Goal: Task Accomplishment & Management: Manage account settings

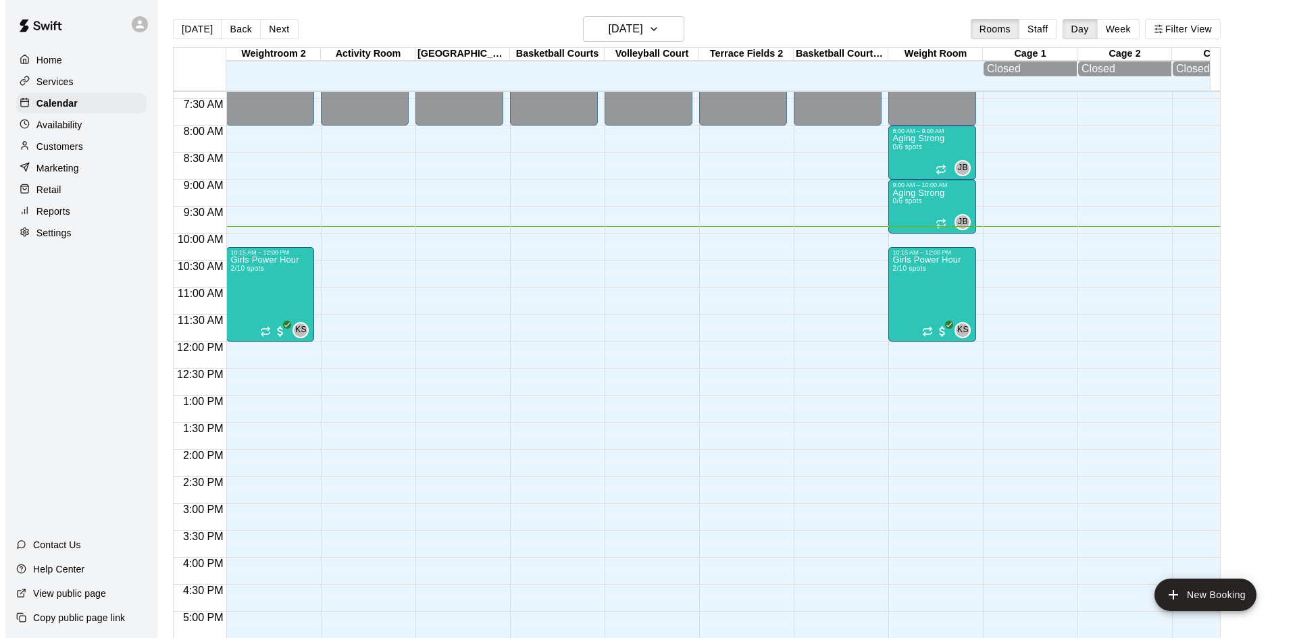
scroll to position [331, 0]
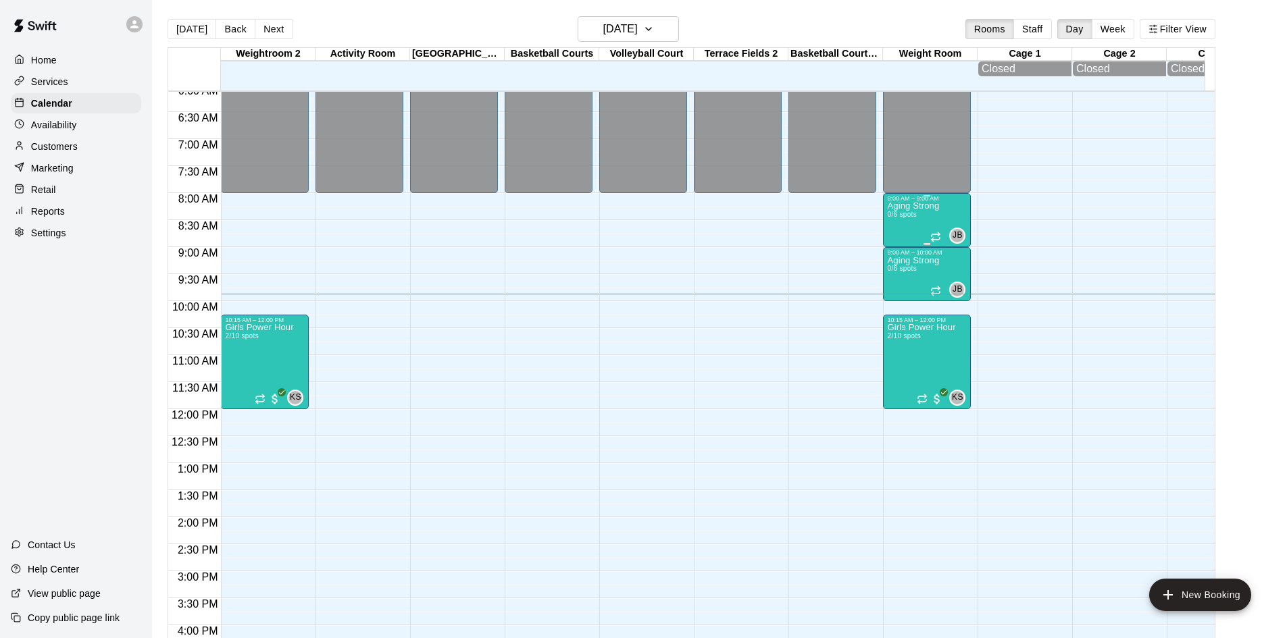
click at [921, 206] on p "Aging Strong" at bounding box center [913, 206] width 52 height 0
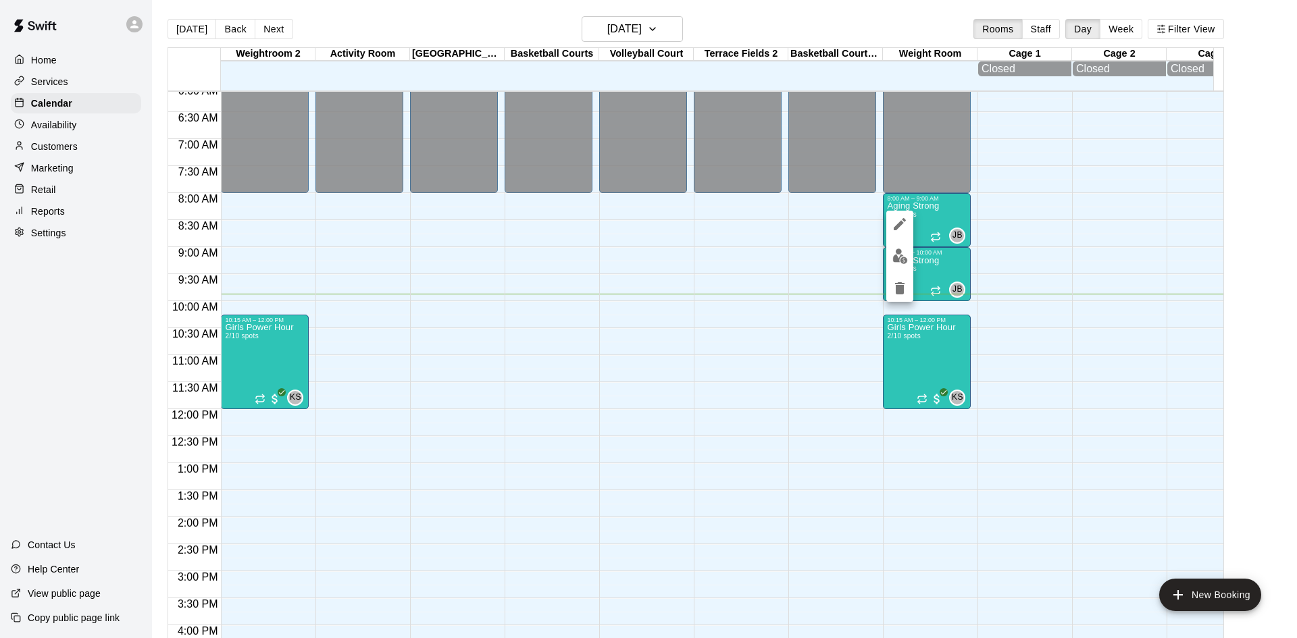
click at [902, 252] on img "edit" at bounding box center [900, 257] width 16 height 16
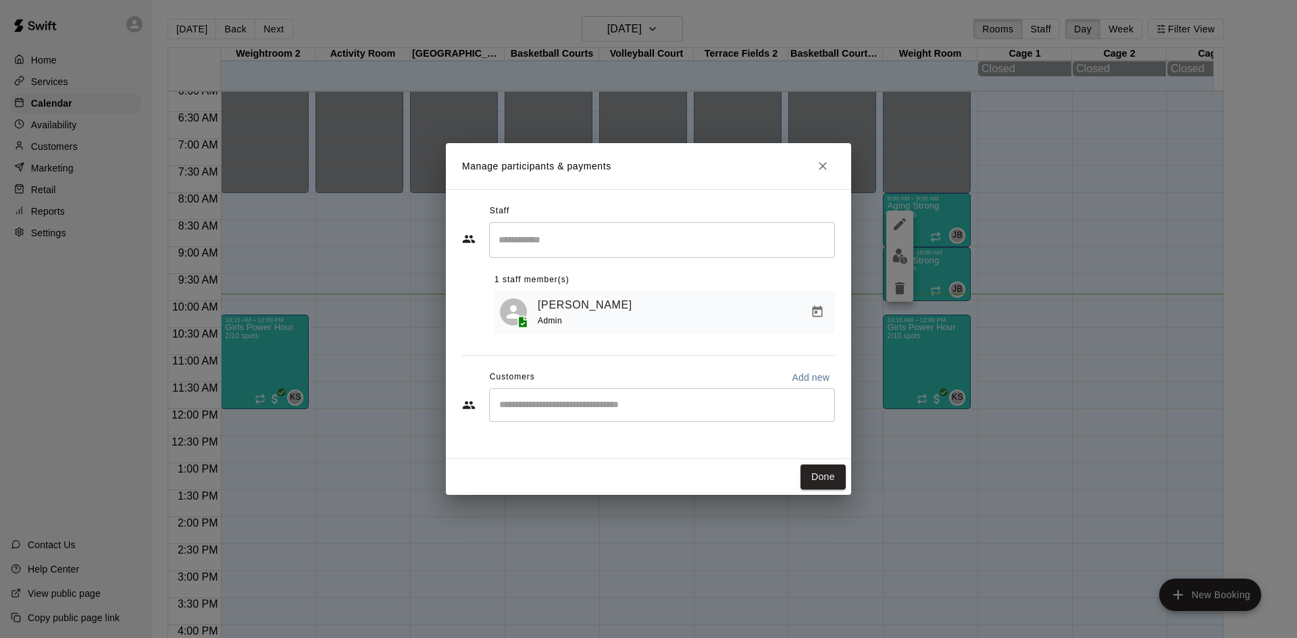
click at [679, 387] on div "Customers Add new" at bounding box center [648, 378] width 373 height 22
click at [679, 398] on div "​" at bounding box center [662, 405] width 346 height 34
type input "******"
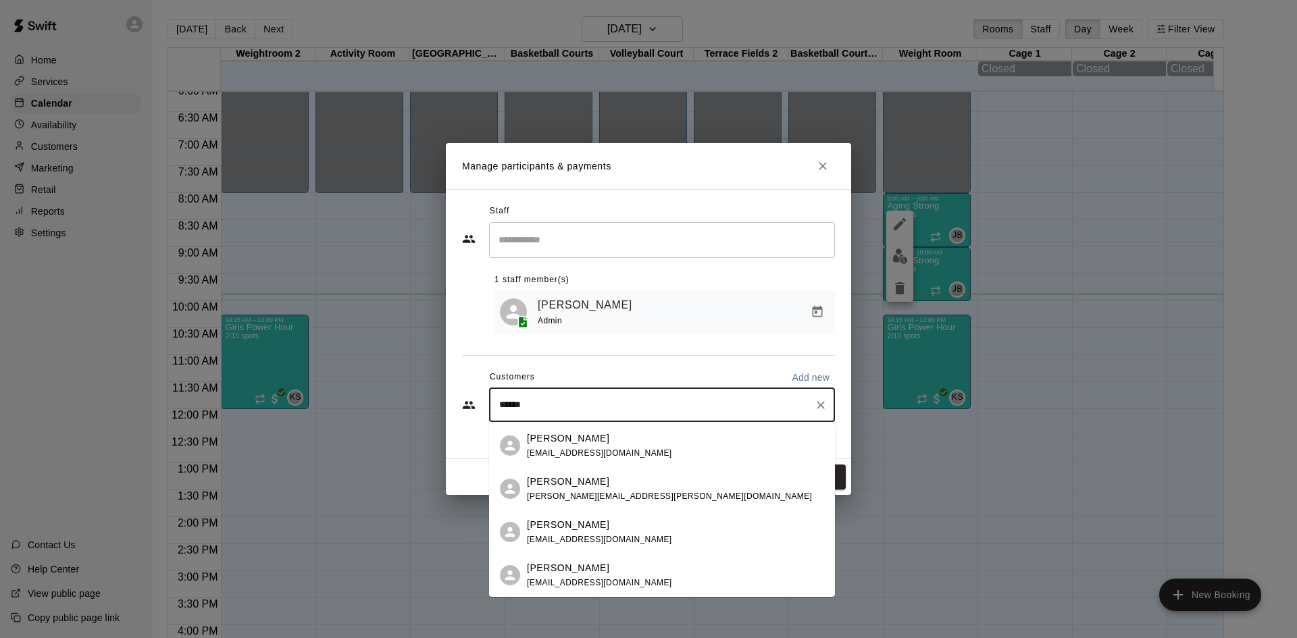
click at [651, 451] on div "Maggie Maher maggiemaher62@gmail.com" at bounding box center [675, 446] width 297 height 29
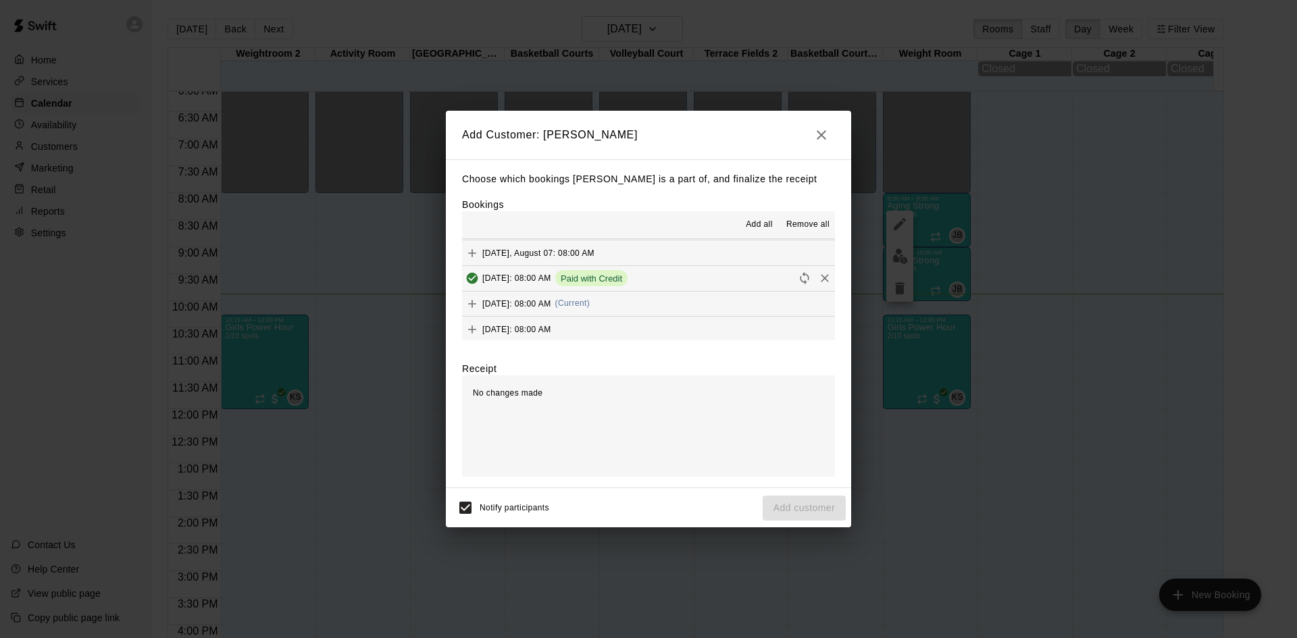
scroll to position [608, 0]
click at [590, 288] on div "Thursday, August 21: 08:00 AM (Current)" at bounding box center [526, 280] width 128 height 20
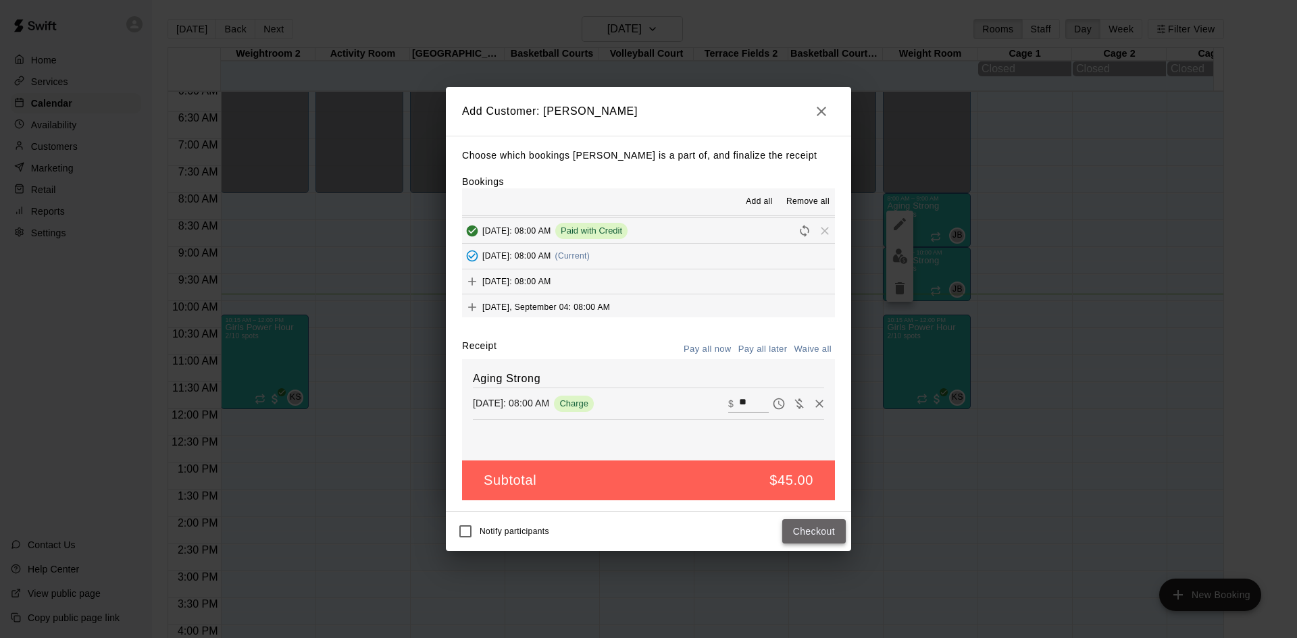
click at [803, 537] on button "Checkout" at bounding box center [813, 531] width 63 height 25
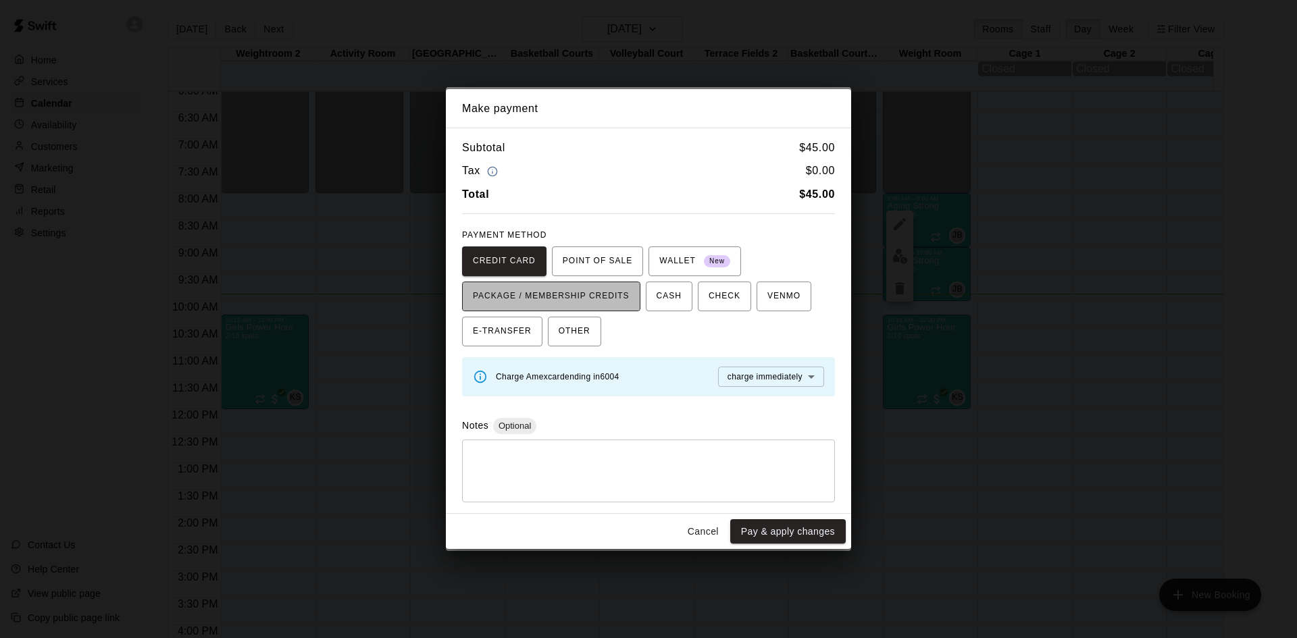
click at [618, 300] on span "PACKAGE / MEMBERSHIP CREDITS" at bounding box center [551, 297] width 157 height 22
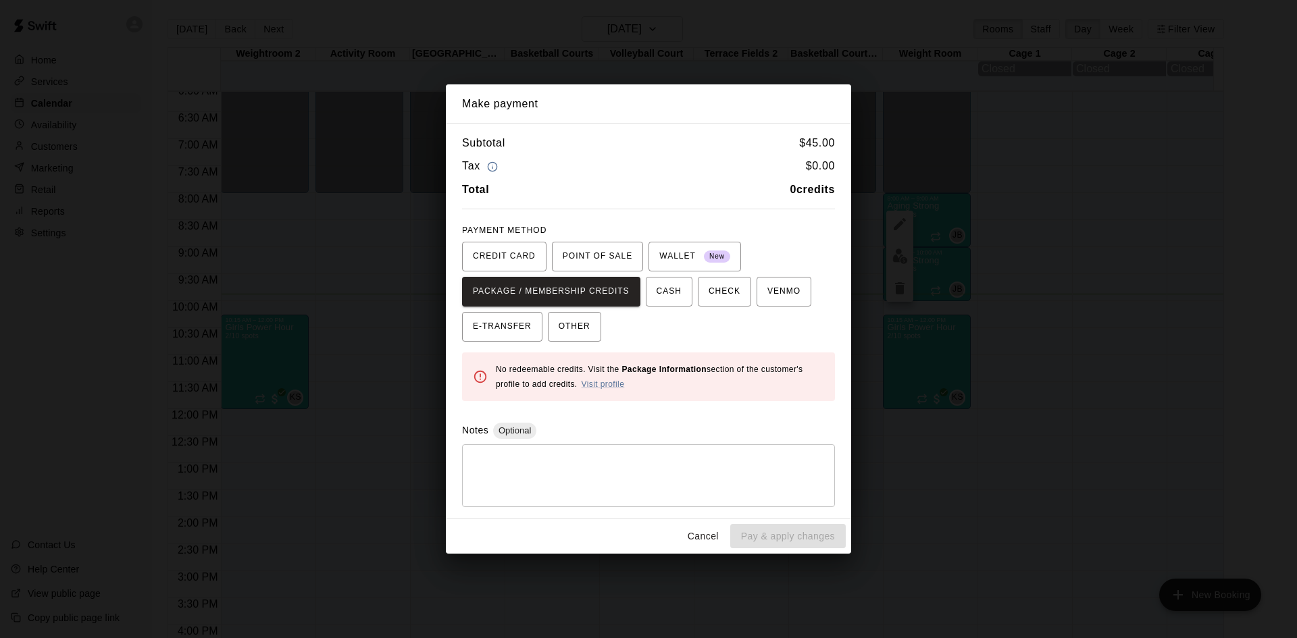
click at [697, 530] on button "Cancel" at bounding box center [703, 536] width 43 height 25
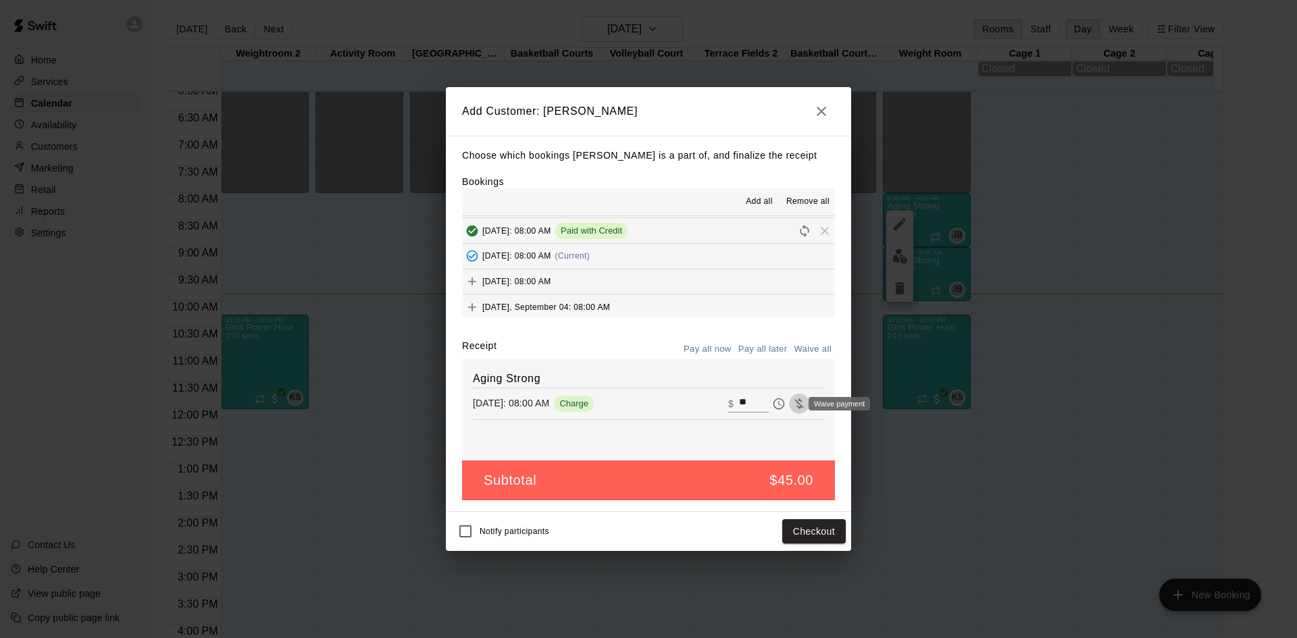
click at [794, 405] on icon "Waive payment" at bounding box center [798, 404] width 9 height 10
type input "*"
click at [793, 537] on button "Add customer" at bounding box center [804, 531] width 83 height 25
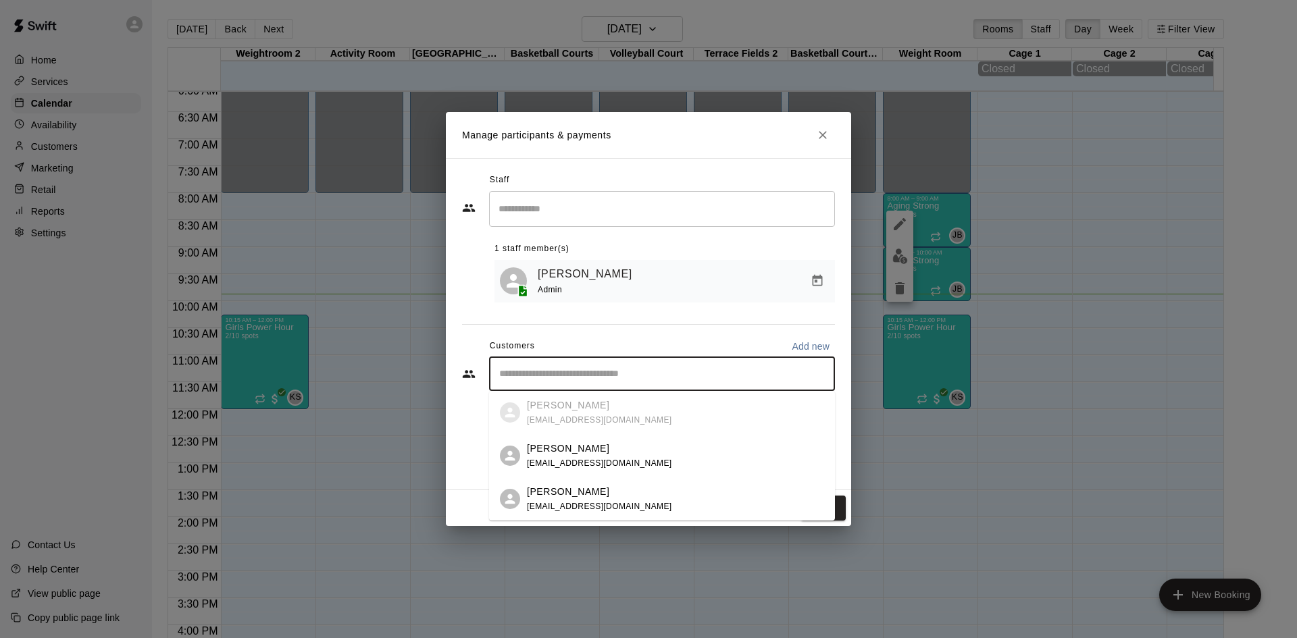
click at [671, 380] on input "Start typing to search customers..." at bounding box center [662, 374] width 334 height 14
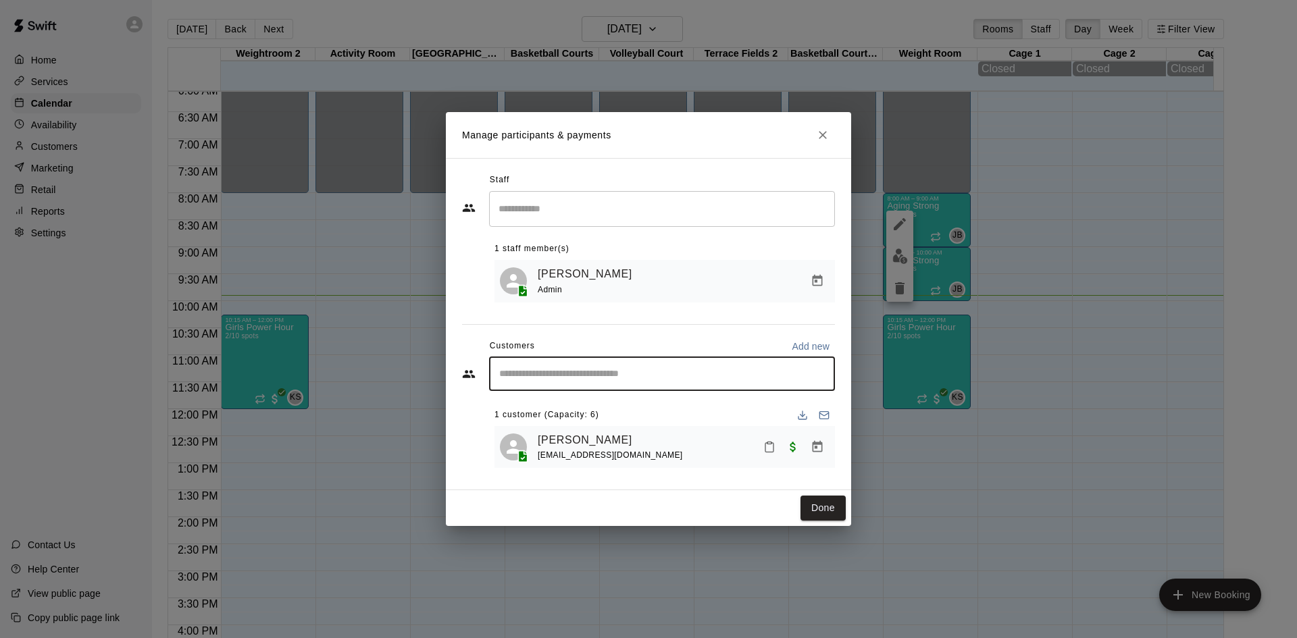
click at [632, 374] on input "Start typing to search customers..." at bounding box center [662, 374] width 334 height 14
type input "*******"
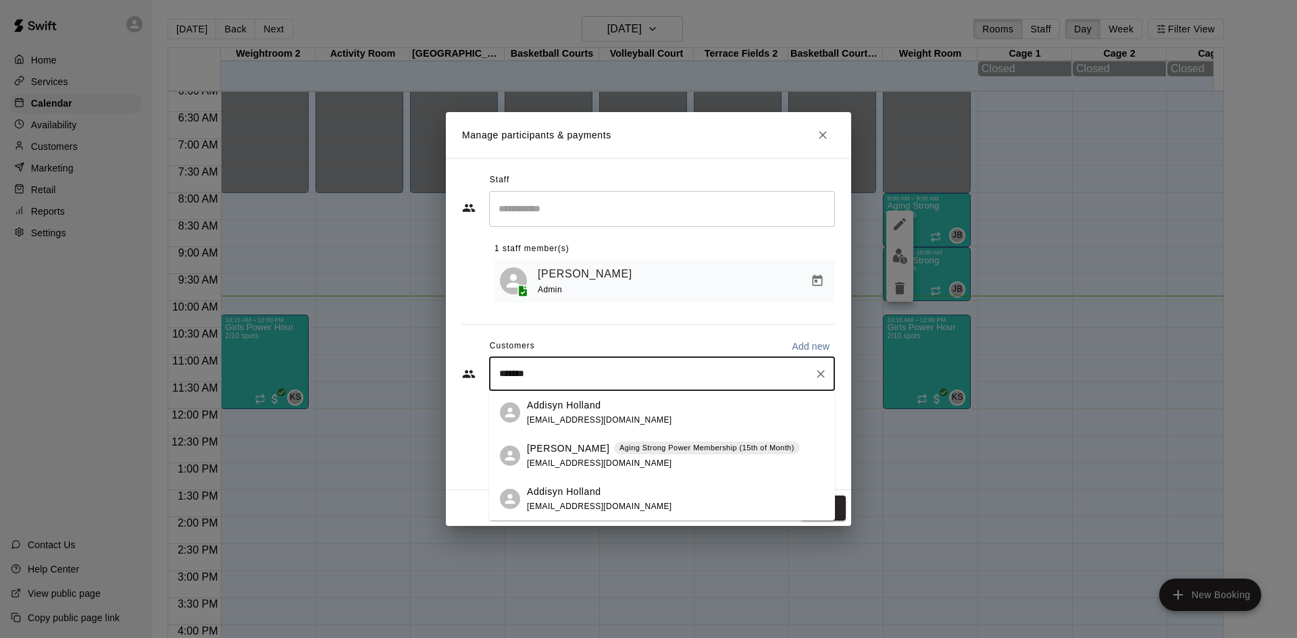
click at [640, 454] on div "Aging Strong Power Membership (15th of Month)" at bounding box center [707, 449] width 186 height 14
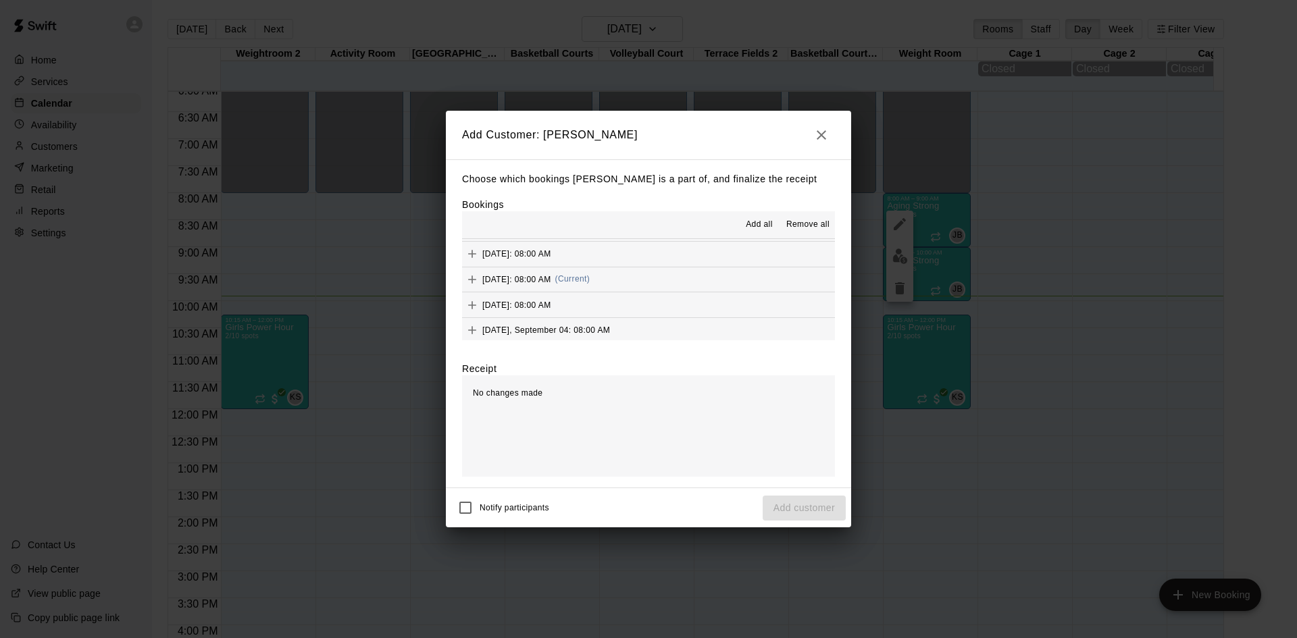
click at [648, 286] on button "Thursday, August 21: 08:00 AM (Current)" at bounding box center [648, 280] width 373 height 25
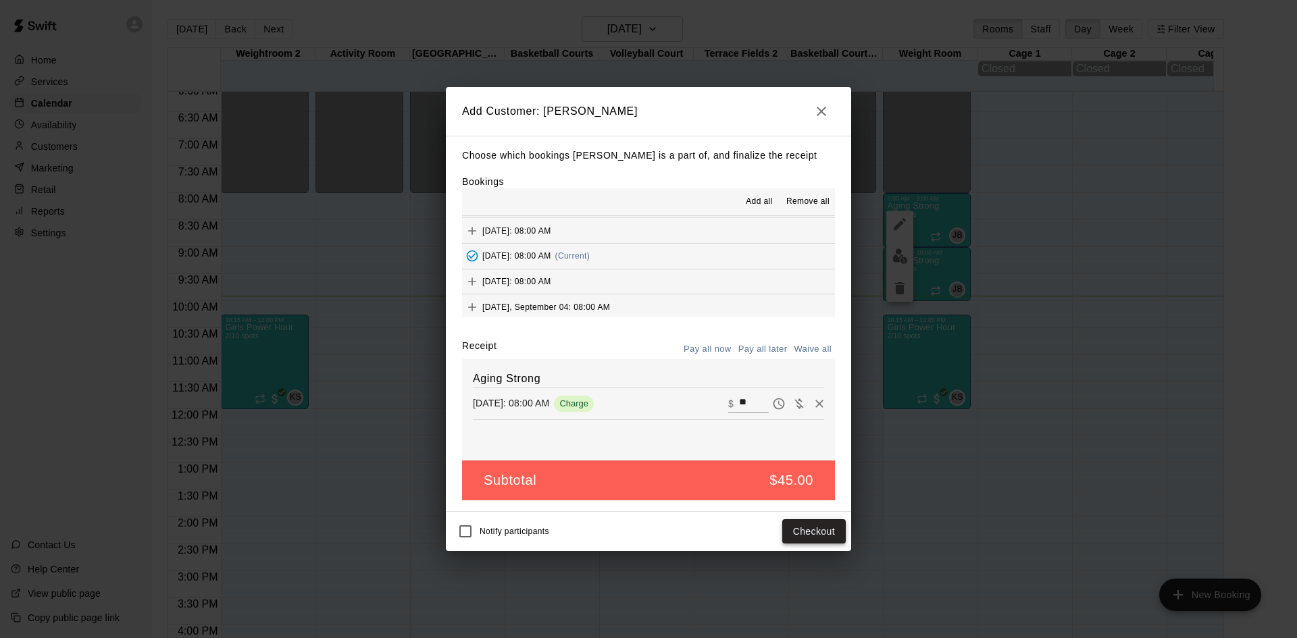
click at [812, 540] on button "Checkout" at bounding box center [813, 531] width 63 height 25
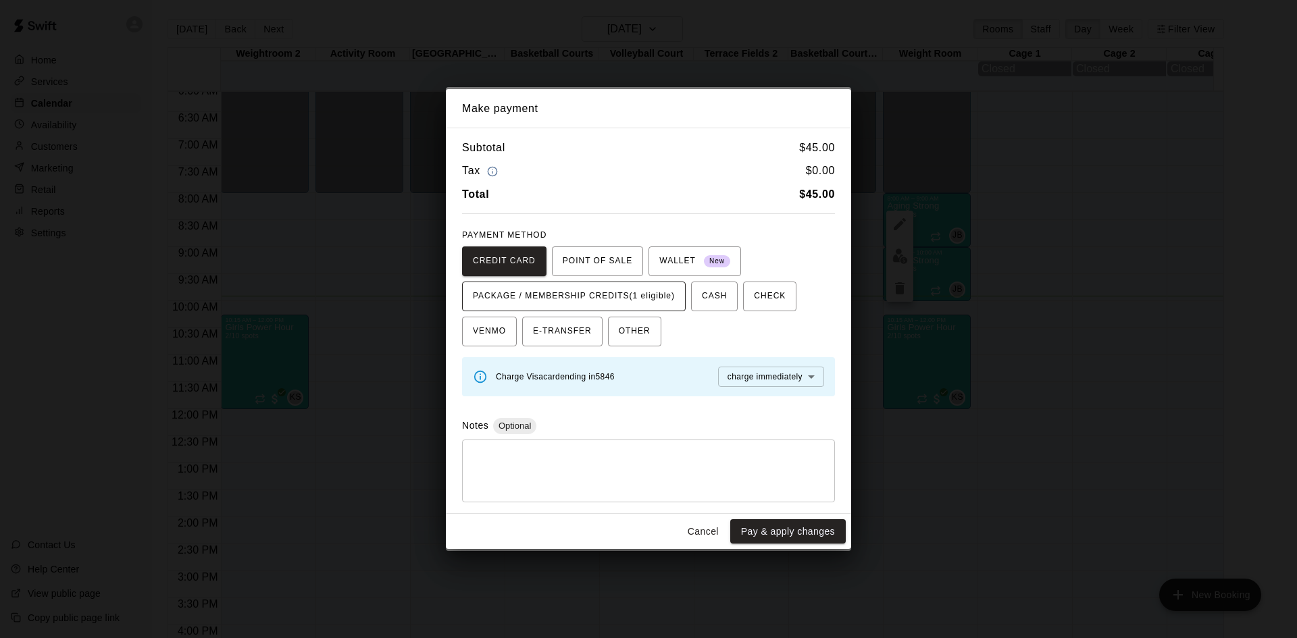
click at [648, 295] on span "PACKAGE / MEMBERSHIP CREDITS (1 eligible)" at bounding box center [574, 297] width 202 height 22
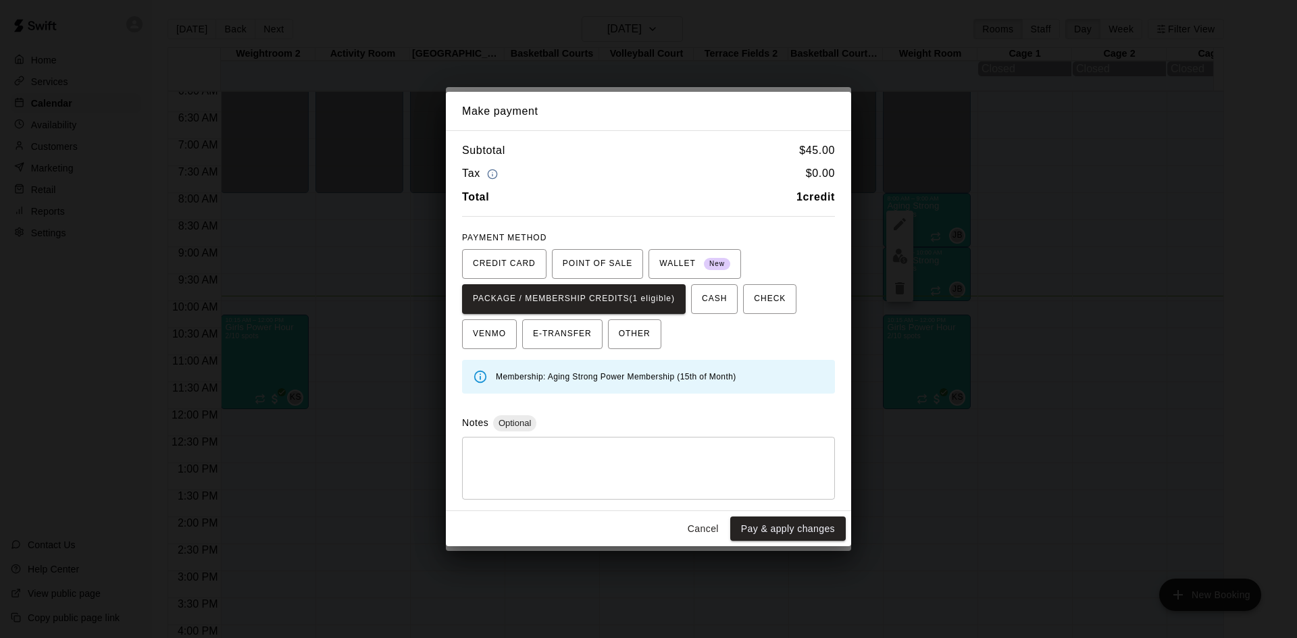
click at [763, 510] on div "Subtotal $ 45.00 Tax $ 0.00 Total 1 credit PAYMENT METHOD CREDIT CARD POINT OF …" at bounding box center [648, 320] width 405 height 380
click at [762, 515] on div "Cancel Pay & apply changes" at bounding box center [648, 529] width 405 height 36
click at [762, 520] on button "Pay & apply changes" at bounding box center [788, 529] width 116 height 25
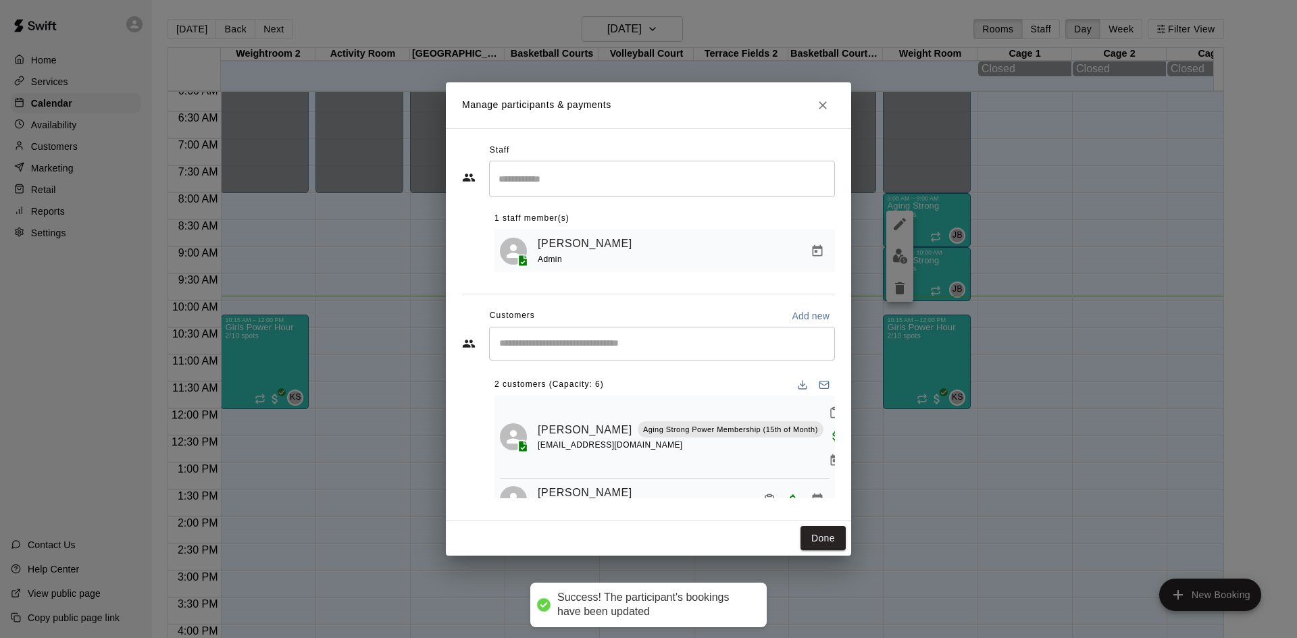
scroll to position [0, 0]
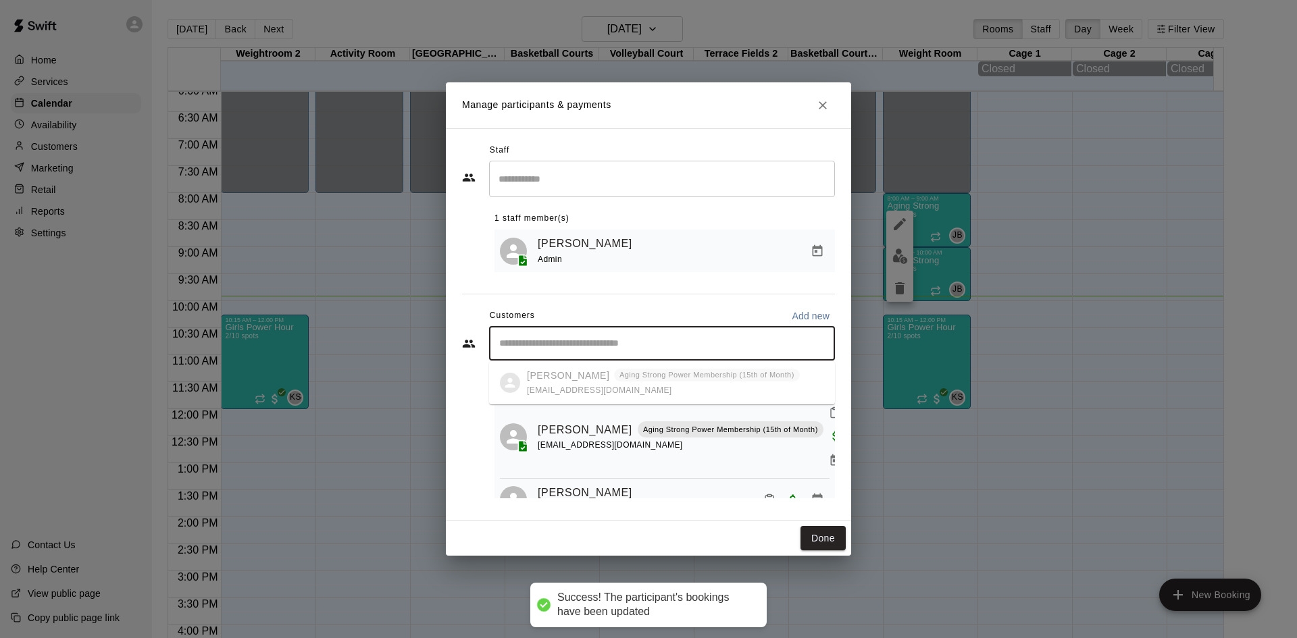
click at [660, 349] on input "Start typing to search customers..." at bounding box center [662, 344] width 334 height 14
type input "*****"
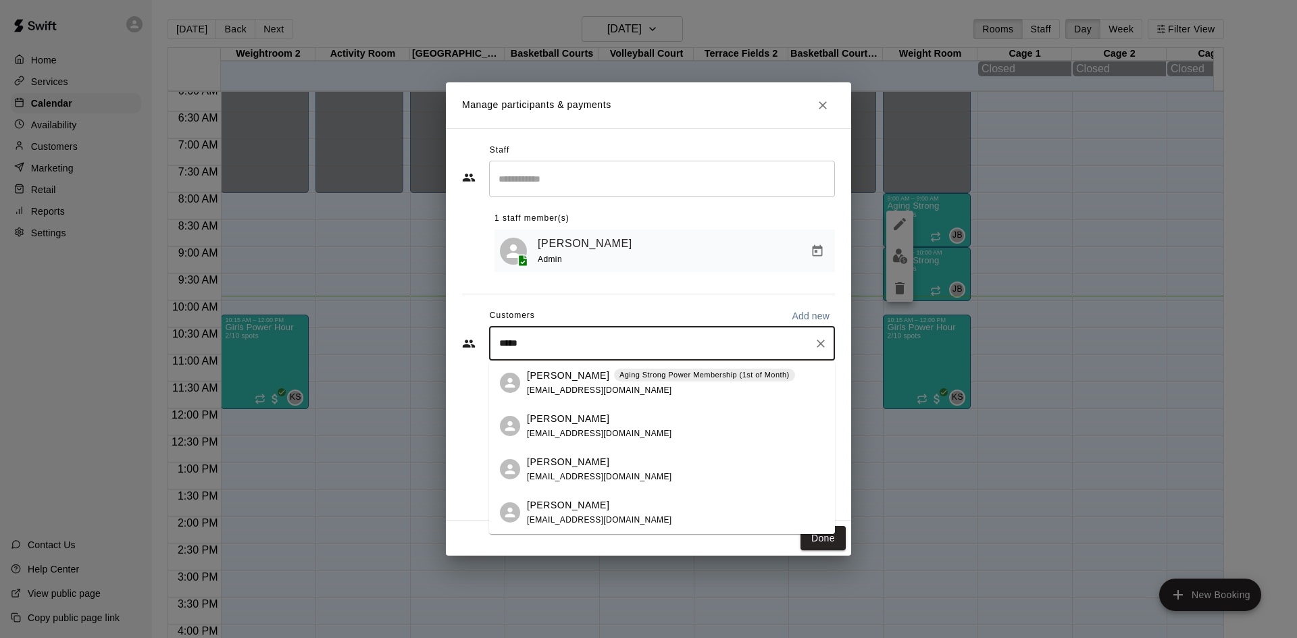
click at [665, 387] on div "Allyn Paul Aging Strong Power Membership (1st of Month) allyn.paul1@gmail.com" at bounding box center [661, 383] width 268 height 29
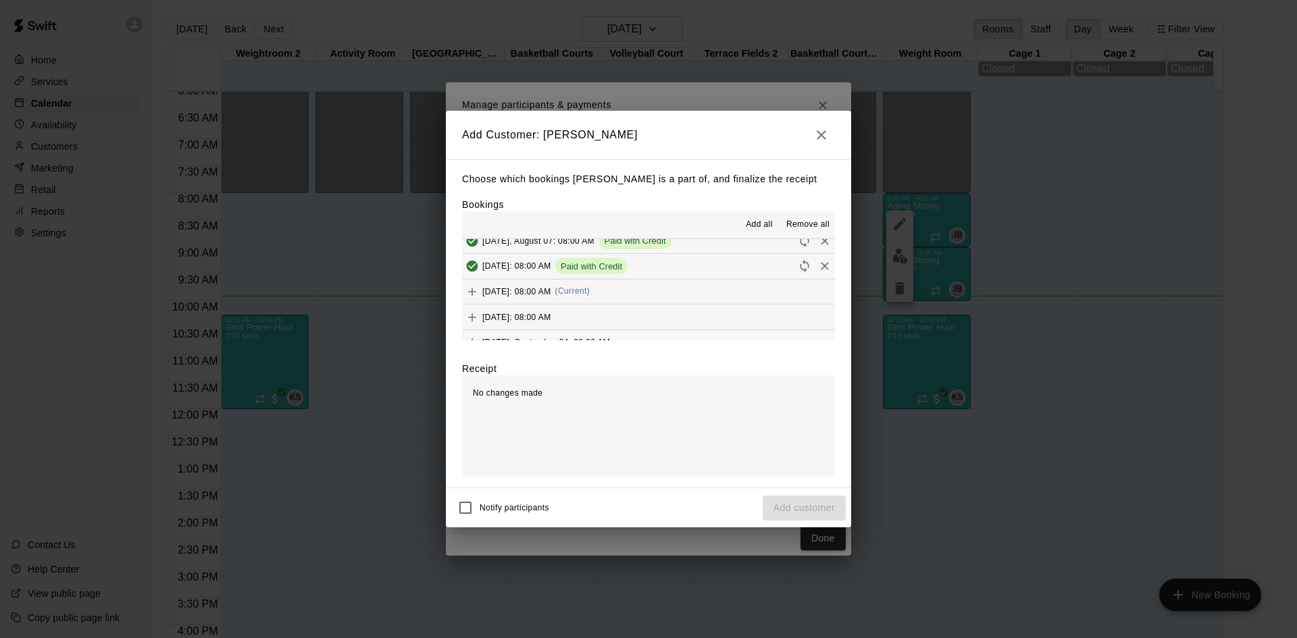
scroll to position [608, 0]
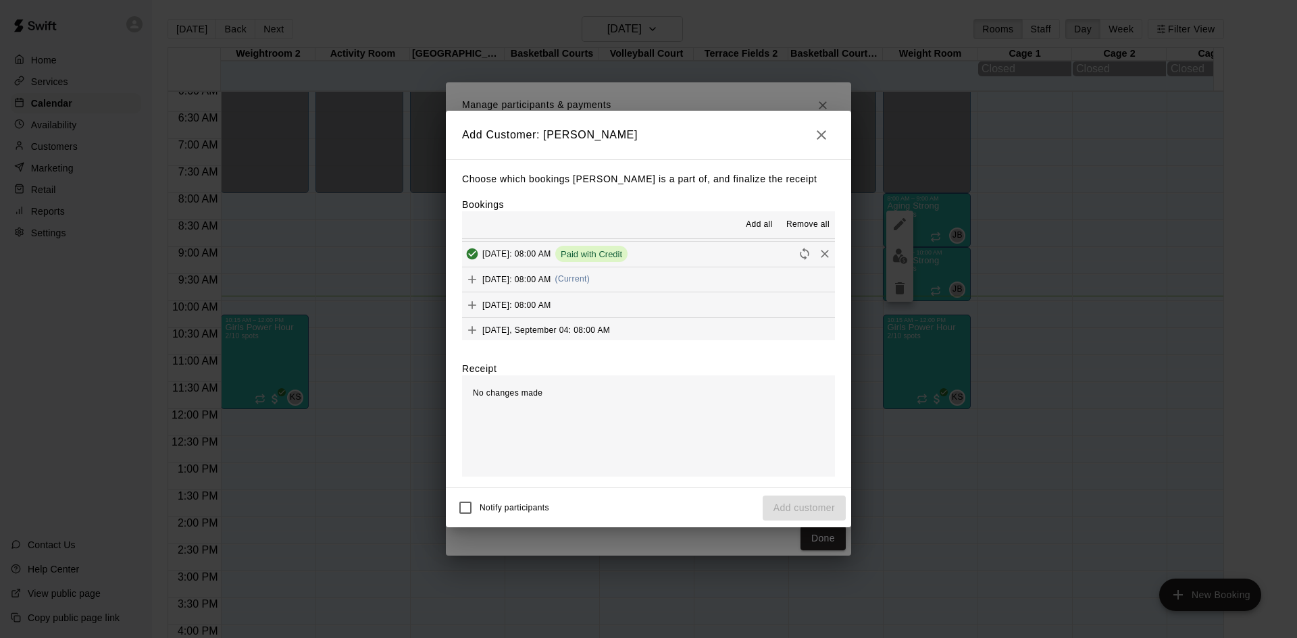
click at [590, 276] on span "(Current)" at bounding box center [572, 278] width 35 height 9
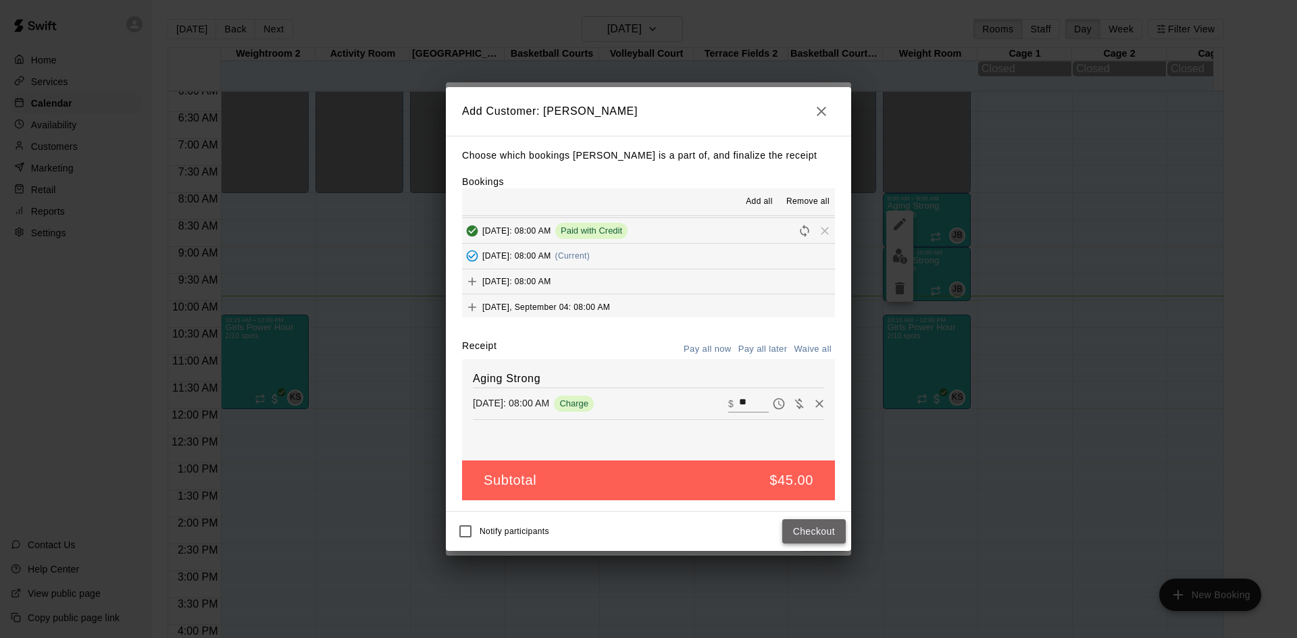
click at [803, 530] on button "Checkout" at bounding box center [813, 531] width 63 height 25
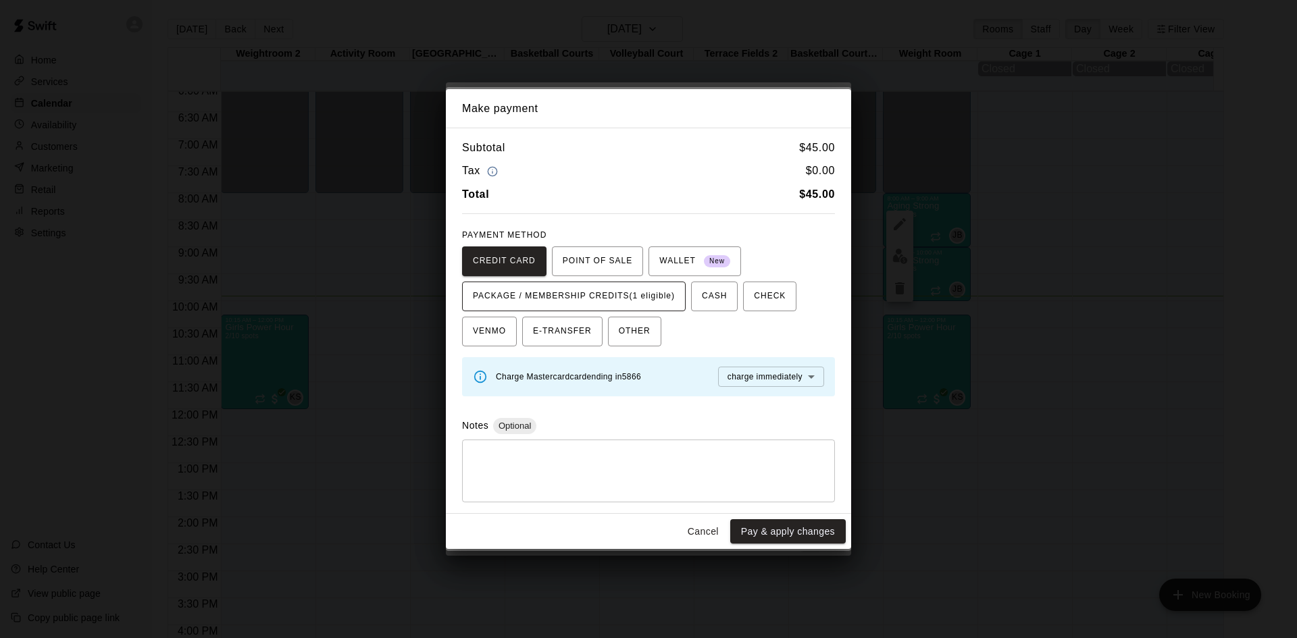
click at [656, 290] on span "PACKAGE / MEMBERSHIP CREDITS (1 eligible)" at bounding box center [574, 297] width 202 height 22
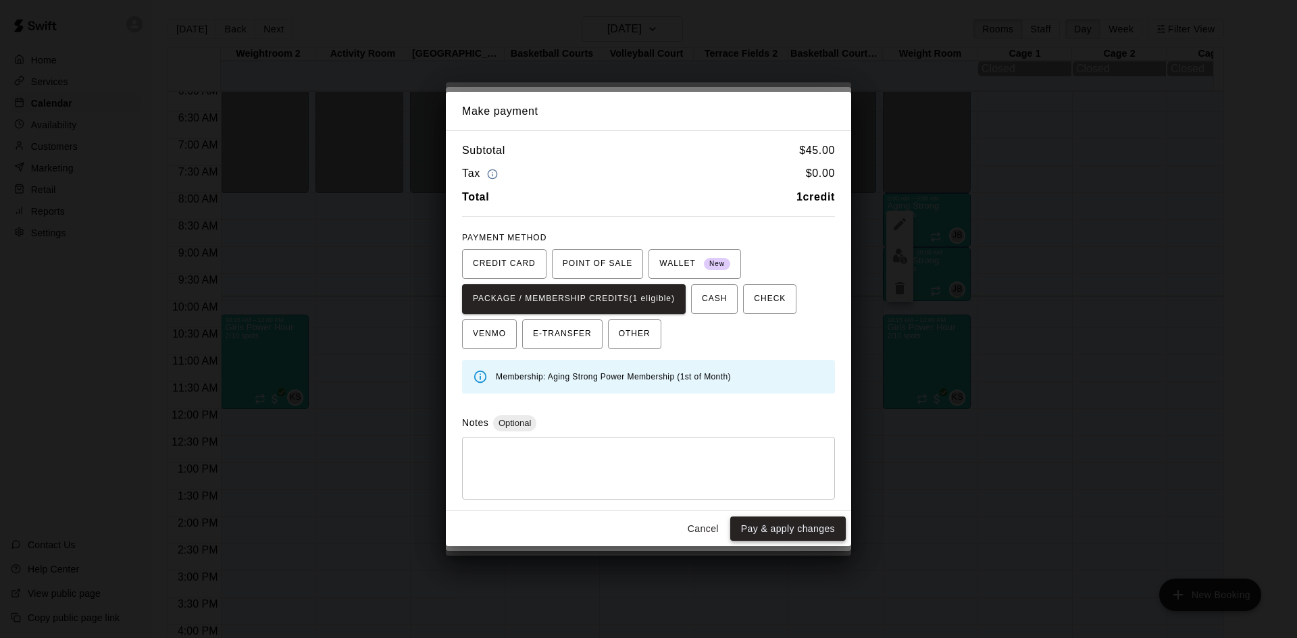
click at [766, 534] on button "Pay & apply changes" at bounding box center [788, 529] width 116 height 25
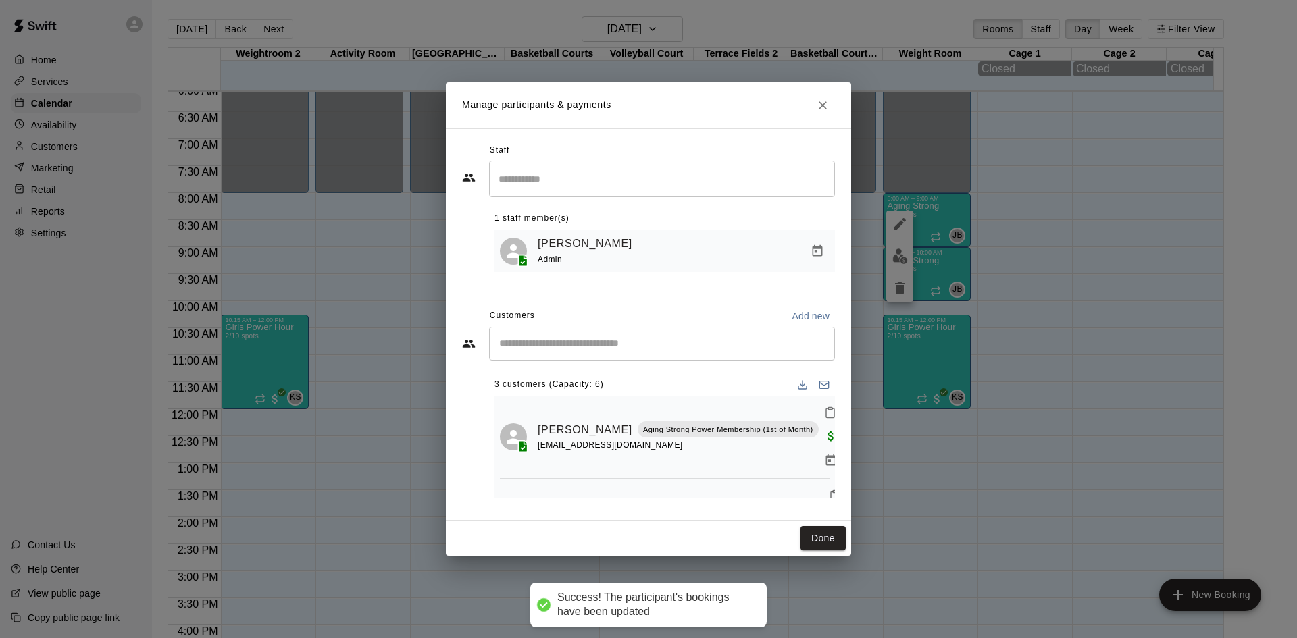
click at [619, 328] on div "​" at bounding box center [662, 344] width 346 height 34
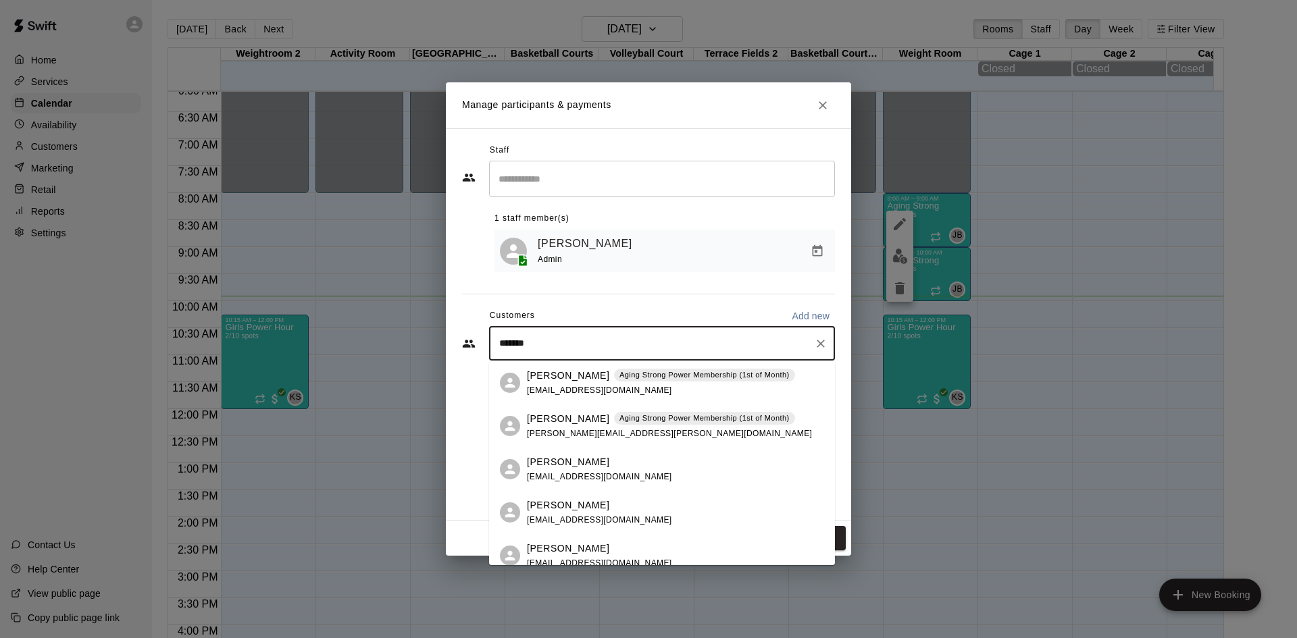
type input "********"
click at [638, 386] on span "mmasters@michellemasters.com" at bounding box center [599, 390] width 145 height 9
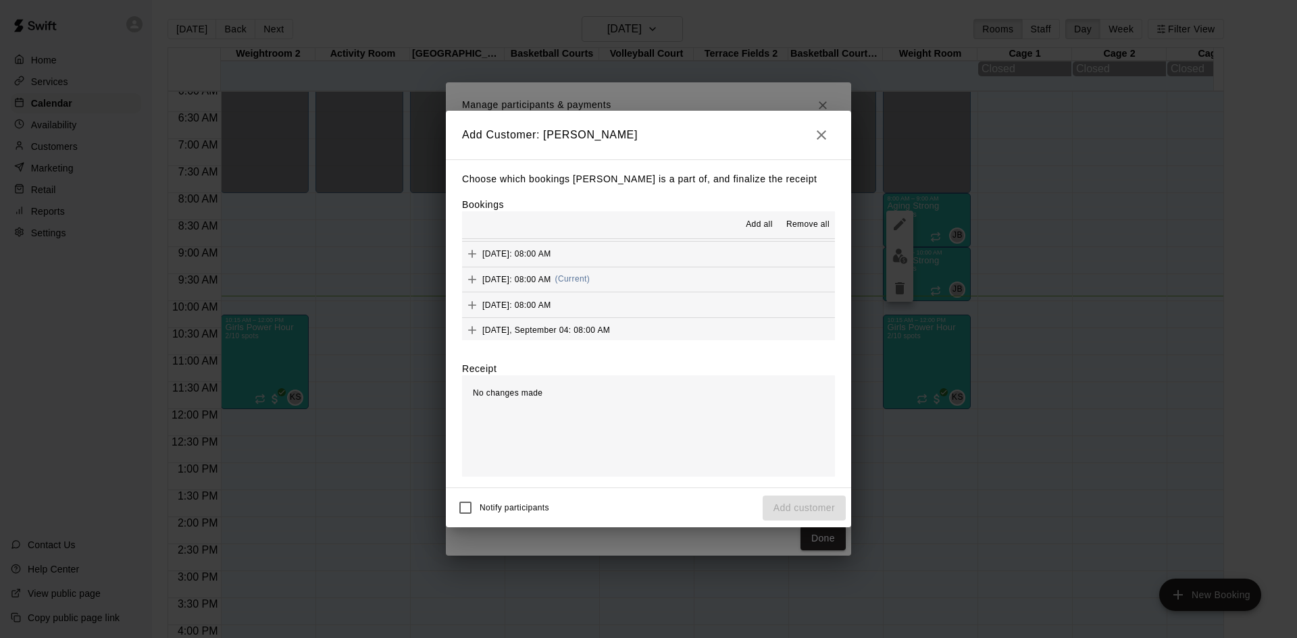
click at [590, 278] on span "(Current)" at bounding box center [572, 278] width 35 height 9
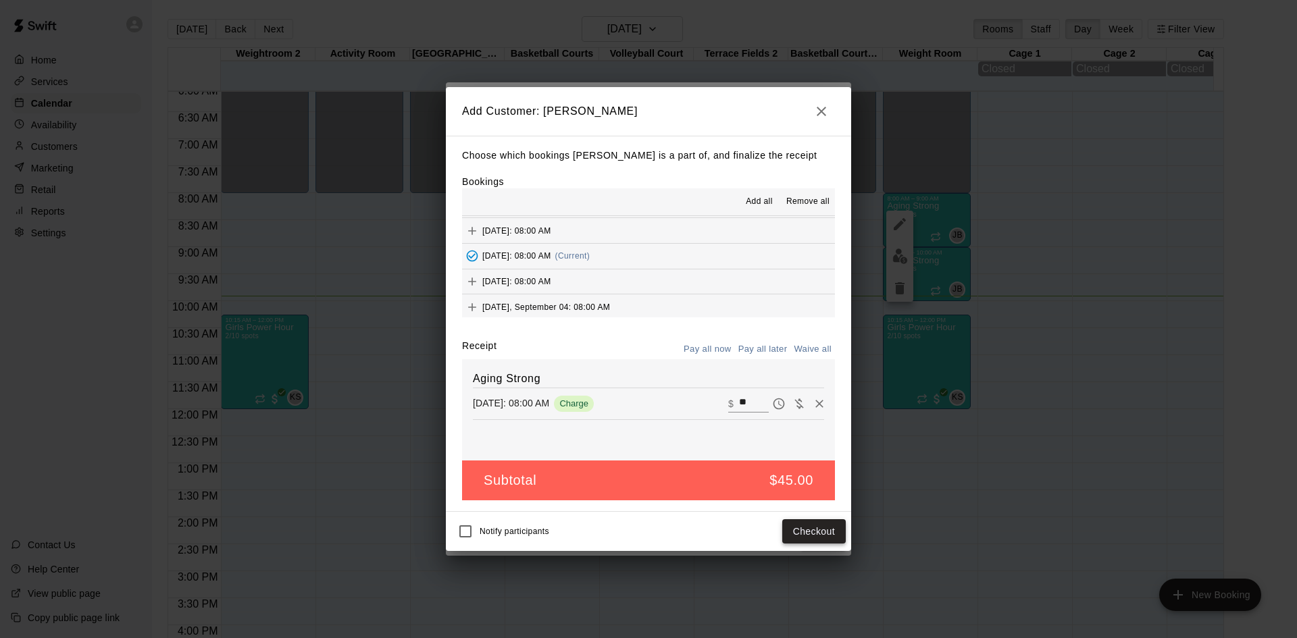
click at [801, 540] on button "Checkout" at bounding box center [813, 531] width 63 height 25
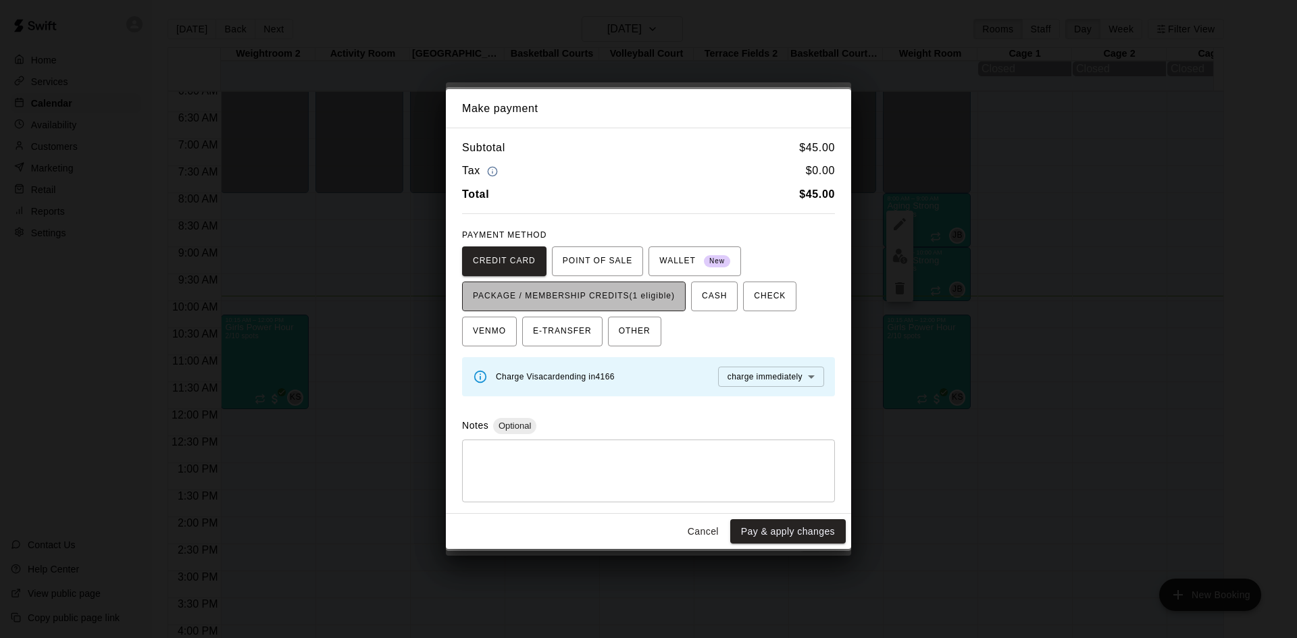
click at [663, 299] on span "PACKAGE / MEMBERSHIP CREDITS (1 eligible)" at bounding box center [574, 297] width 202 height 22
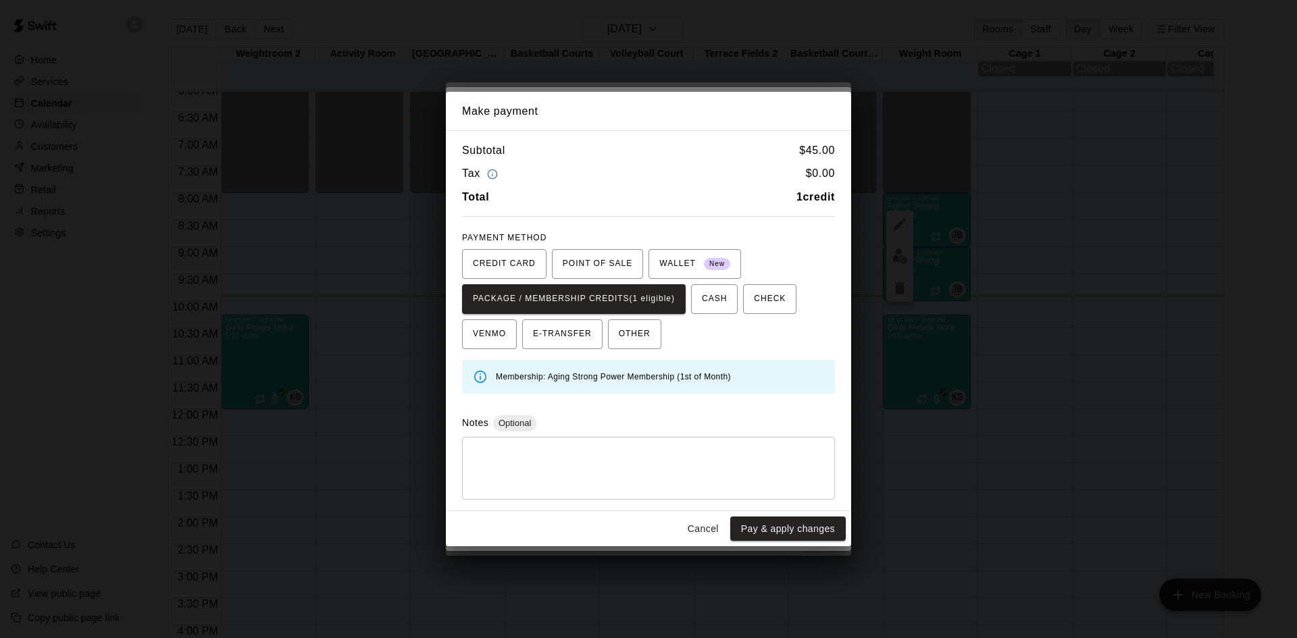
click at [807, 523] on button "Pay & apply changes" at bounding box center [788, 529] width 116 height 25
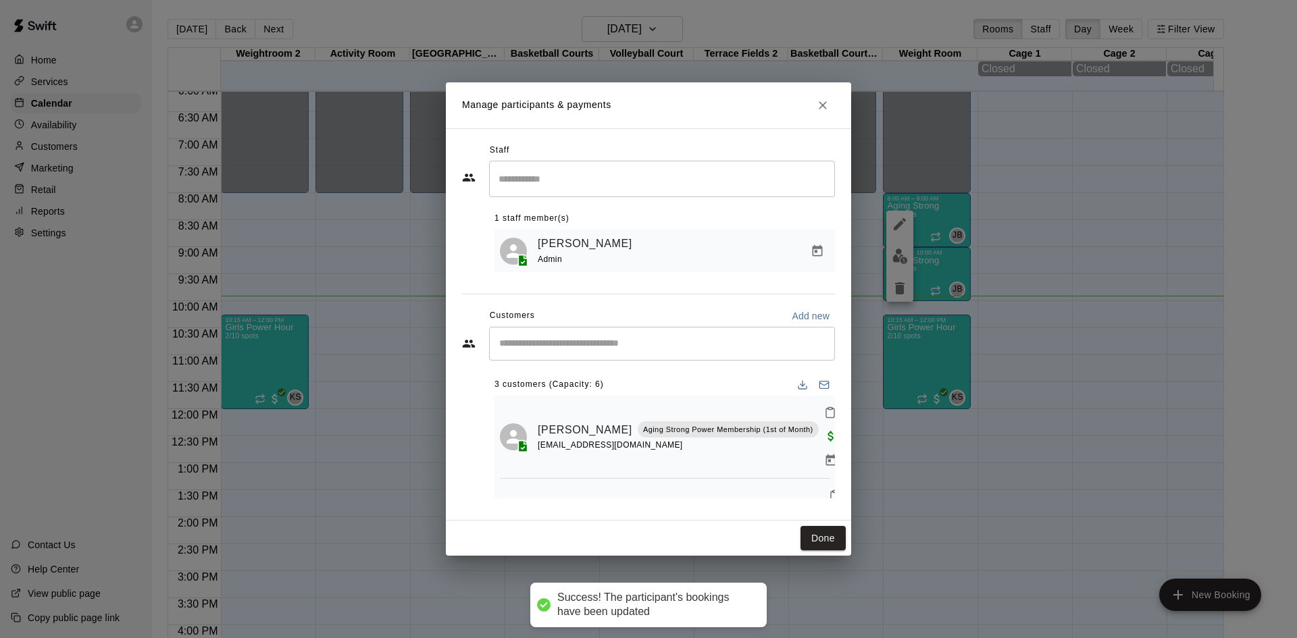
scroll to position [0, 0]
click at [817, 535] on button "Done" at bounding box center [822, 538] width 45 height 25
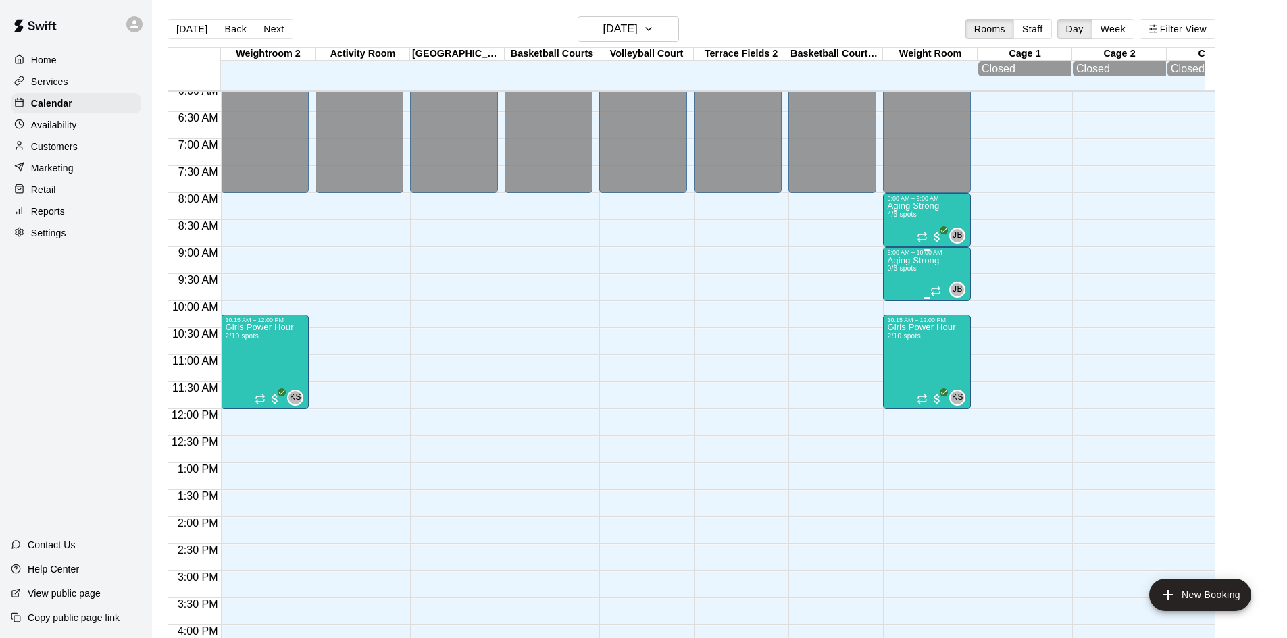
click at [909, 269] on div "Aging Strong 0/6 spots" at bounding box center [913, 575] width 52 height 638
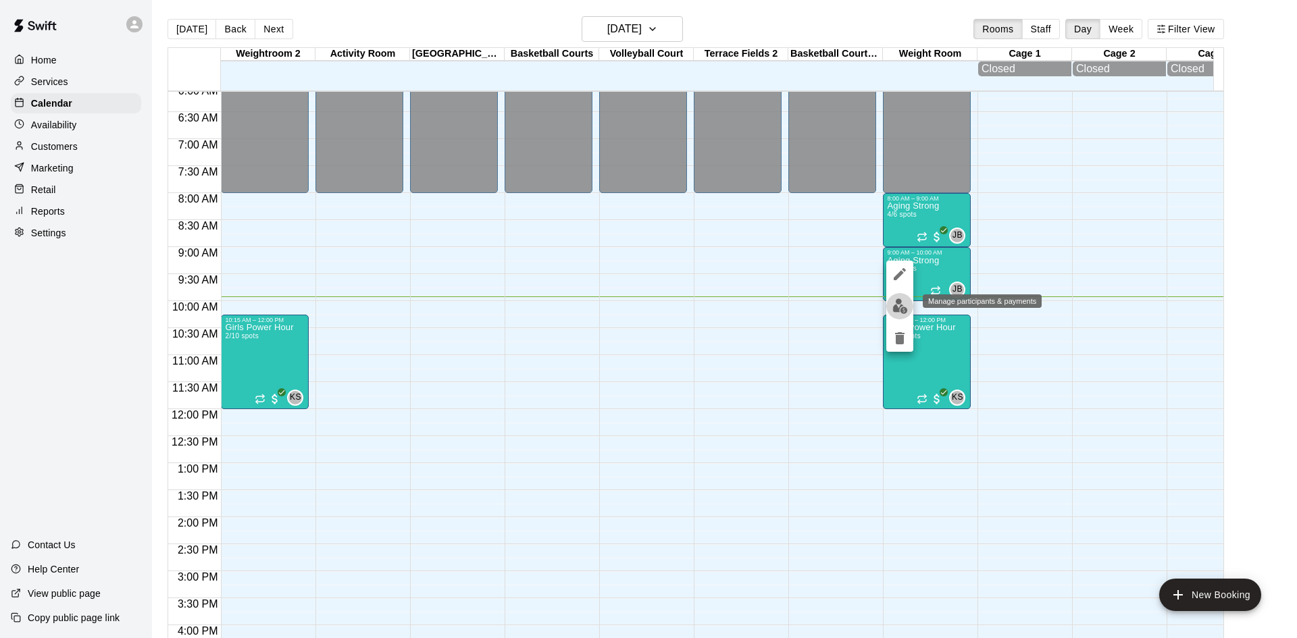
click at [898, 303] on img "edit" at bounding box center [900, 307] width 16 height 16
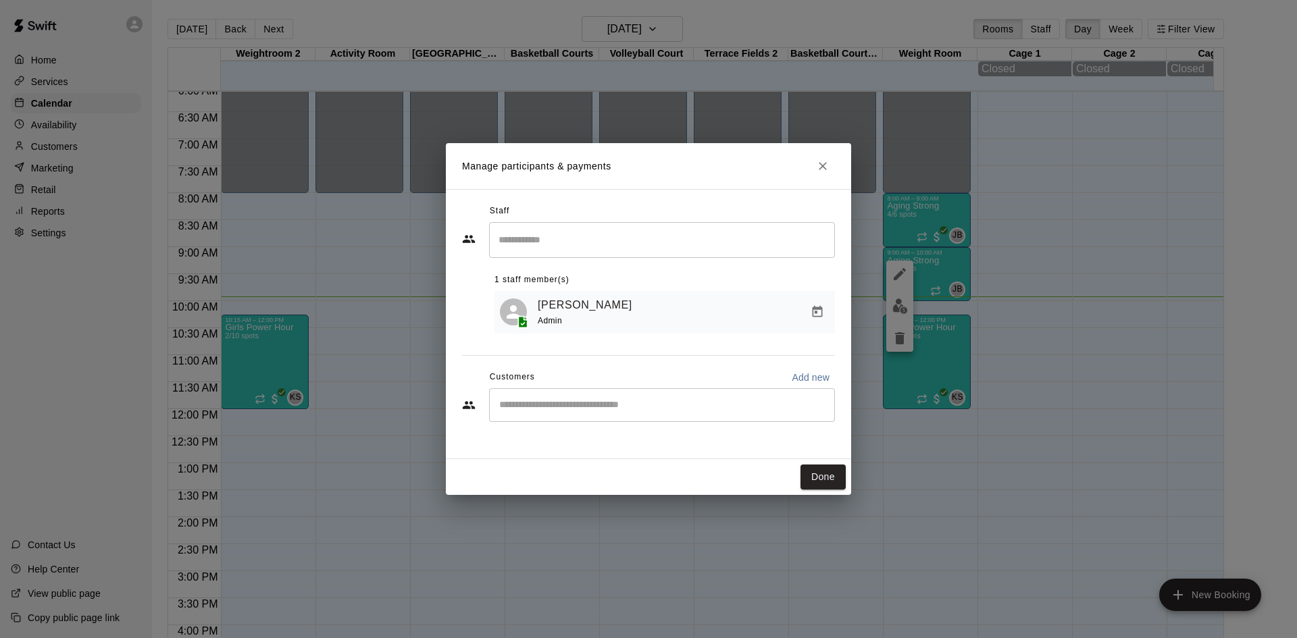
click at [619, 422] on div "​" at bounding box center [662, 405] width 346 height 34
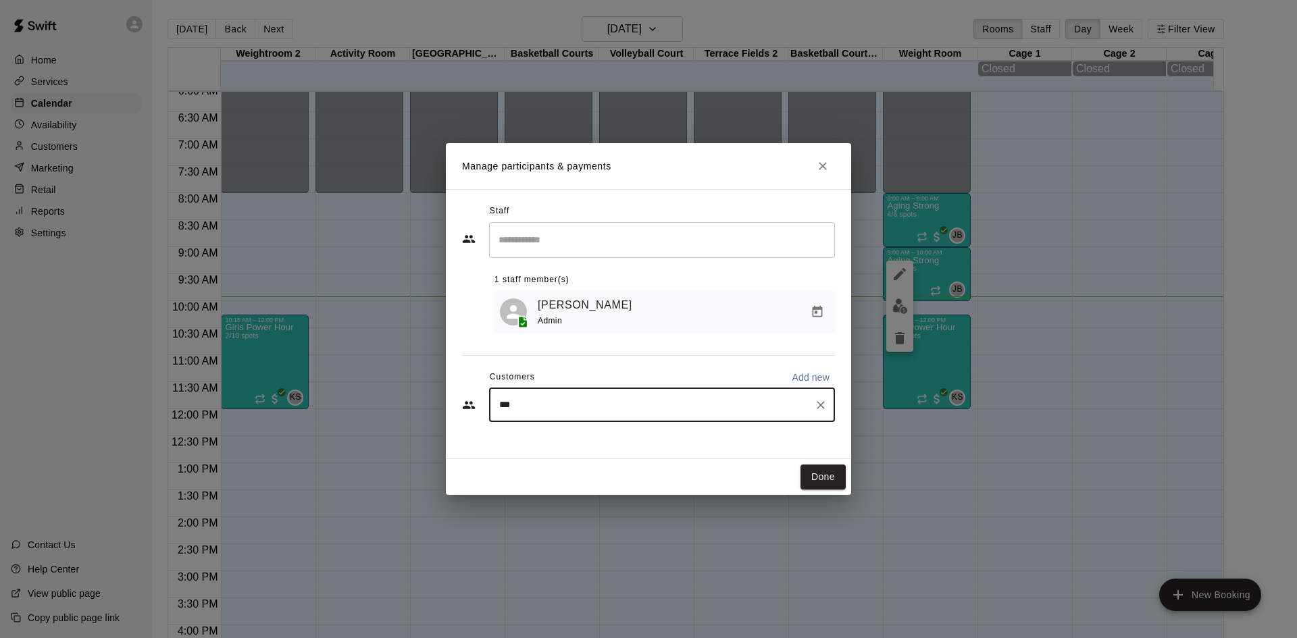
type input "****"
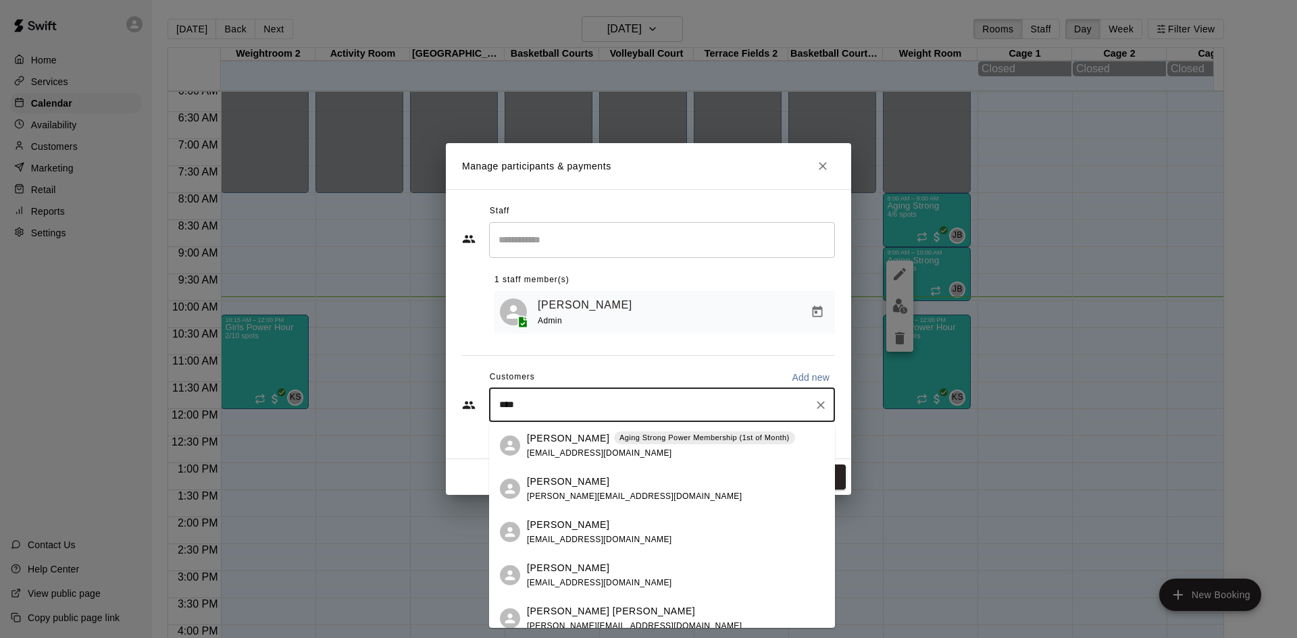
click at [615, 444] on div "Aging Strong Power Membership (1st of Month)" at bounding box center [704, 439] width 181 height 14
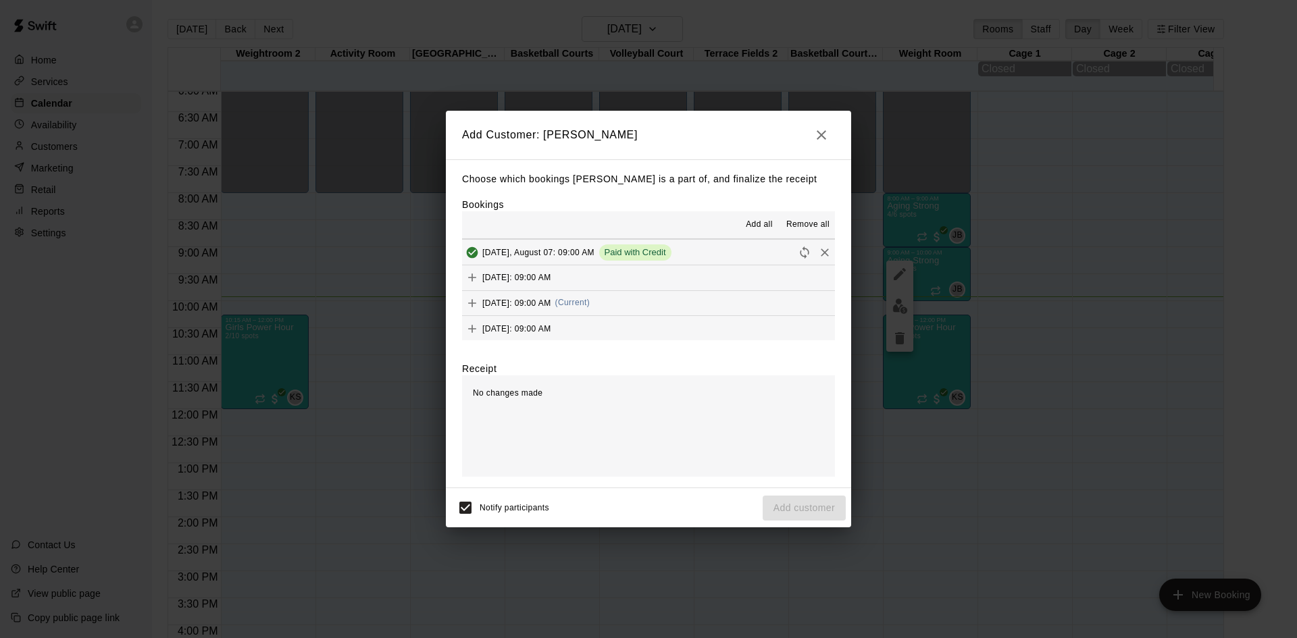
scroll to position [608, 0]
click at [668, 285] on button "Thursday, August 21: 09:00 AM (Current)" at bounding box center [648, 280] width 373 height 25
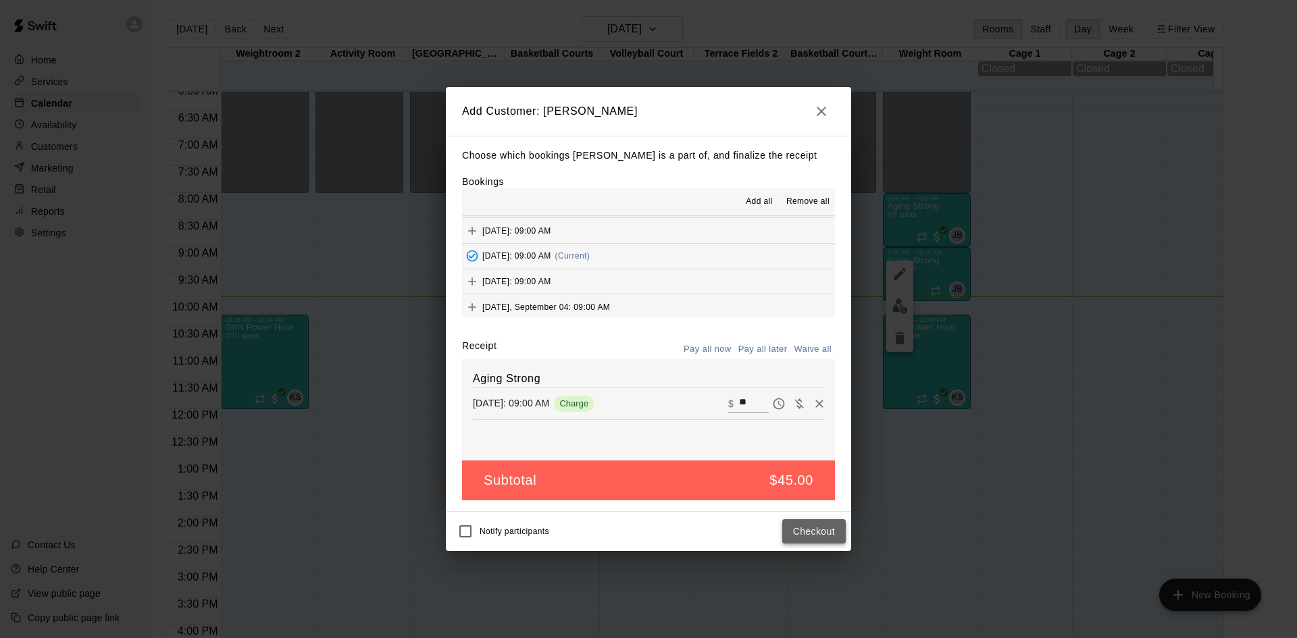
click at [819, 536] on button "Checkout" at bounding box center [813, 531] width 63 height 25
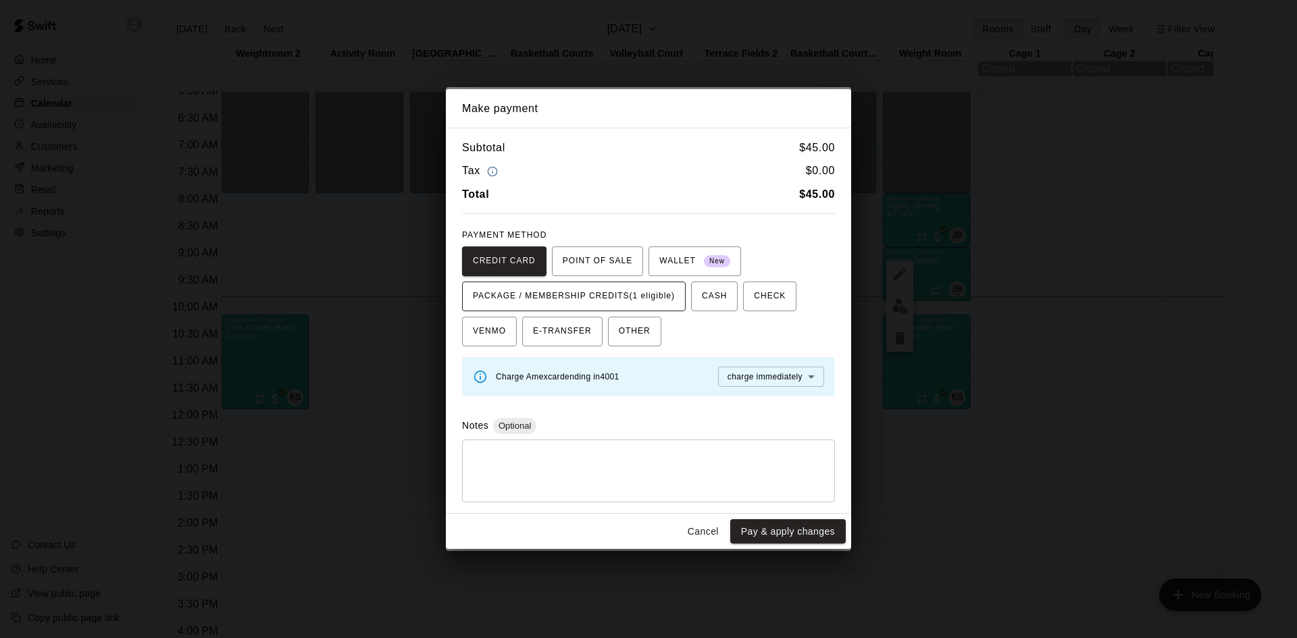
click at [621, 292] on span "PACKAGE / MEMBERSHIP CREDITS (1 eligible)" at bounding box center [574, 297] width 202 height 22
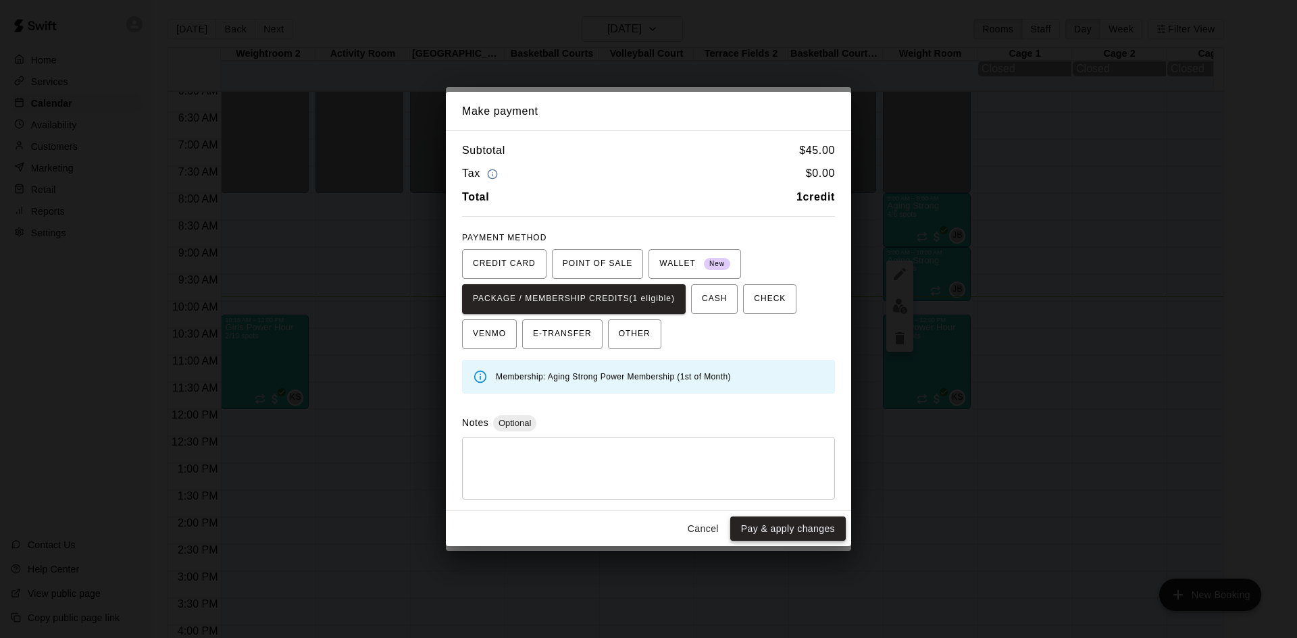
click at [763, 536] on button "Pay & apply changes" at bounding box center [788, 529] width 116 height 25
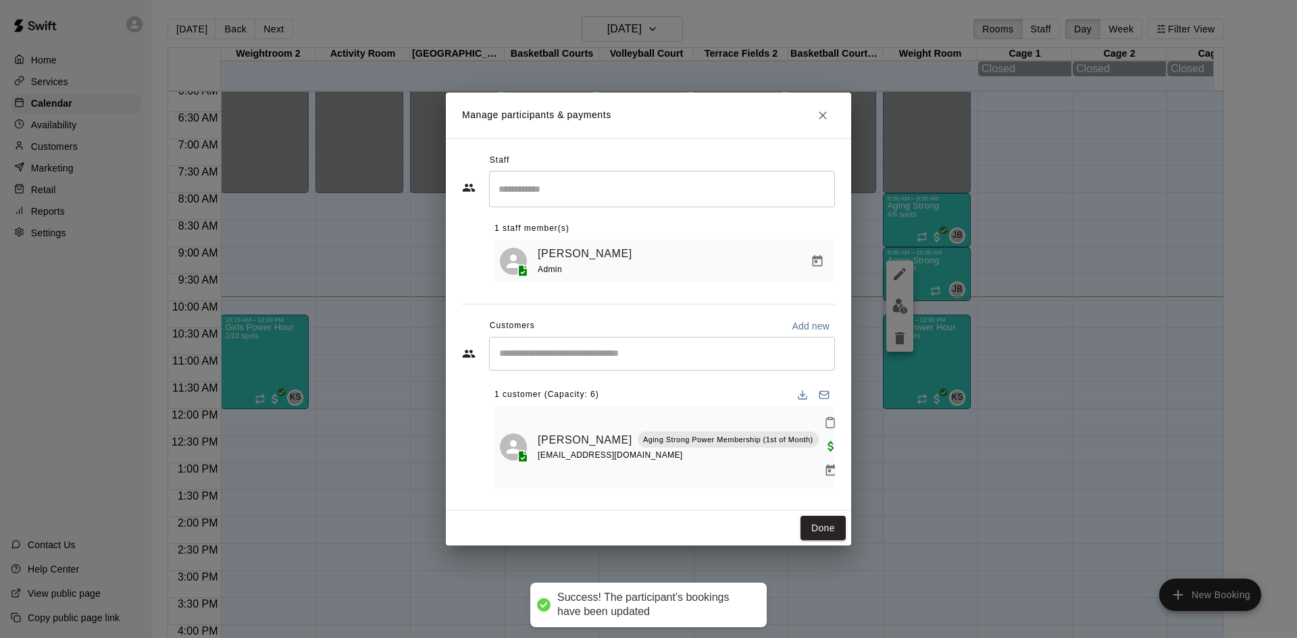
click at [618, 361] on input "Start typing to search customers..." at bounding box center [662, 354] width 334 height 14
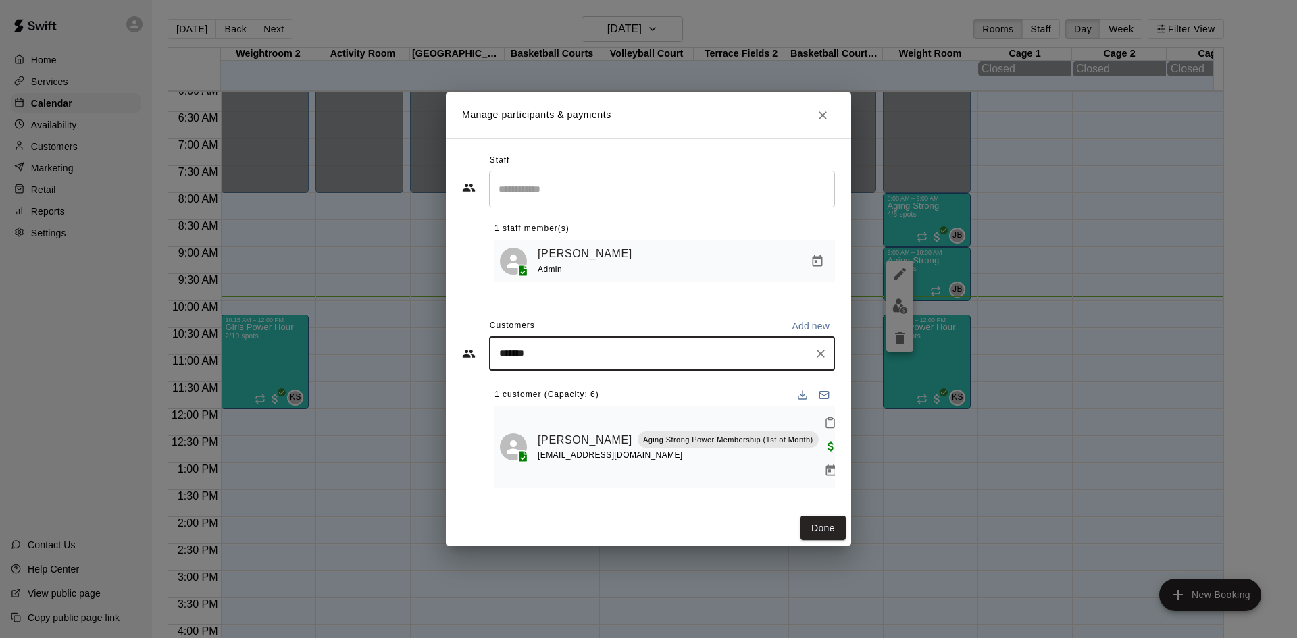
type input "********"
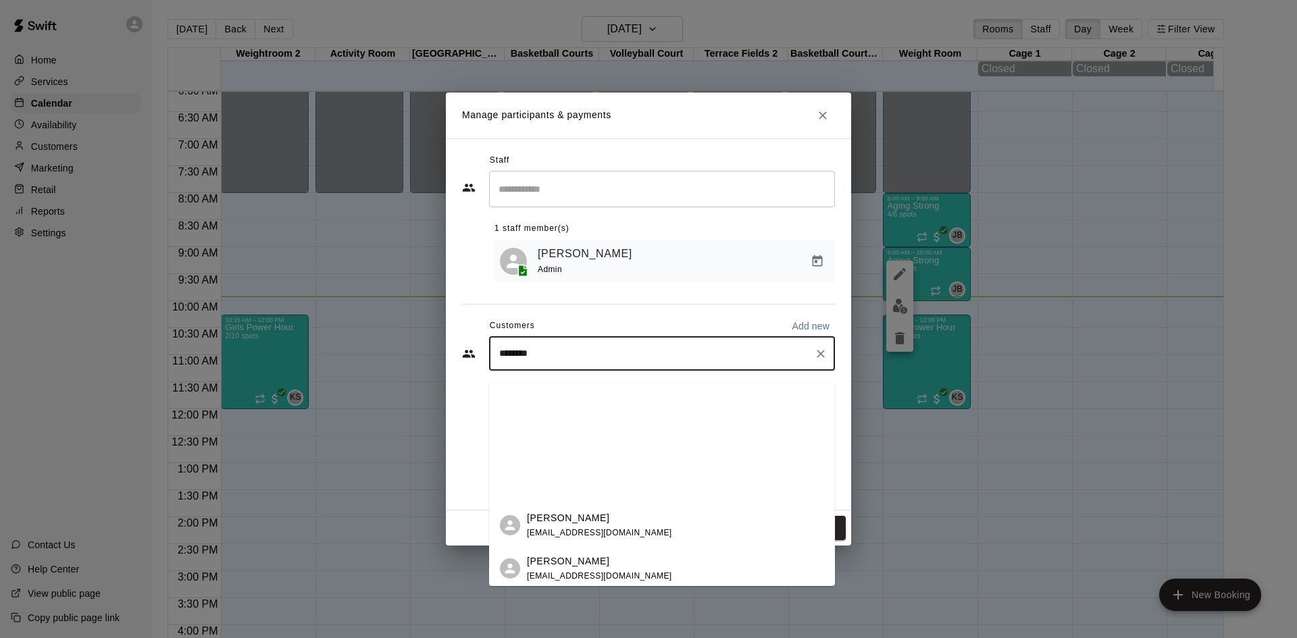
scroll to position [0, 0]
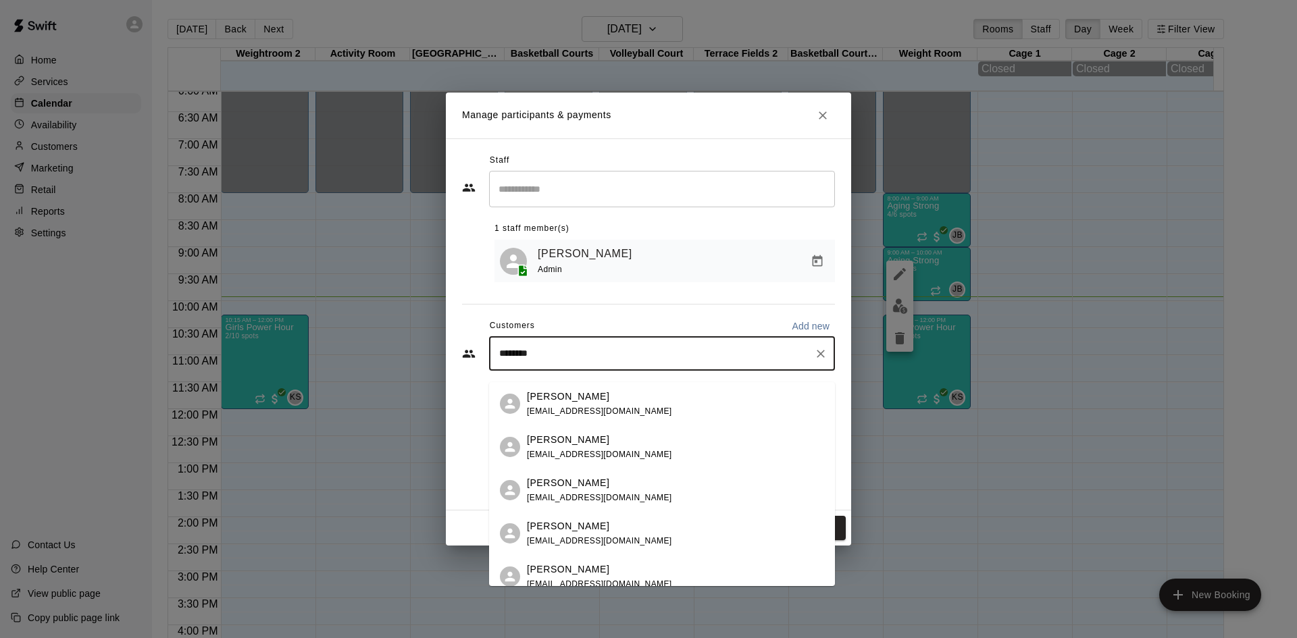
click at [643, 524] on div "Kathleen Button buttonkathleen@gmail.com" at bounding box center [675, 533] width 297 height 29
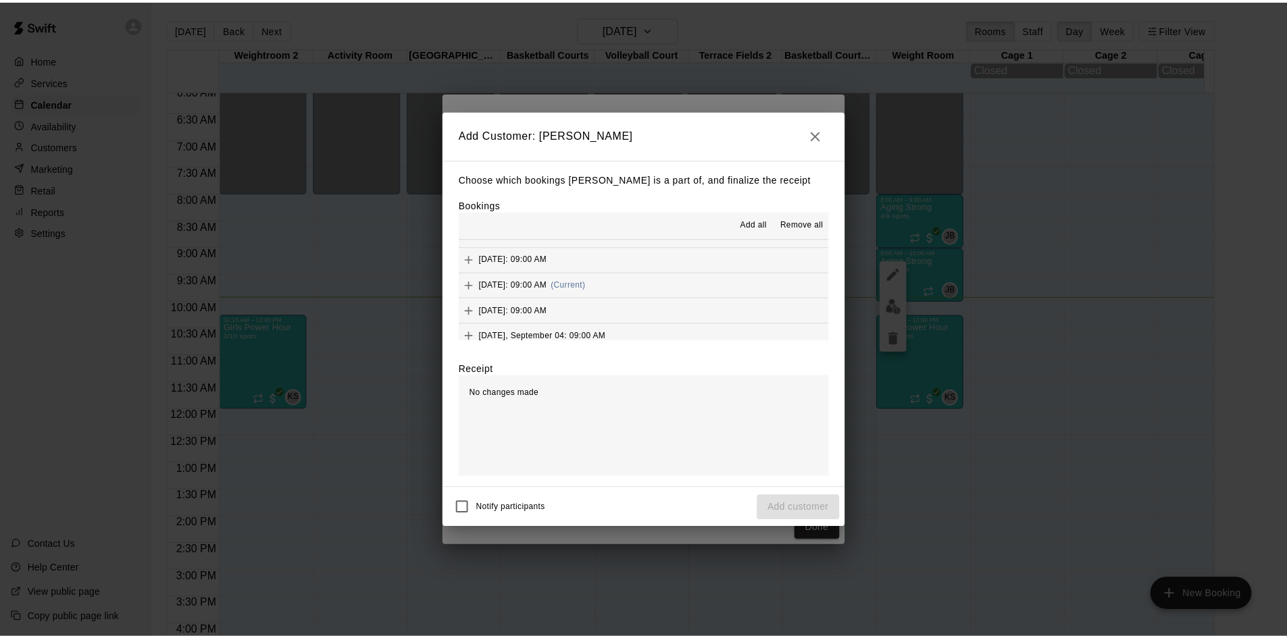
scroll to position [608, 0]
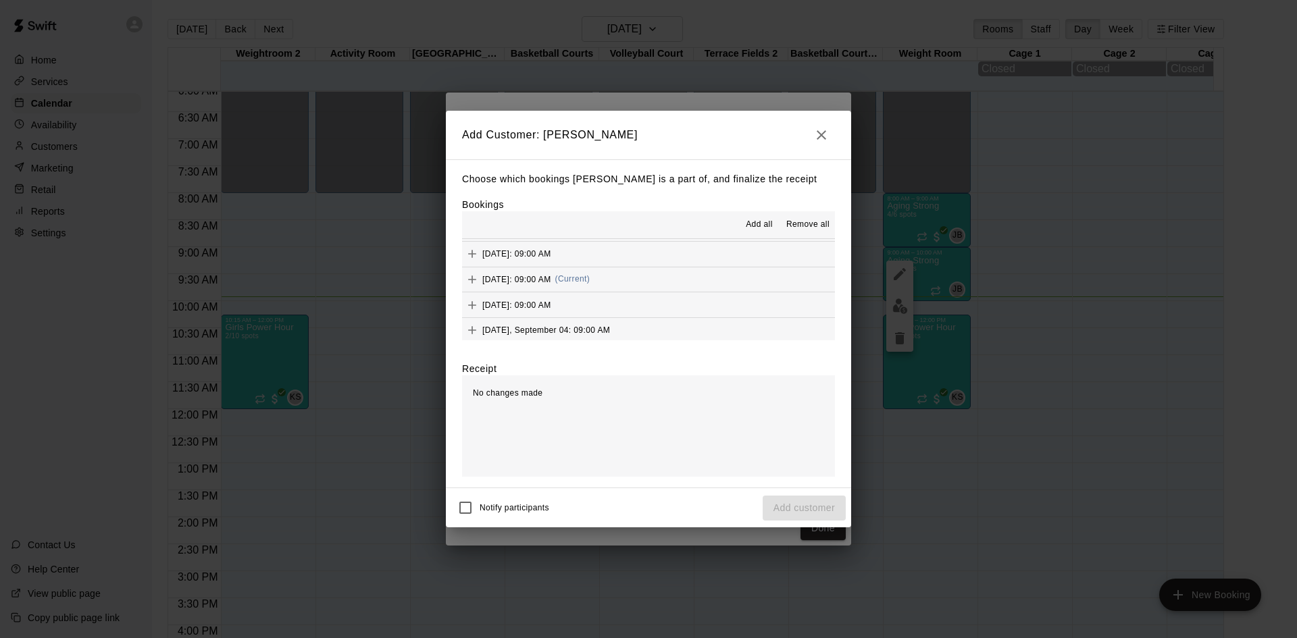
click at [590, 288] on div "Thursday, August 21: 09:00 AM (Current)" at bounding box center [526, 280] width 128 height 20
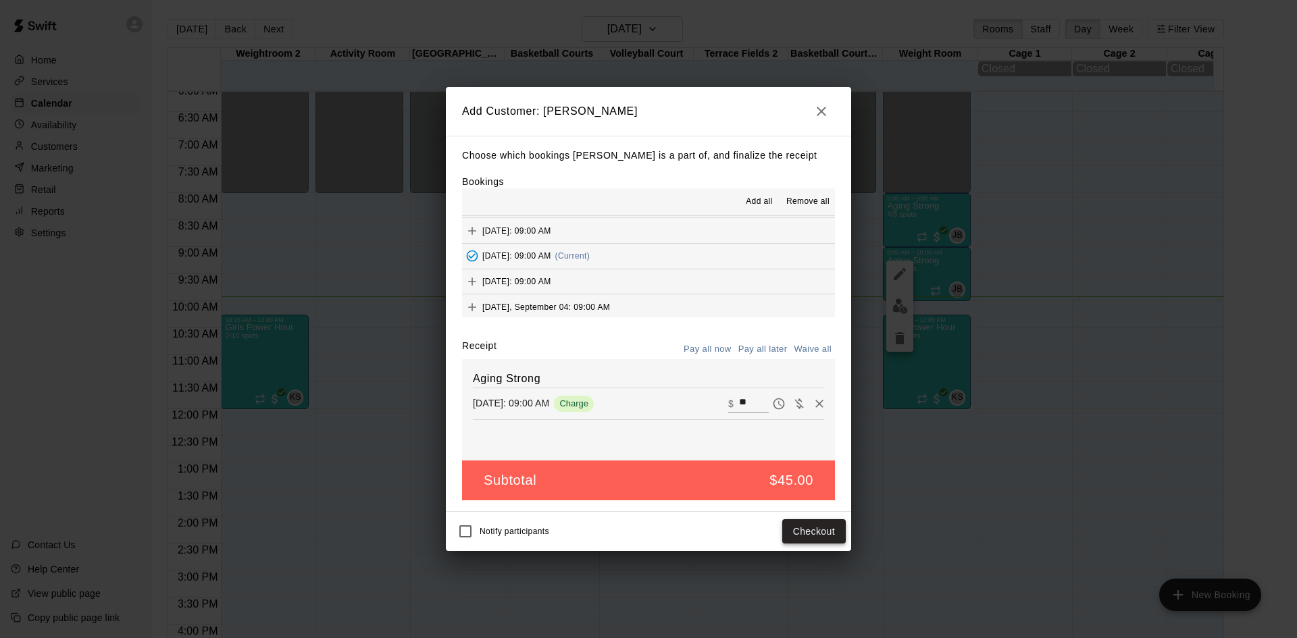
click at [808, 532] on button "Checkout" at bounding box center [813, 531] width 63 height 25
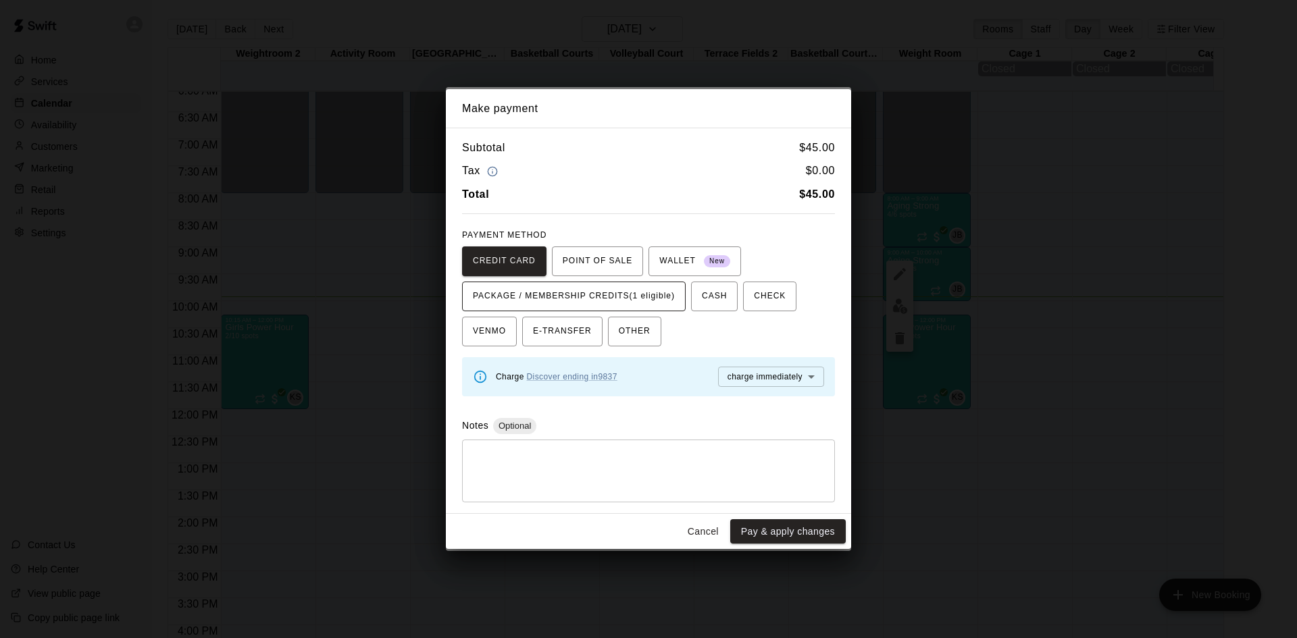
click at [647, 294] on span "PACKAGE / MEMBERSHIP CREDITS (1 eligible)" at bounding box center [574, 297] width 202 height 22
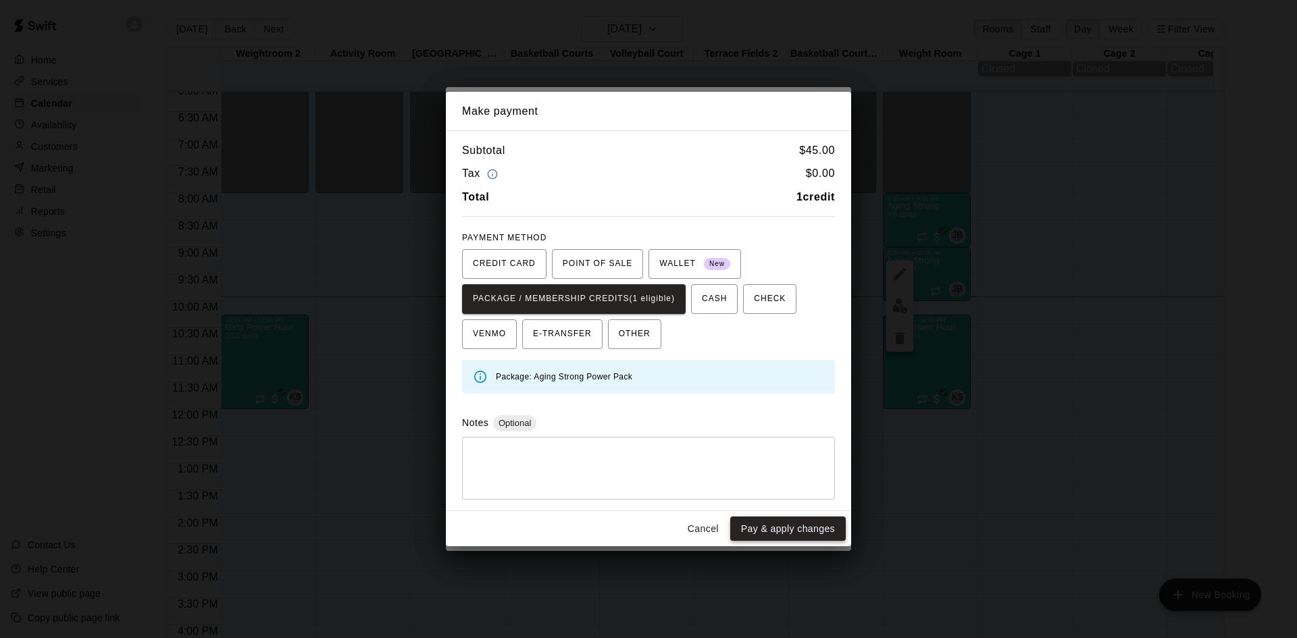
click at [768, 523] on button "Pay & apply changes" at bounding box center [788, 529] width 116 height 25
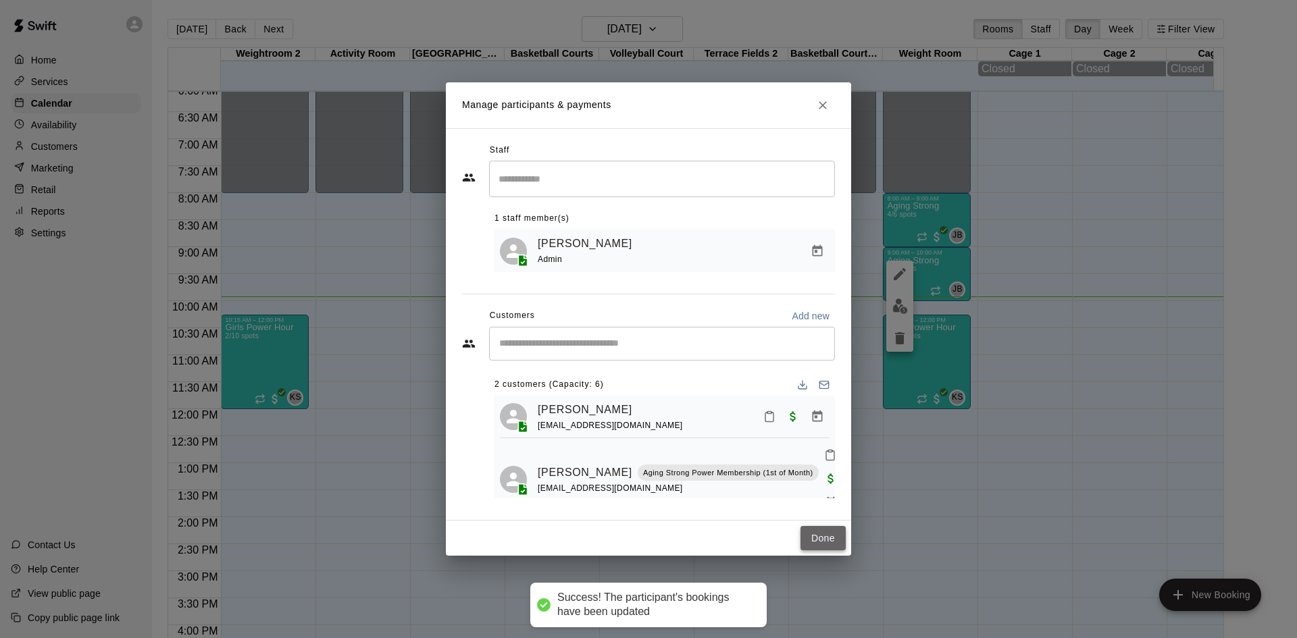
click at [822, 536] on button "Done" at bounding box center [822, 538] width 45 height 25
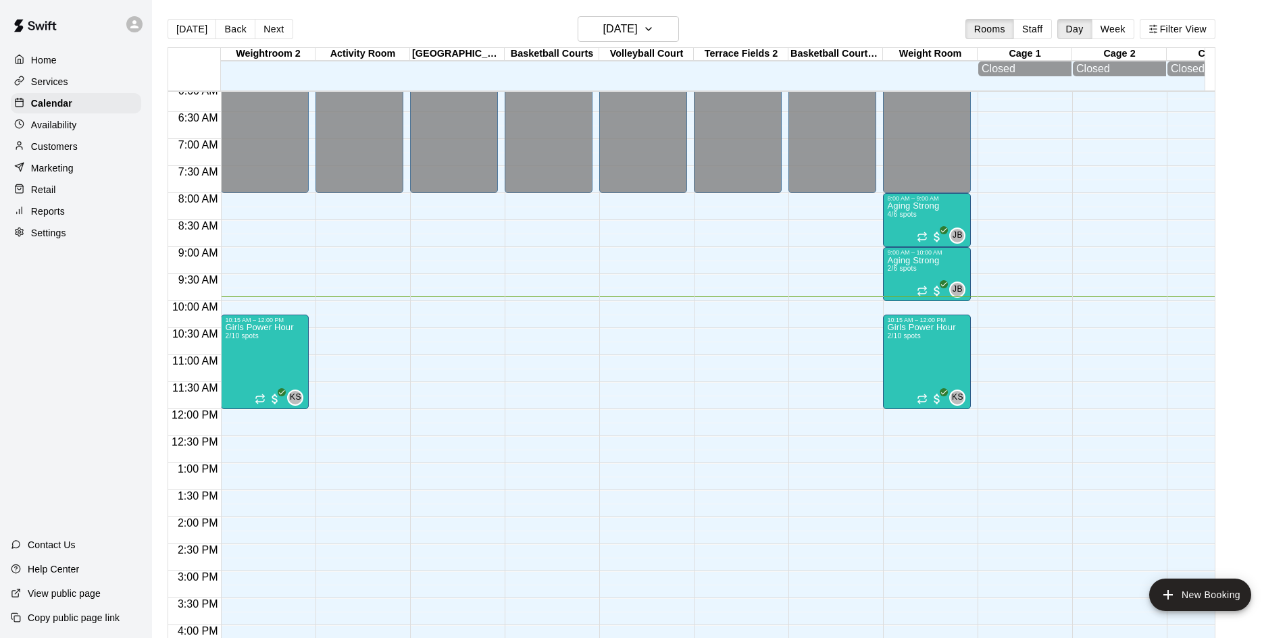
click at [80, 147] on div "Customers" at bounding box center [76, 146] width 130 height 20
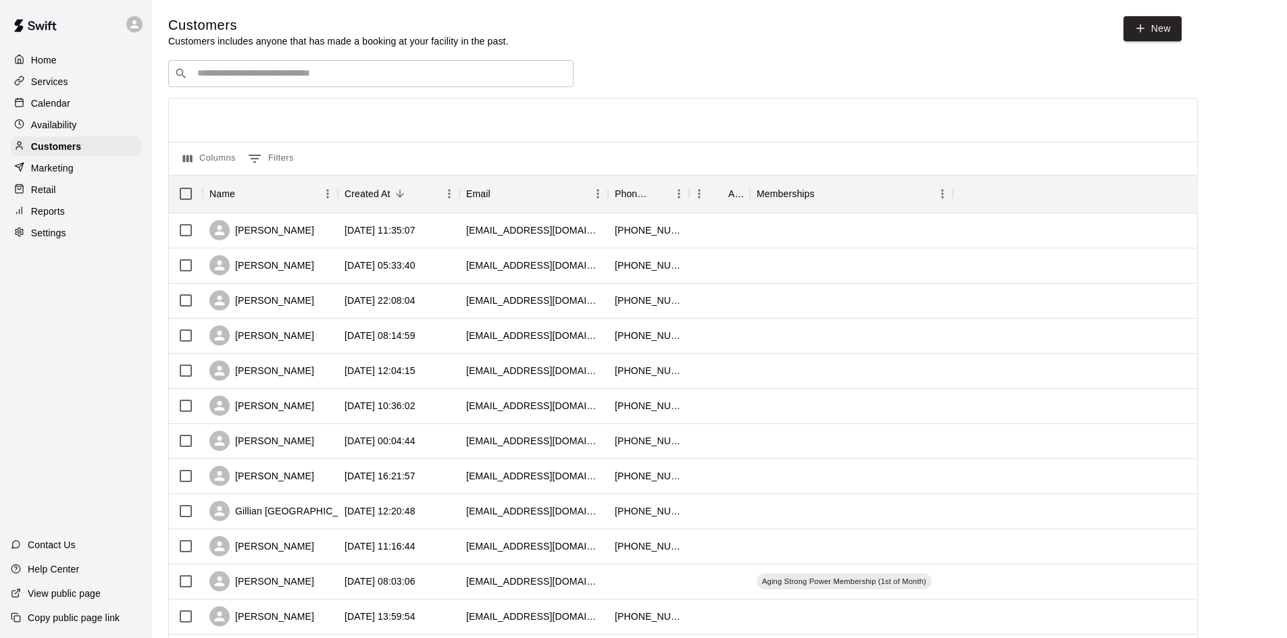
click at [347, 80] on input "Search customers by name or email" at bounding box center [380, 74] width 374 height 14
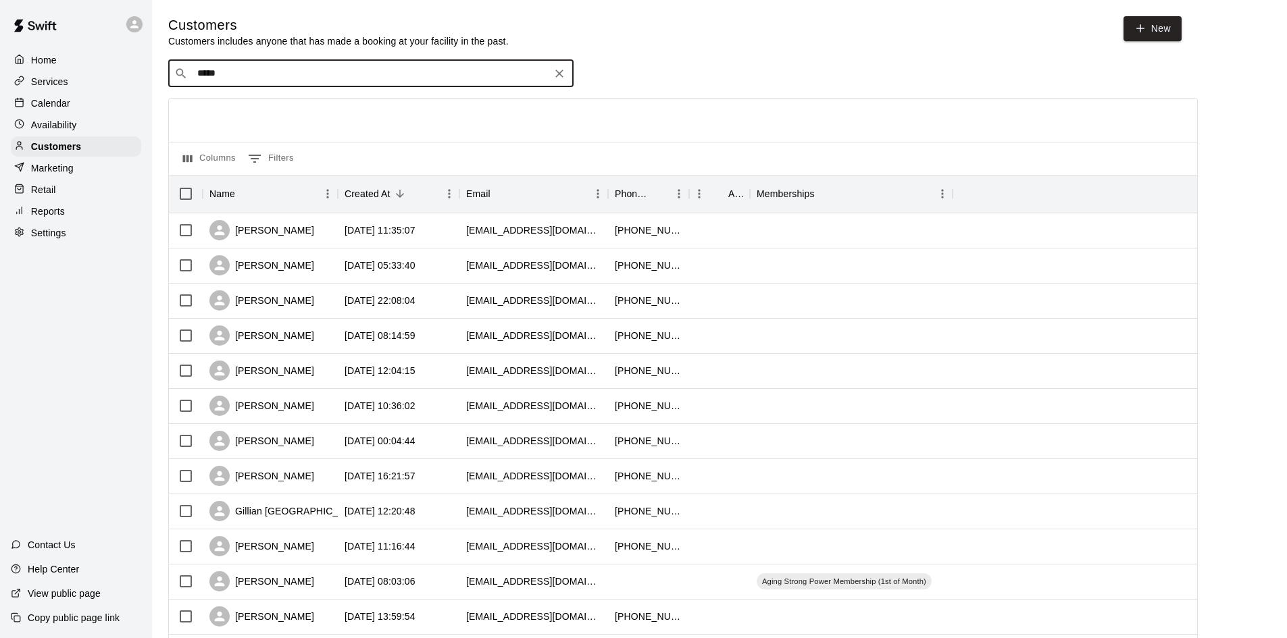
type input "******"
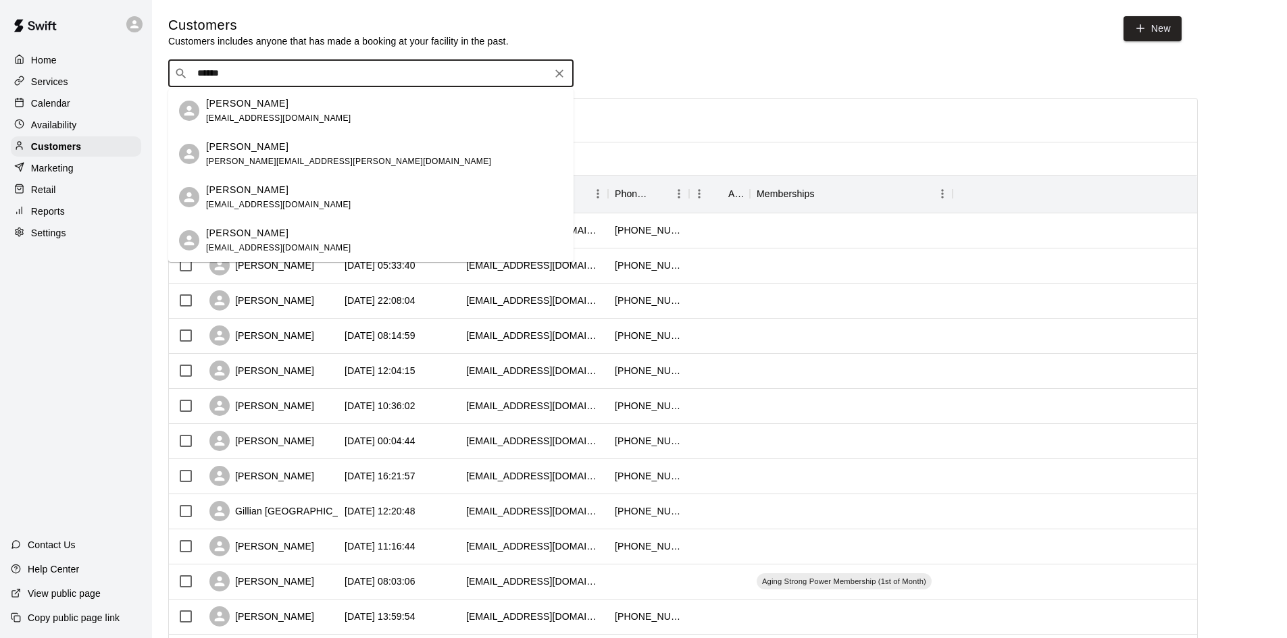
click at [329, 104] on div "Maggie Maher maggiemaher62@gmail.com" at bounding box center [384, 111] width 357 height 29
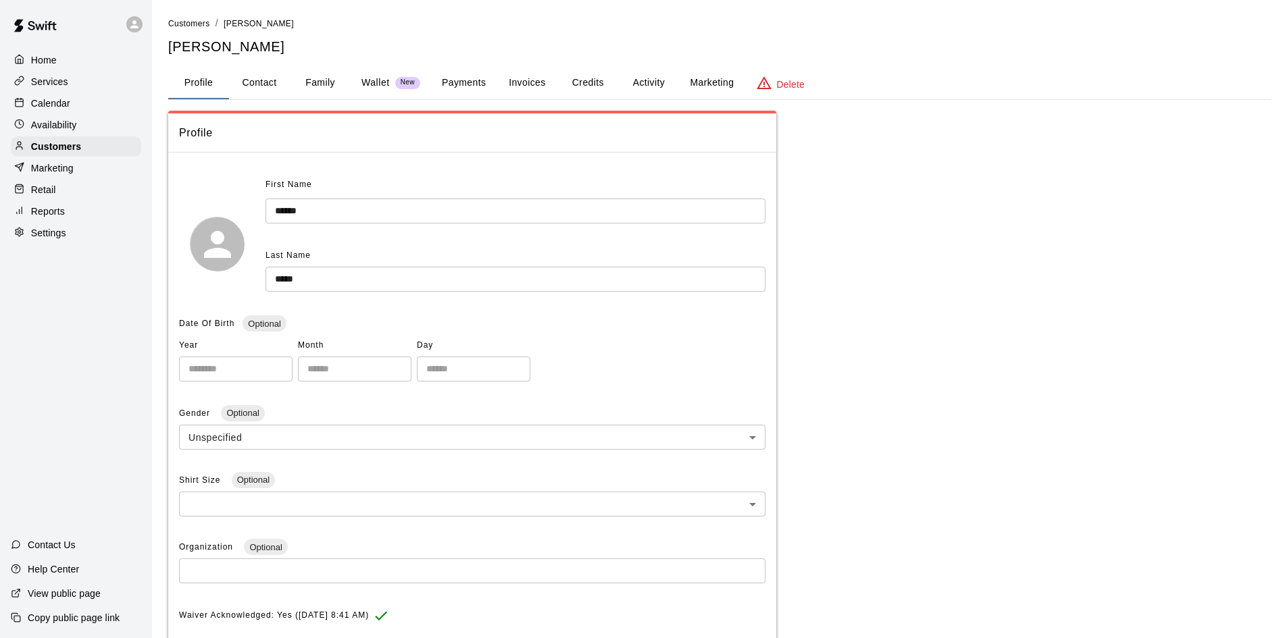
click at [470, 80] on button "Payments" at bounding box center [464, 83] width 66 height 32
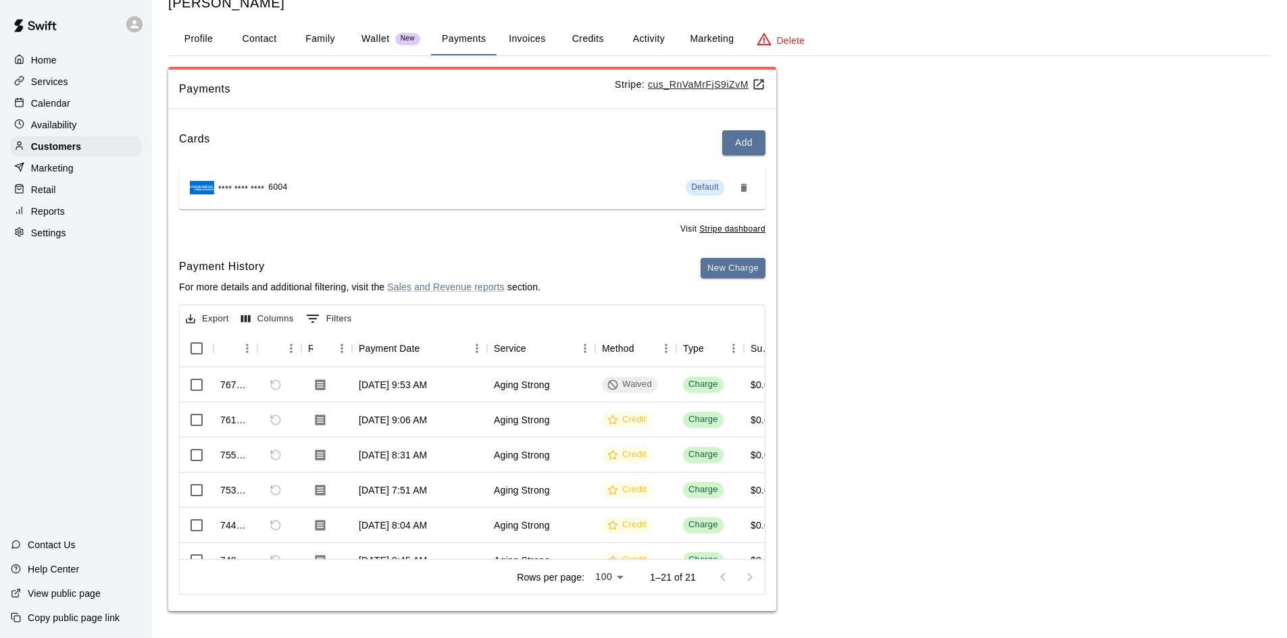
click at [542, 43] on button "Invoices" at bounding box center [527, 39] width 61 height 32
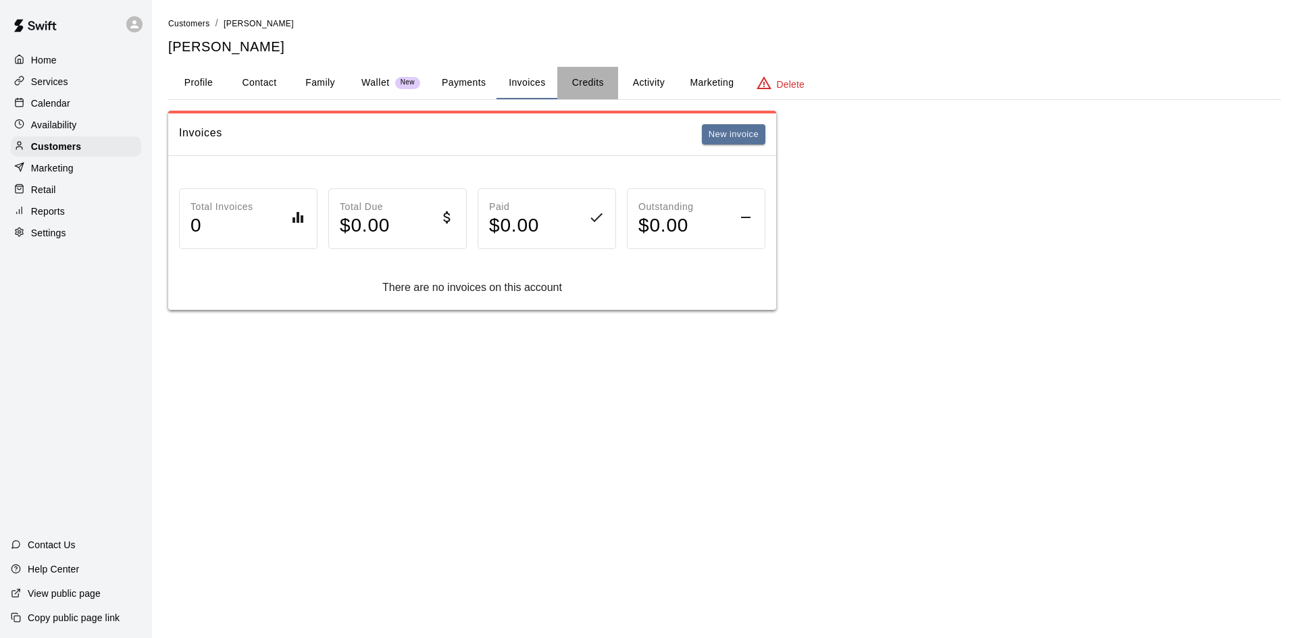
click at [593, 86] on button "Credits" at bounding box center [587, 83] width 61 height 32
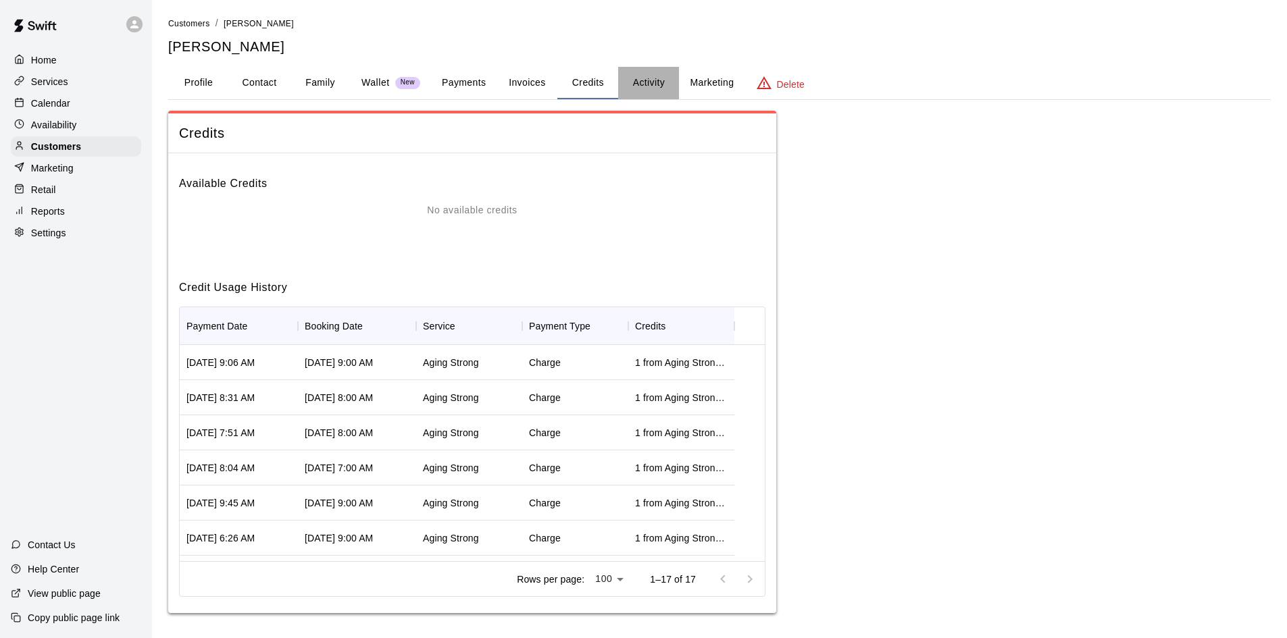
click at [648, 82] on button "Activity" at bounding box center [648, 83] width 61 height 32
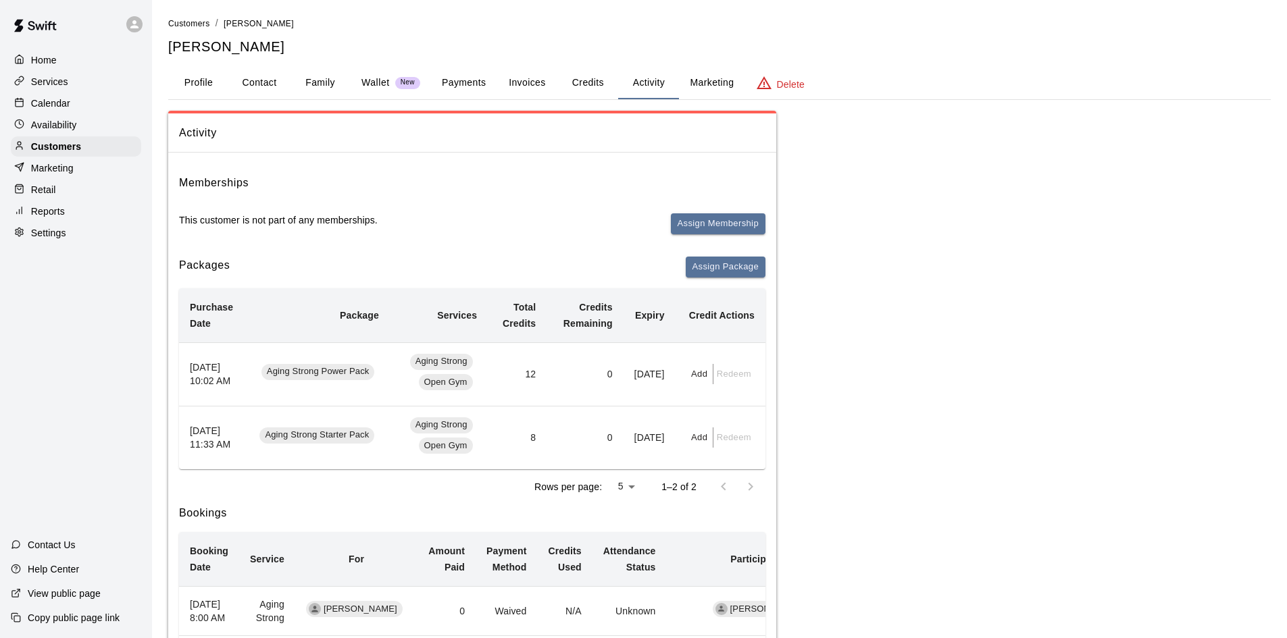
click at [703, 87] on button "Marketing" at bounding box center [712, 83] width 66 height 32
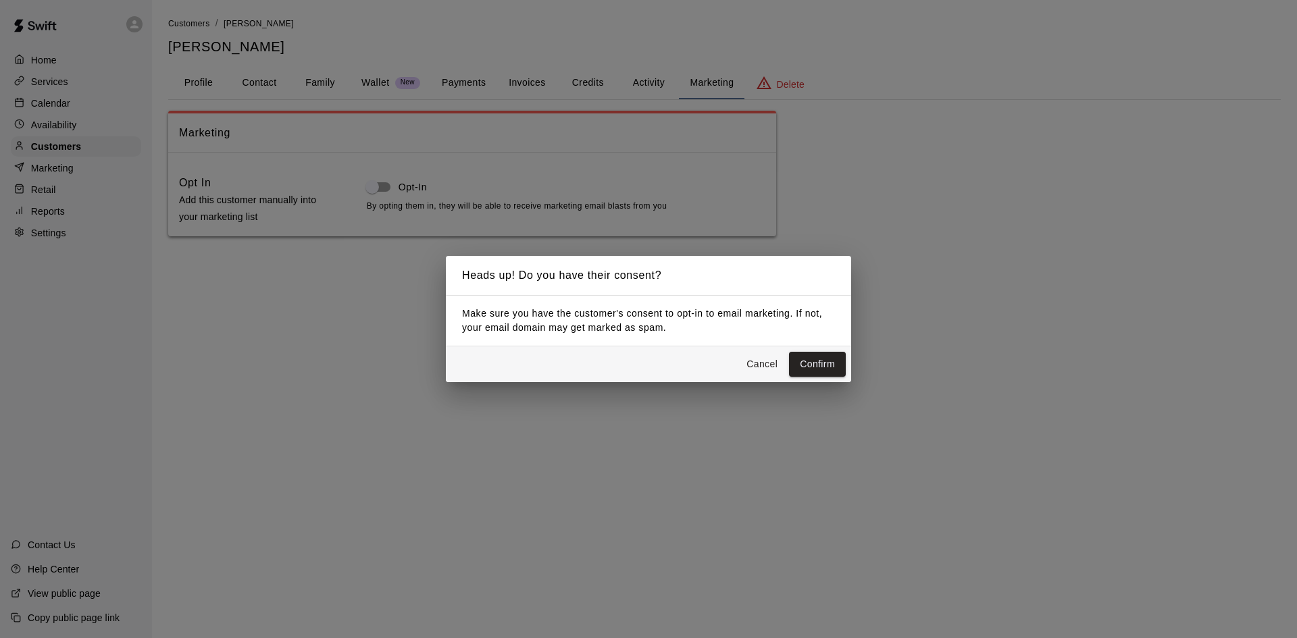
click at [764, 357] on button "Cancel" at bounding box center [761, 364] width 43 height 25
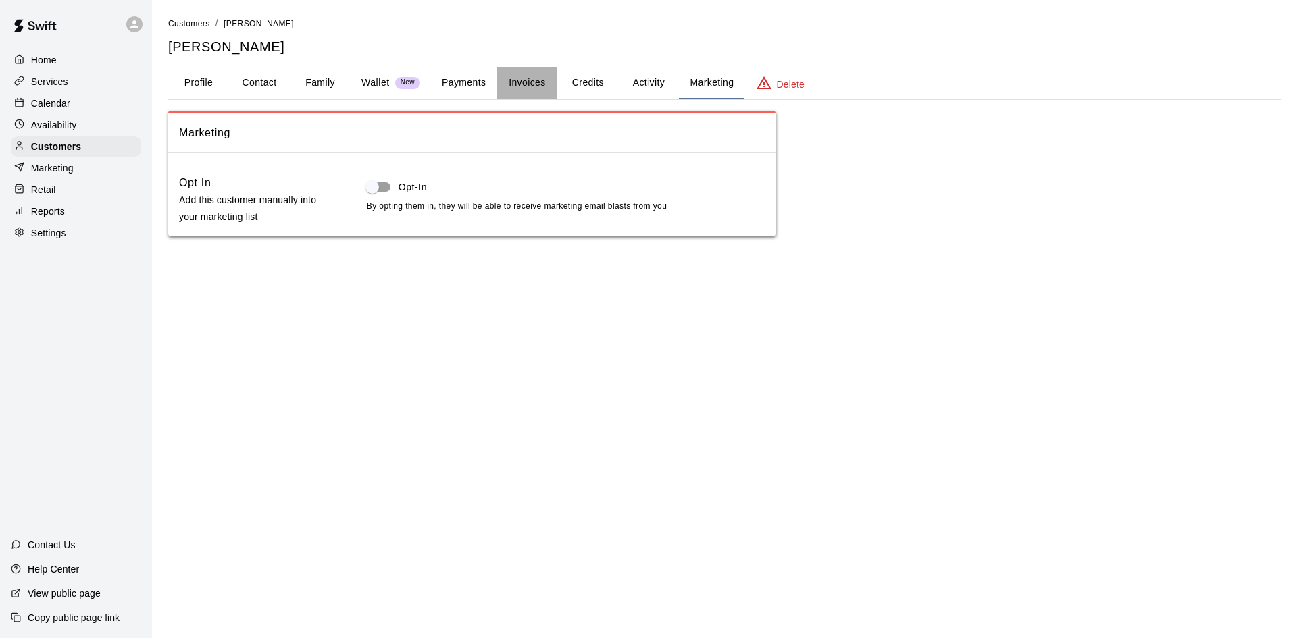
click at [526, 87] on button "Invoices" at bounding box center [527, 83] width 61 height 32
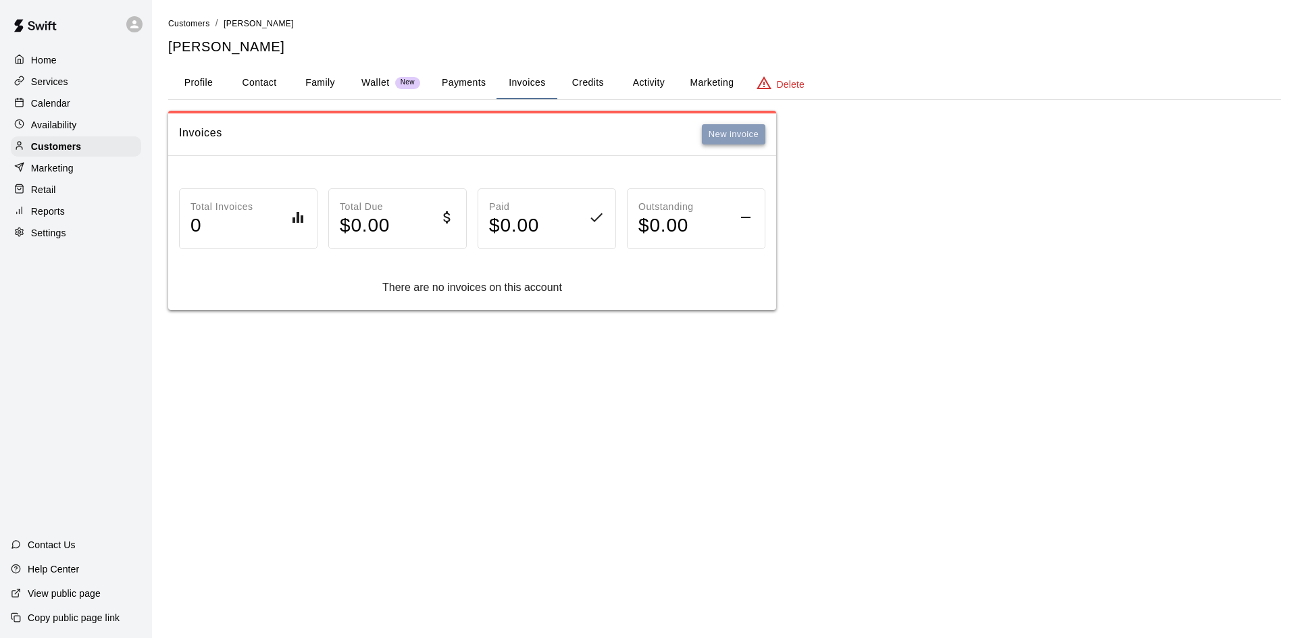
click at [716, 136] on button "New invoice" at bounding box center [733, 134] width 63 height 21
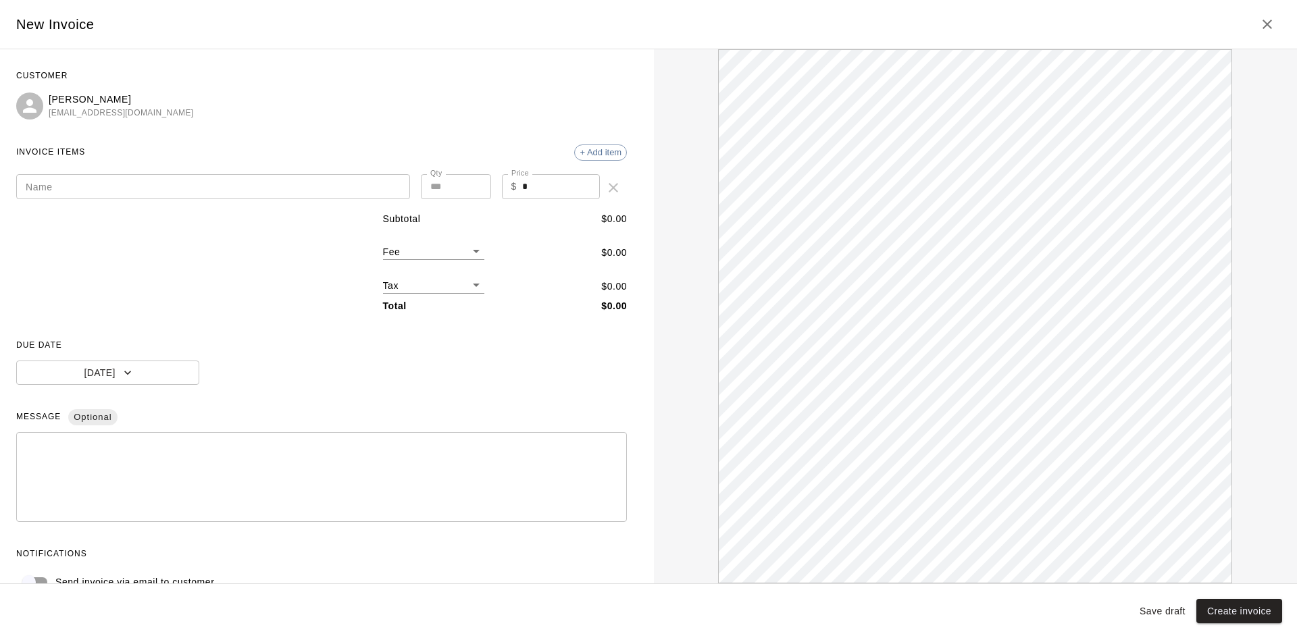
click at [278, 186] on input "Name" at bounding box center [213, 186] width 394 height 25
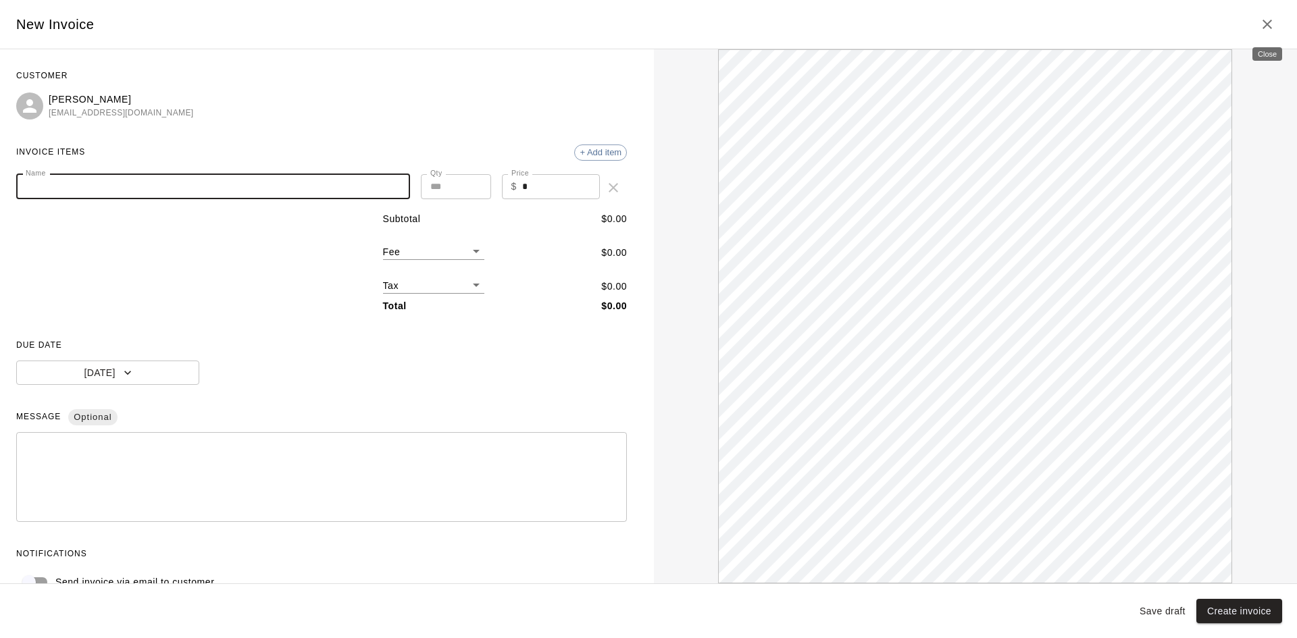
drag, startPoint x: 1270, startPoint y: 16, endPoint x: 1219, endPoint y: 17, distance: 50.7
click at [1269, 17] on icon "Close" at bounding box center [1267, 24] width 16 height 16
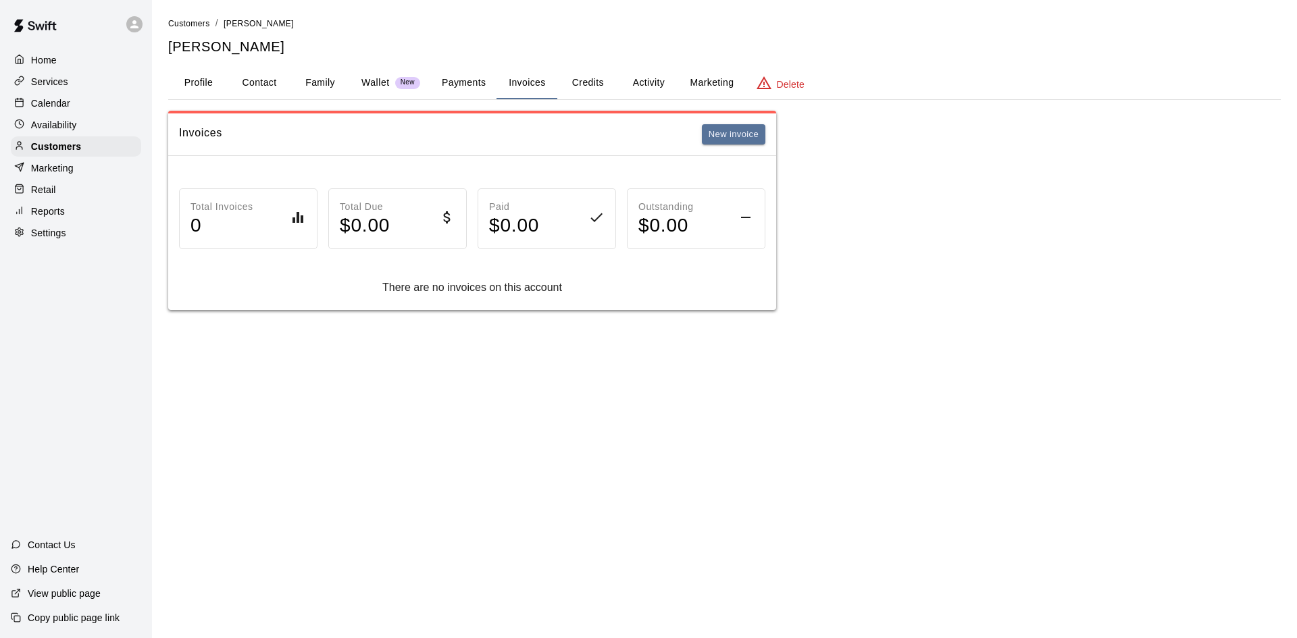
click at [262, 81] on button "Contact" at bounding box center [259, 83] width 61 height 32
select select "**"
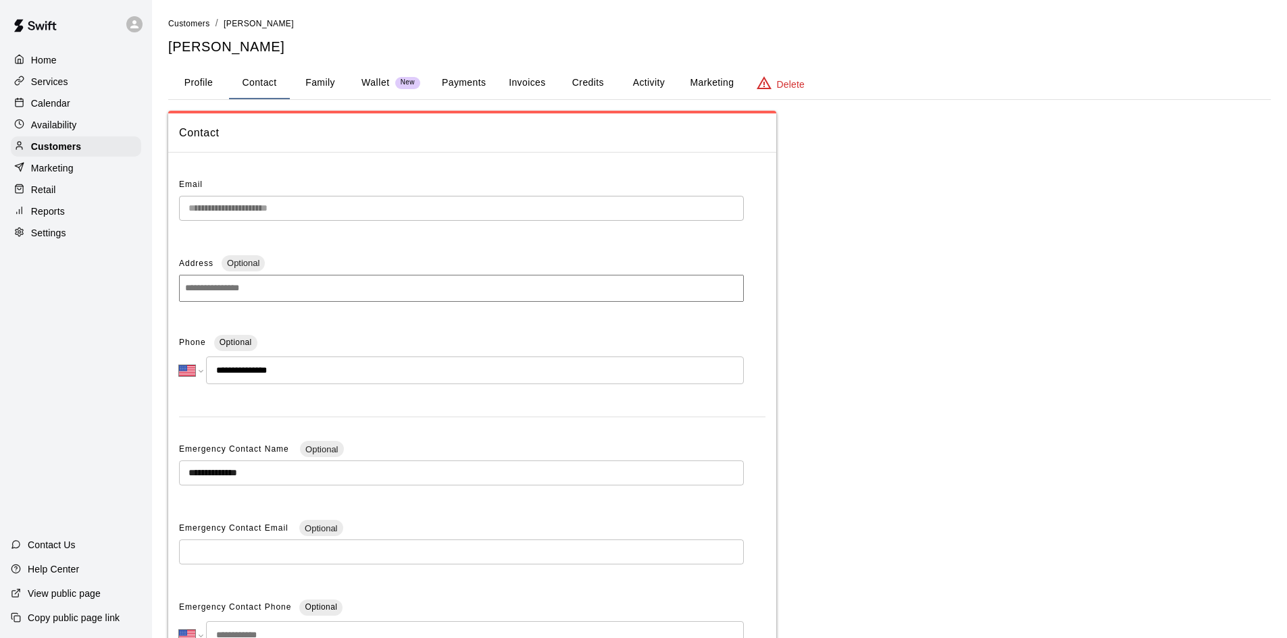
click at [659, 85] on button "Activity" at bounding box center [648, 83] width 61 height 32
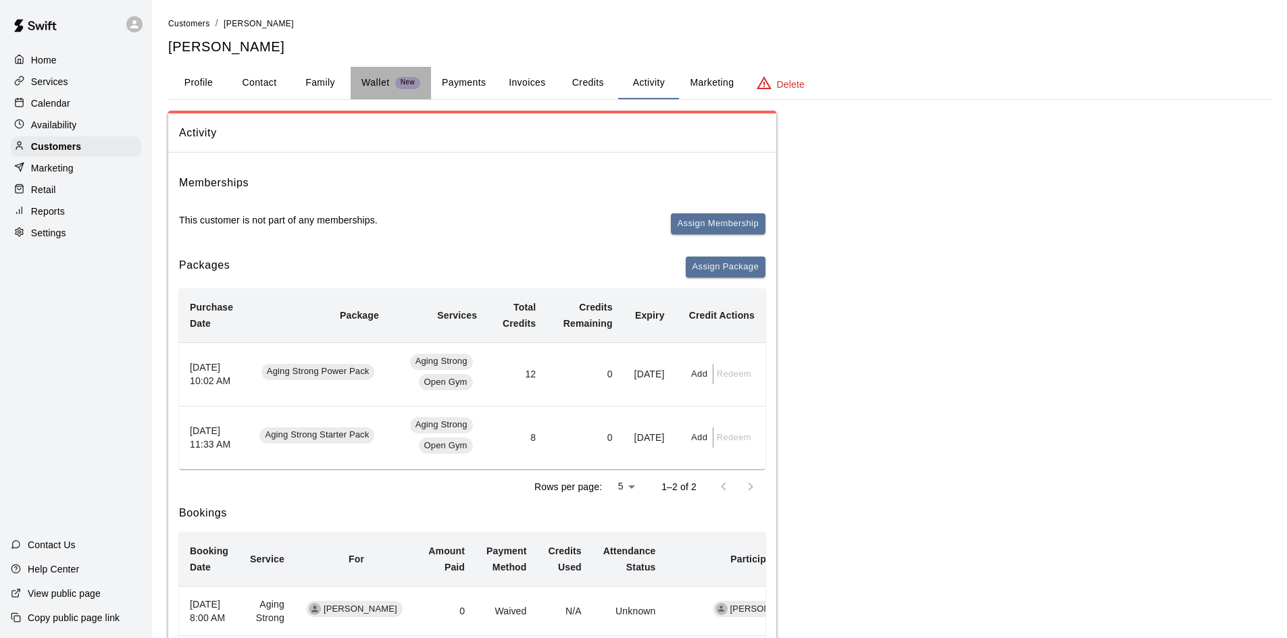
click at [371, 78] on p "Wallet" at bounding box center [375, 83] width 28 height 14
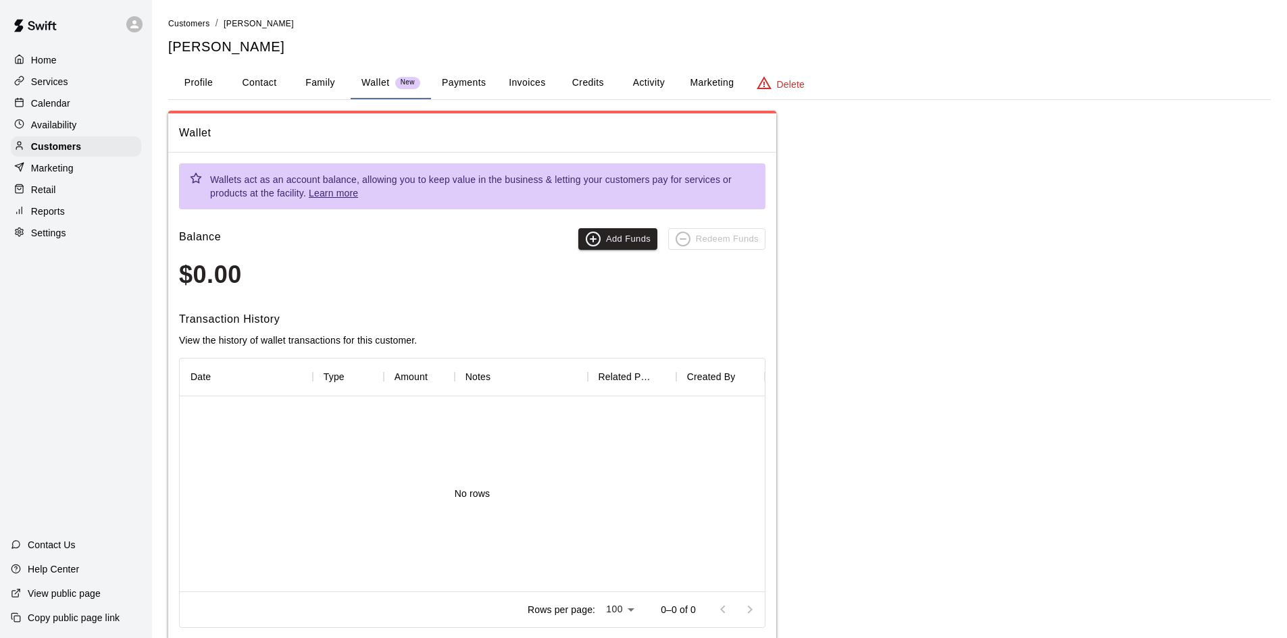
click at [596, 84] on button "Credits" at bounding box center [587, 83] width 61 height 32
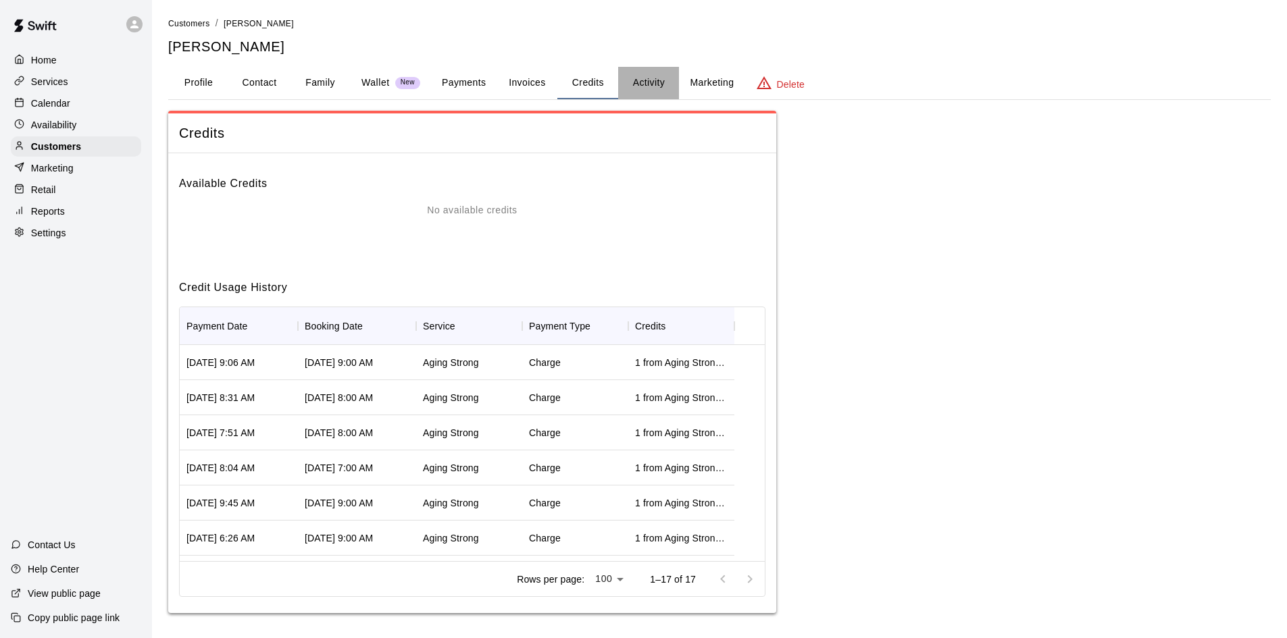
click at [647, 87] on button "Activity" at bounding box center [648, 83] width 61 height 32
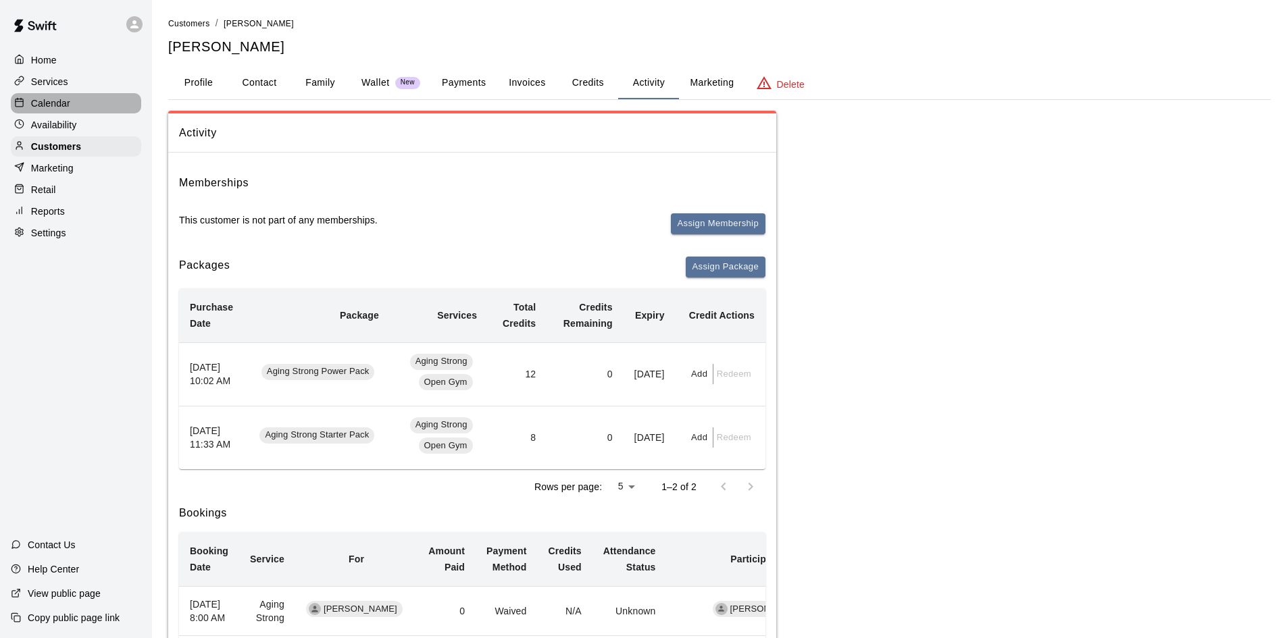
click at [66, 110] on p "Calendar" at bounding box center [50, 104] width 39 height 14
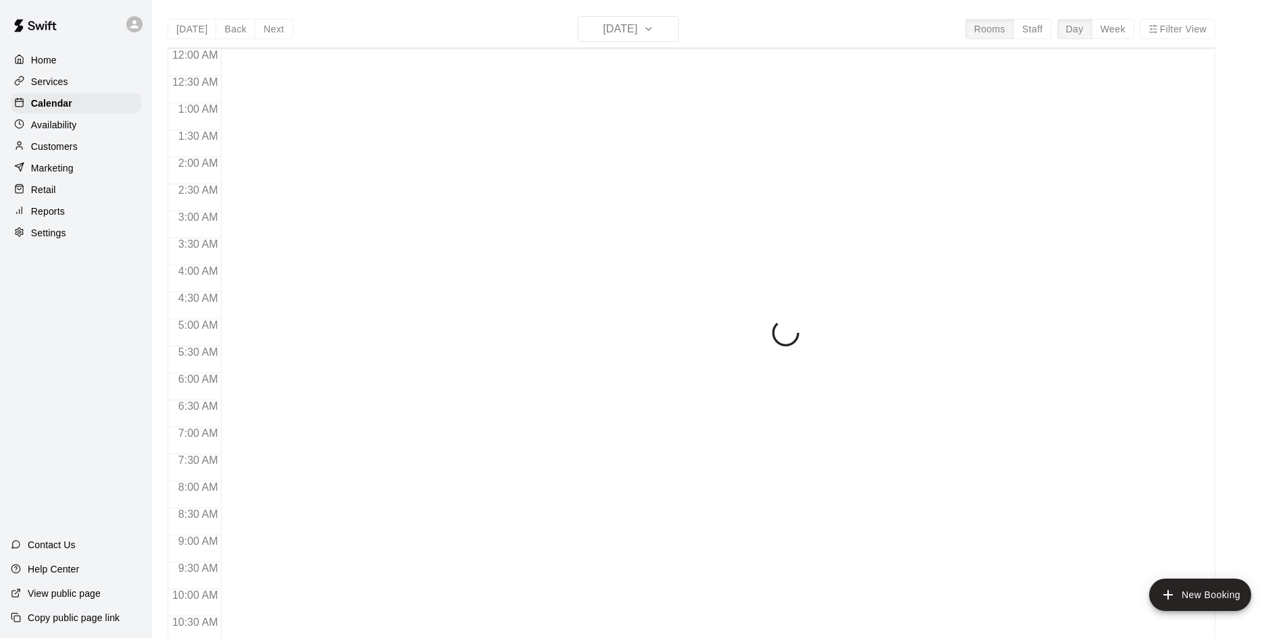
scroll to position [554, 0]
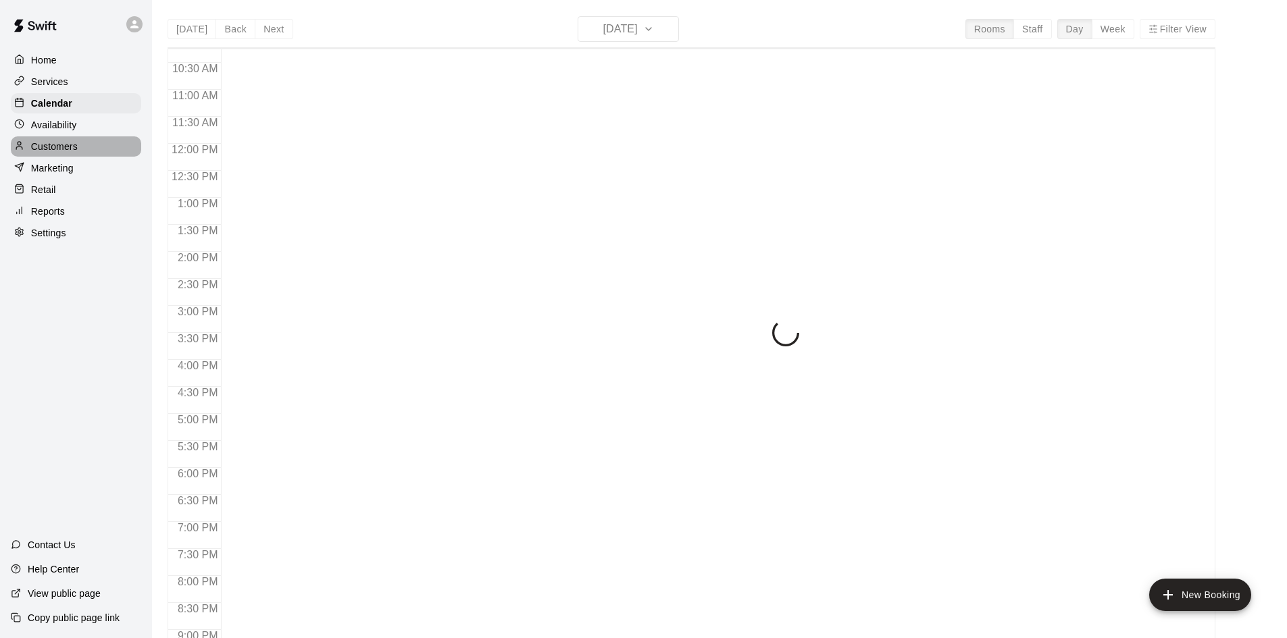
click at [70, 143] on p "Customers" at bounding box center [54, 147] width 47 height 14
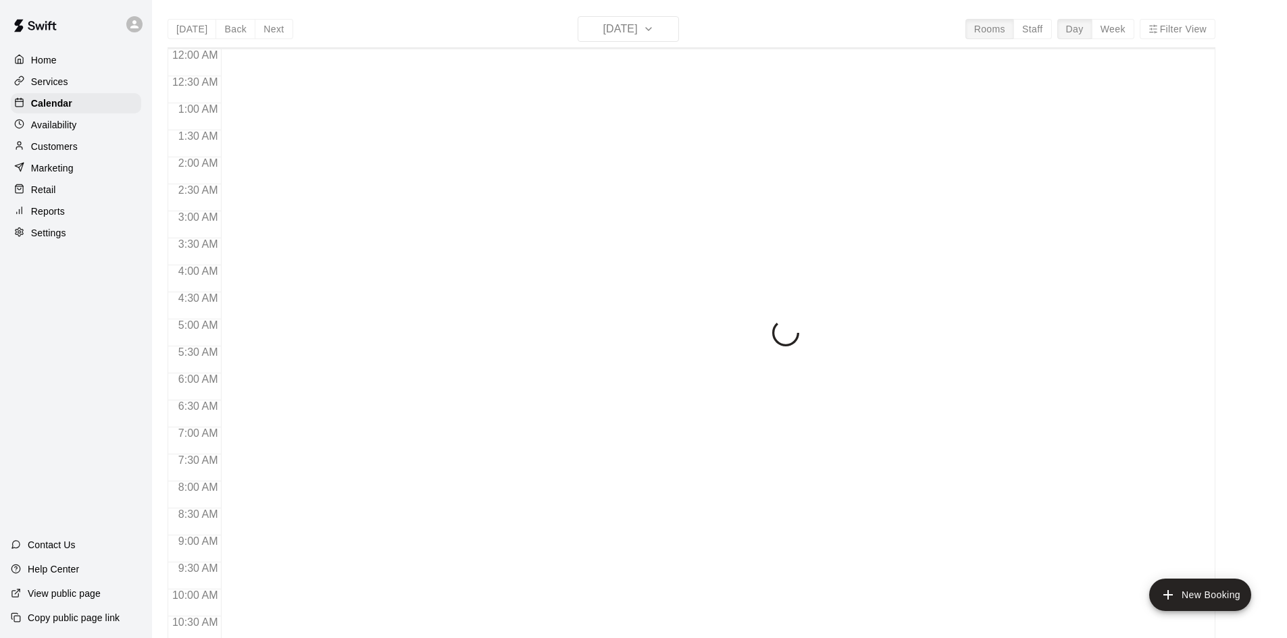
scroll to position [554, 0]
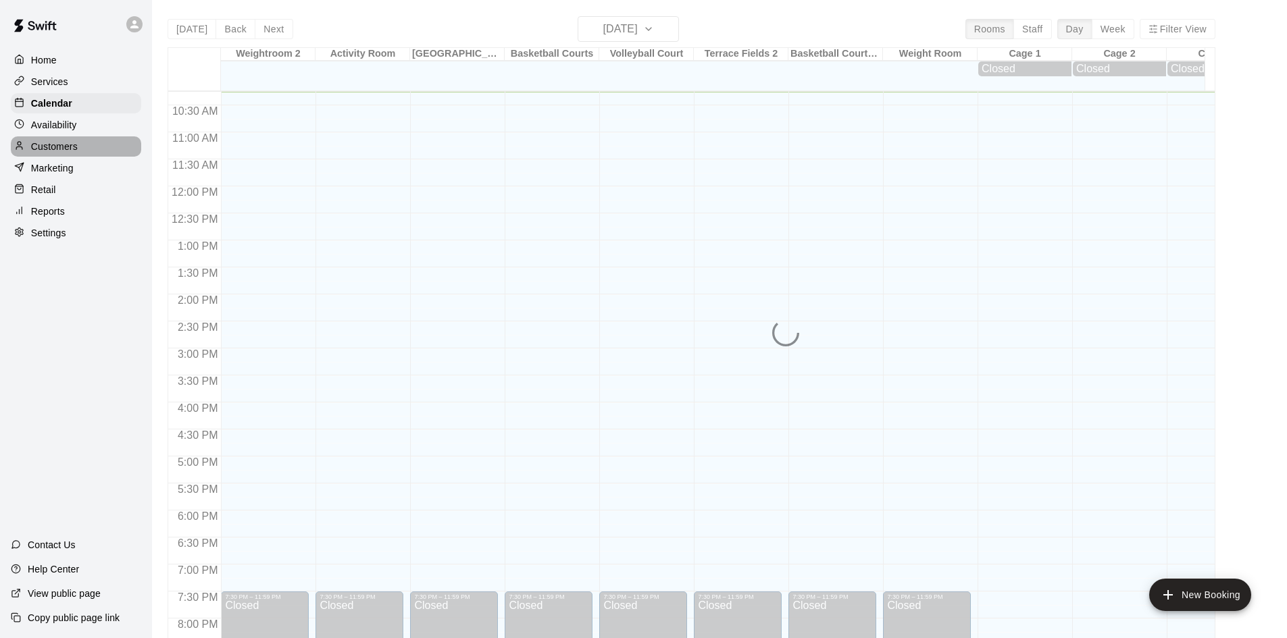
click at [76, 153] on p "Customers" at bounding box center [54, 147] width 47 height 14
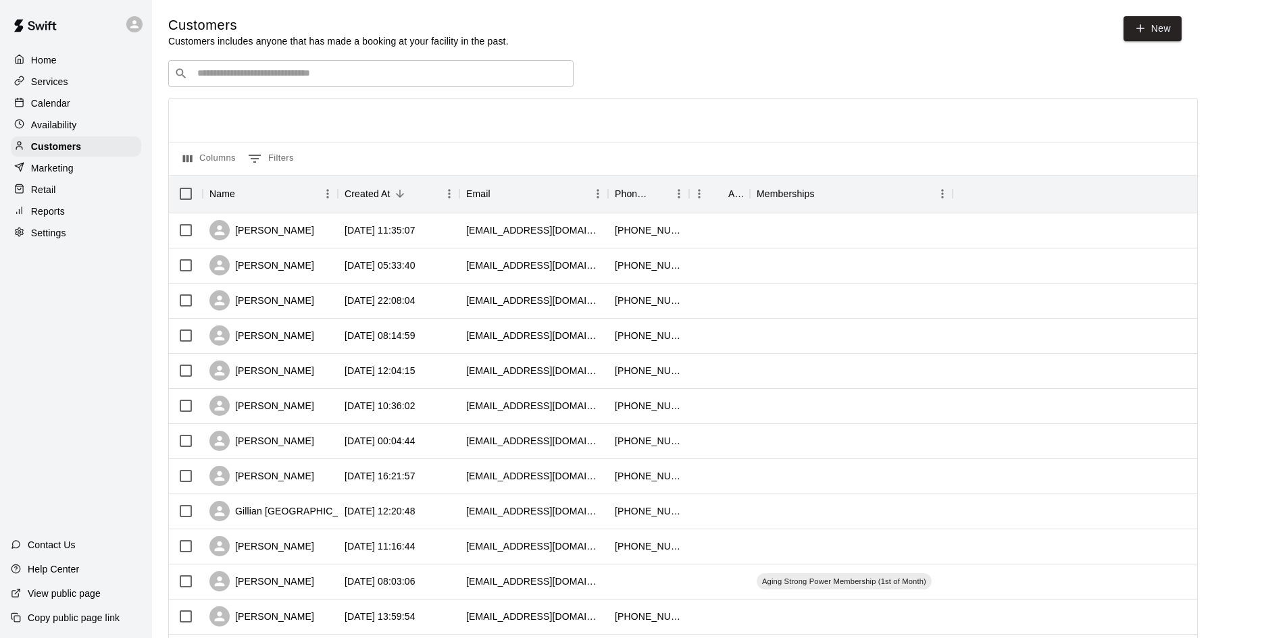
click at [442, 63] on div "​ ​" at bounding box center [370, 73] width 405 height 27
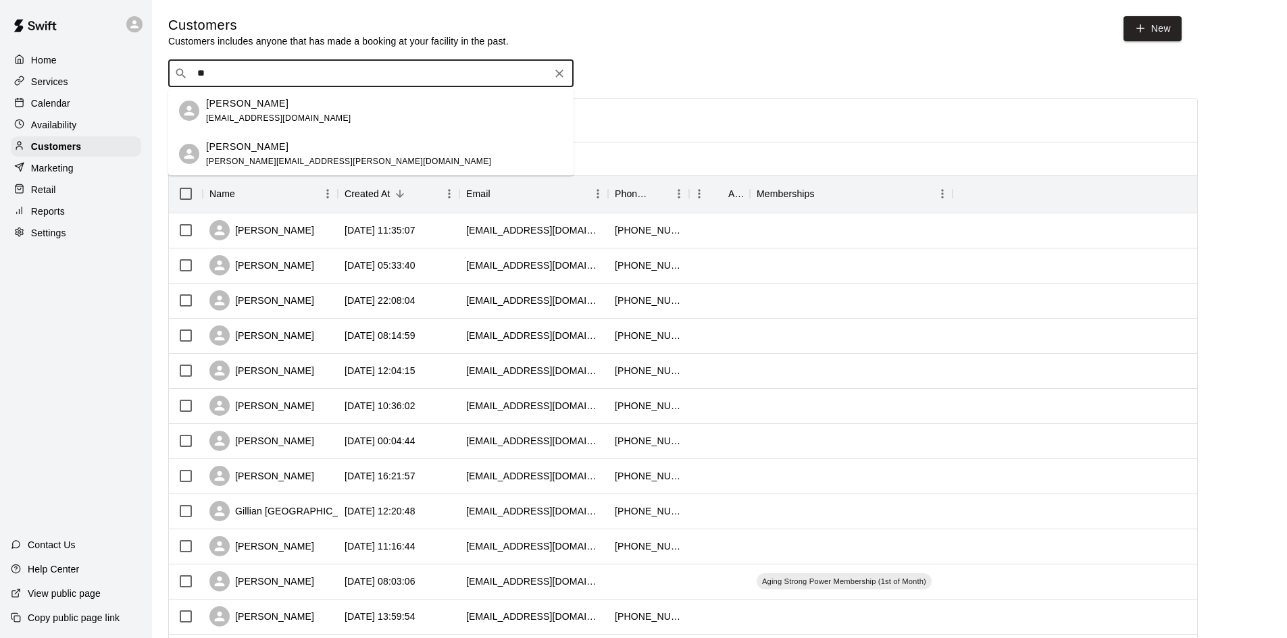
type input "*"
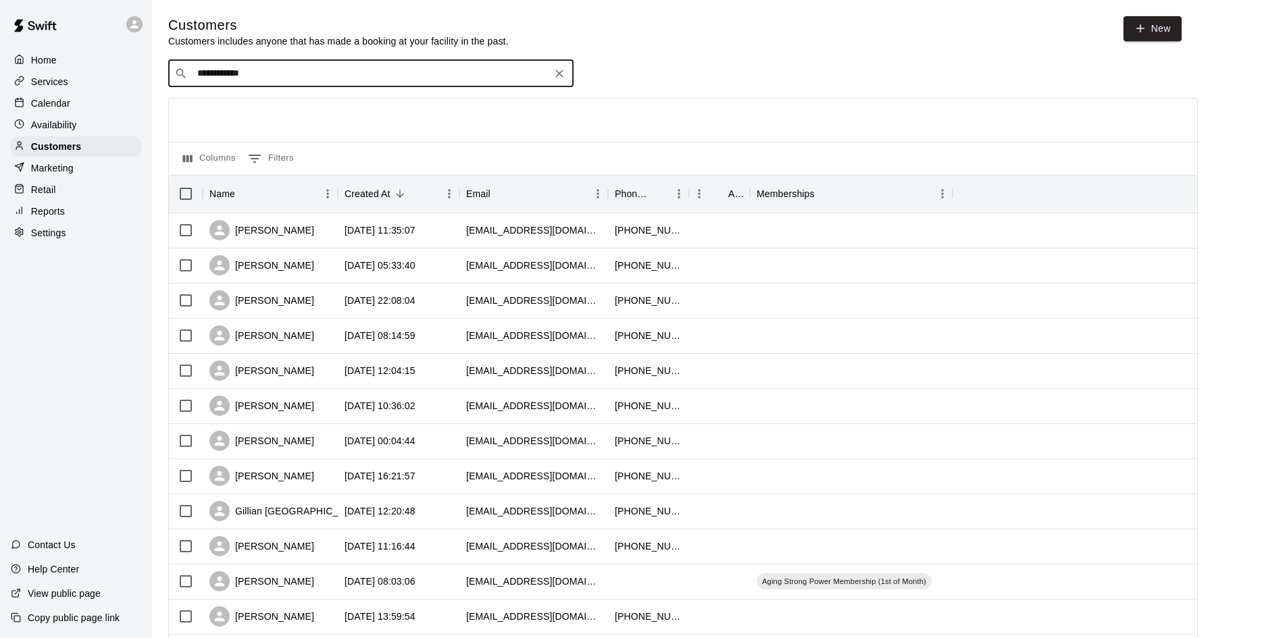
type input "**********"
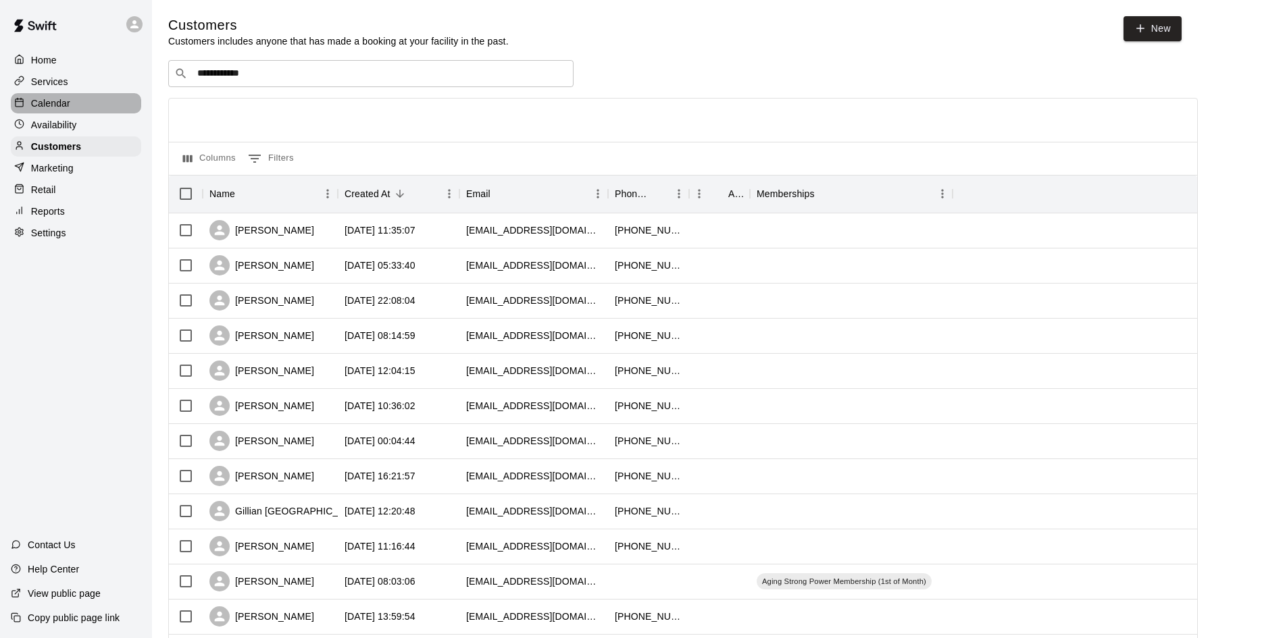
click at [55, 100] on p "Calendar" at bounding box center [50, 104] width 39 height 14
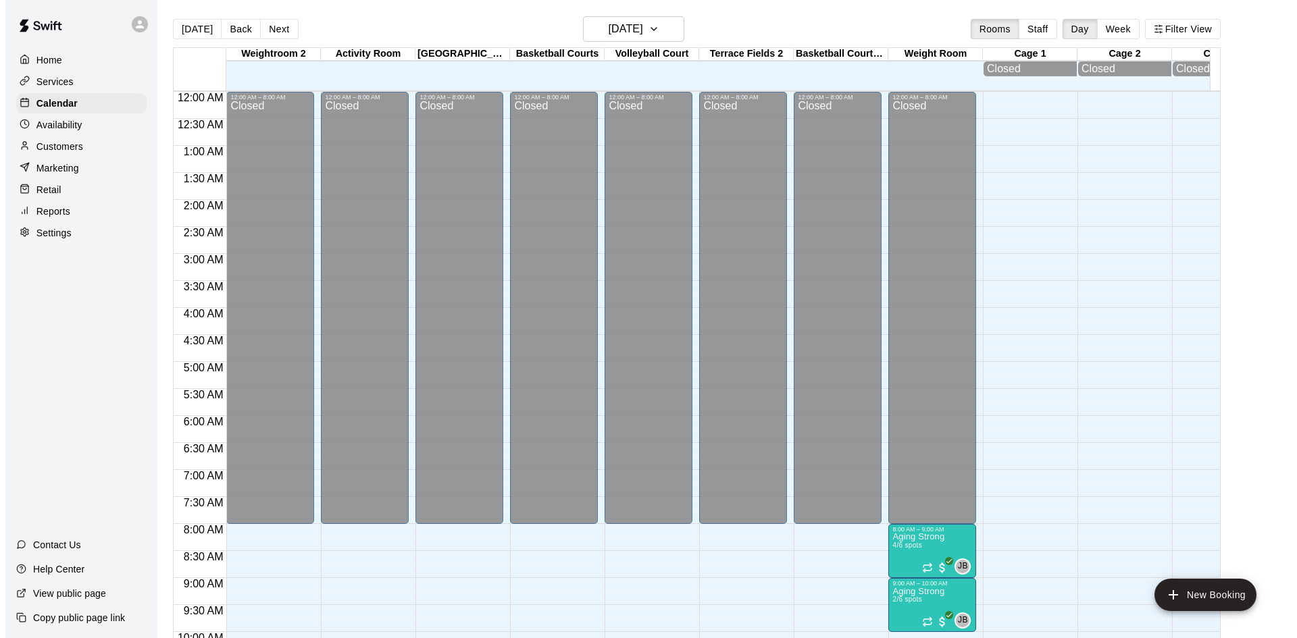
scroll to position [555, 0]
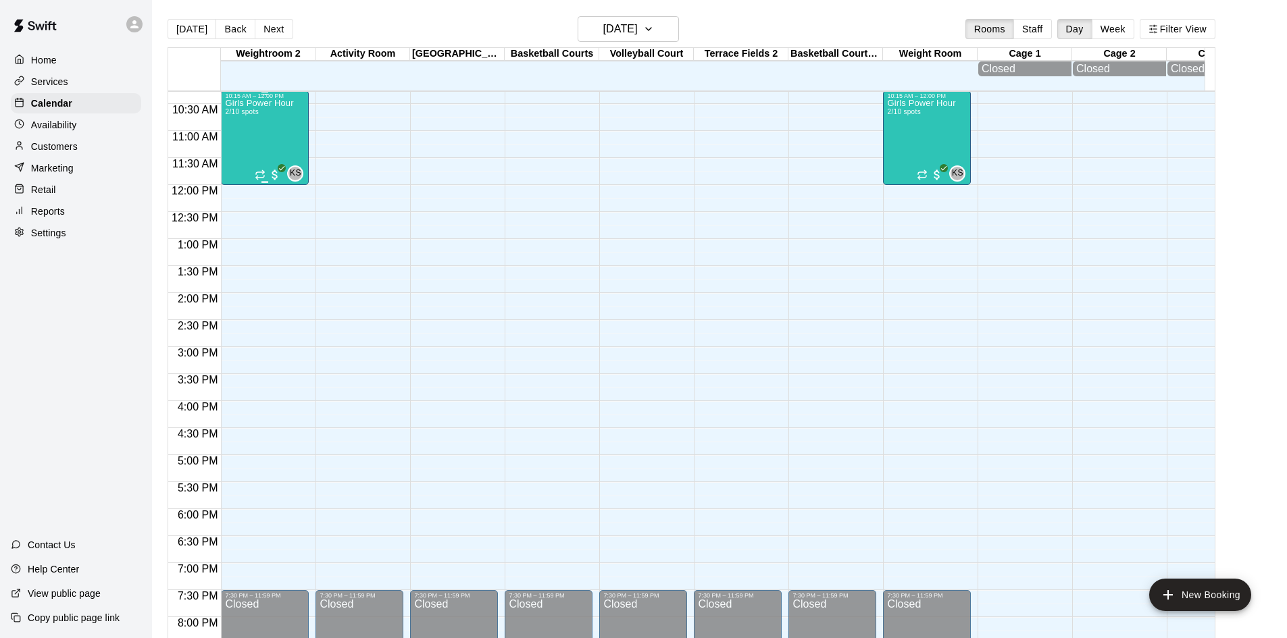
click at [280, 138] on div "Girls Power Hour 2/10 spots" at bounding box center [259, 418] width 68 height 638
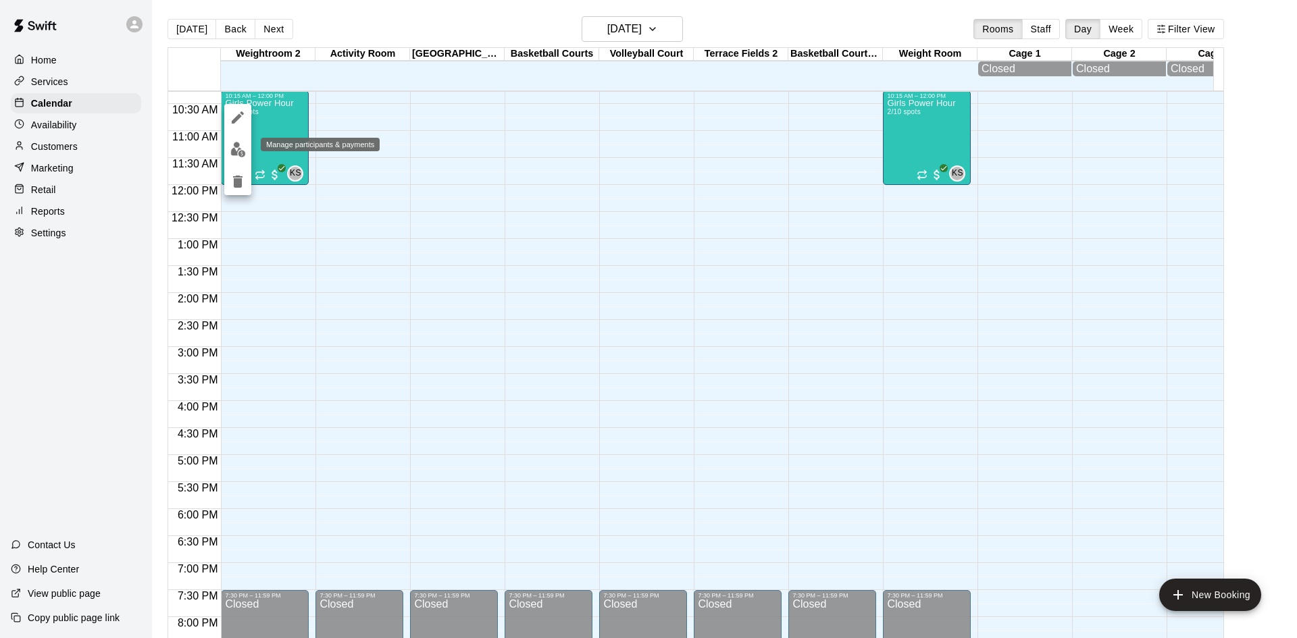
click at [237, 153] on img "edit" at bounding box center [238, 150] width 16 height 16
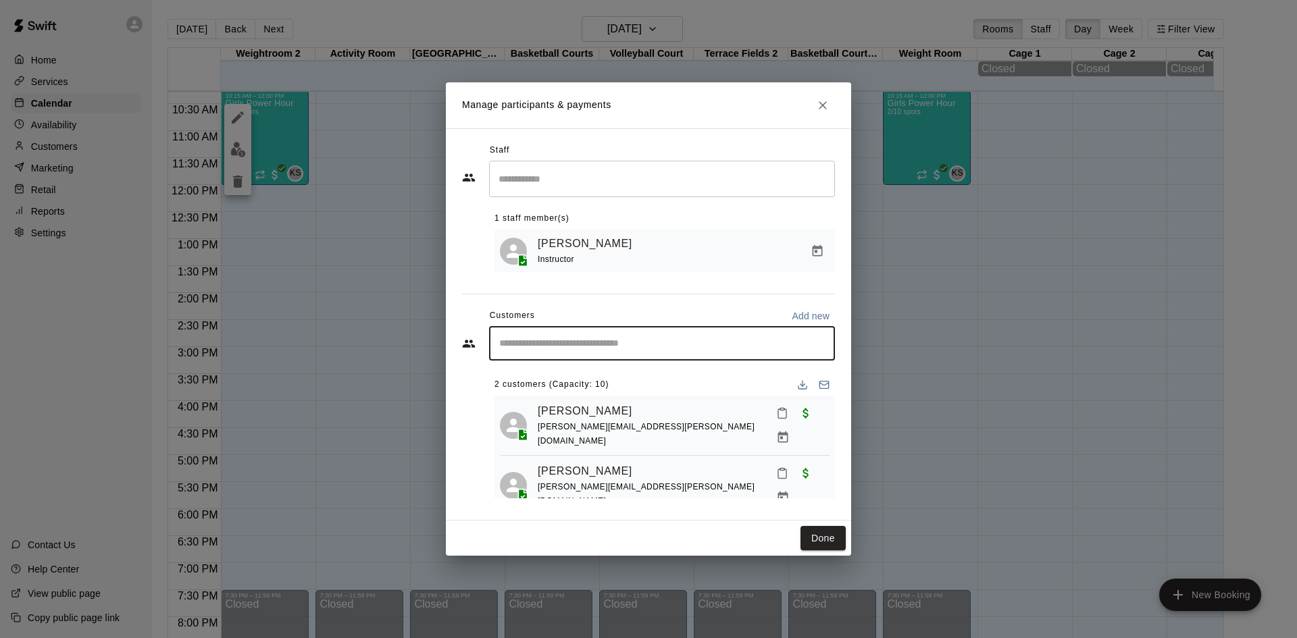
click at [521, 350] on input "Start typing to search customers..." at bounding box center [662, 344] width 334 height 14
type input "***"
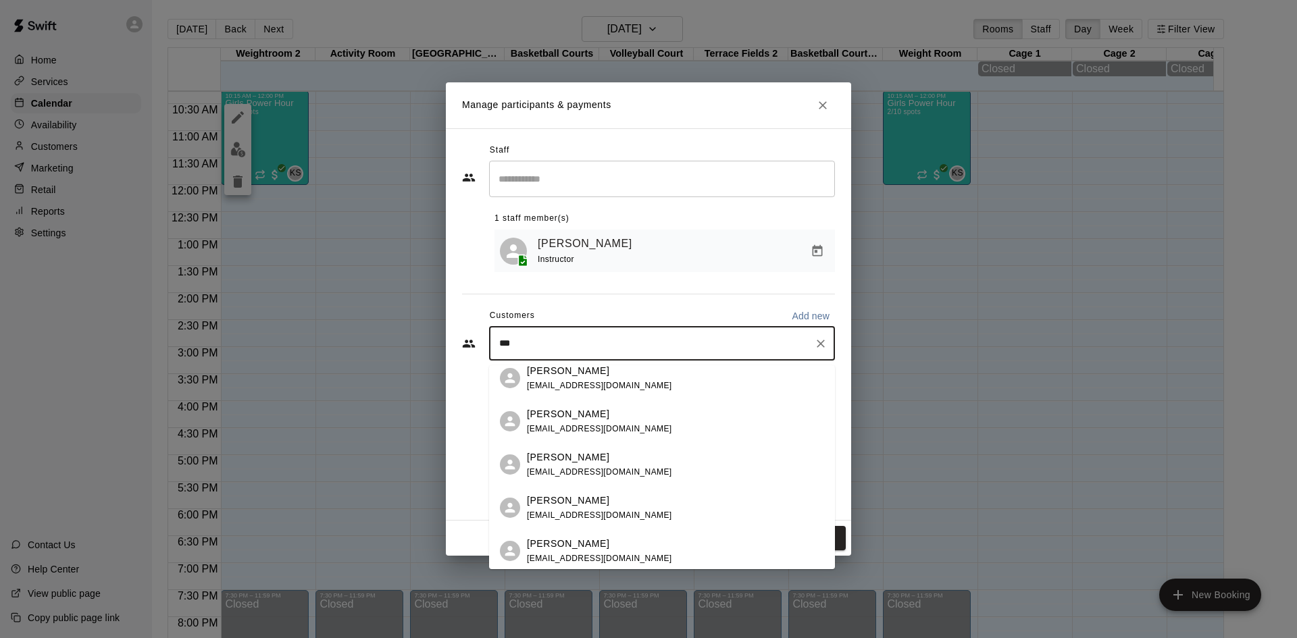
scroll to position [315, 0]
click at [576, 553] on span "egoneill@gmail.com" at bounding box center [599, 555] width 145 height 9
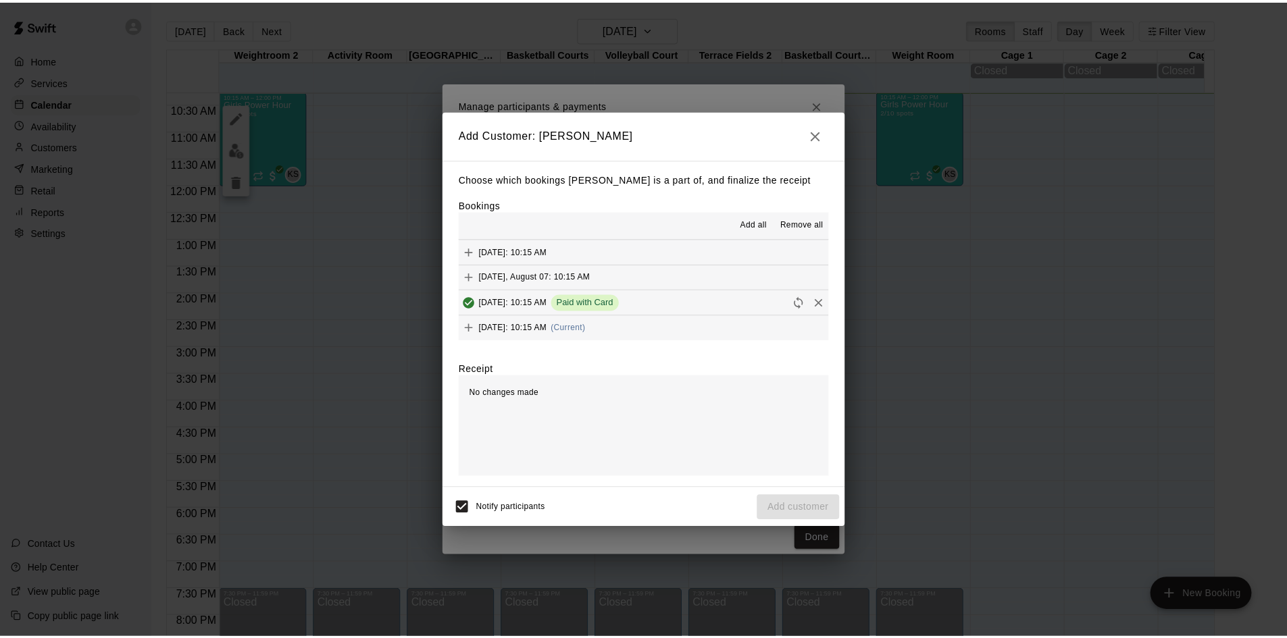
scroll to position [77, 0]
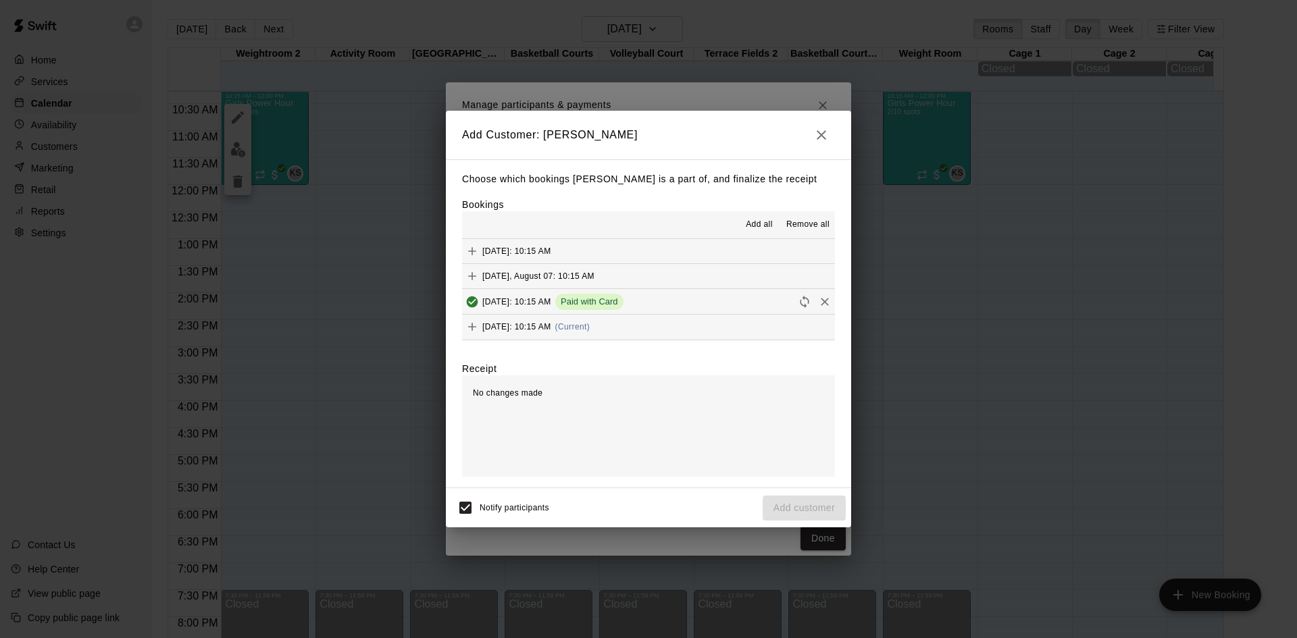
click at [551, 329] on span "Thursday, August 21: 10:15 AM" at bounding box center [516, 326] width 69 height 9
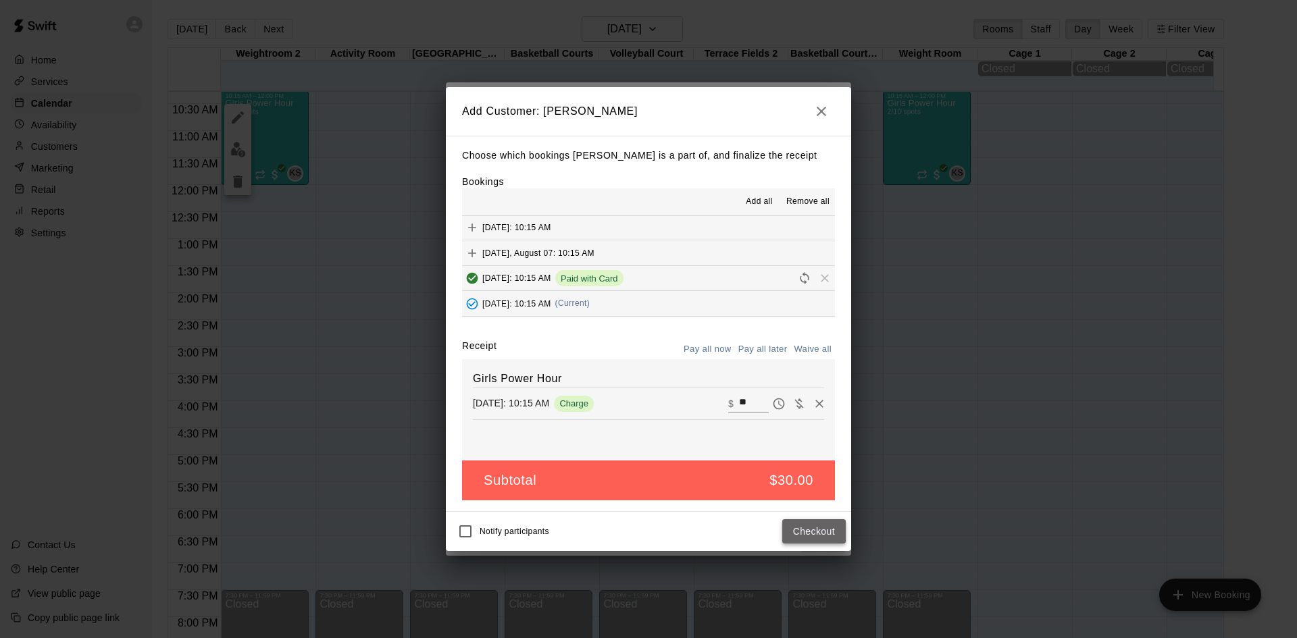
click at [821, 535] on button "Checkout" at bounding box center [813, 531] width 63 height 25
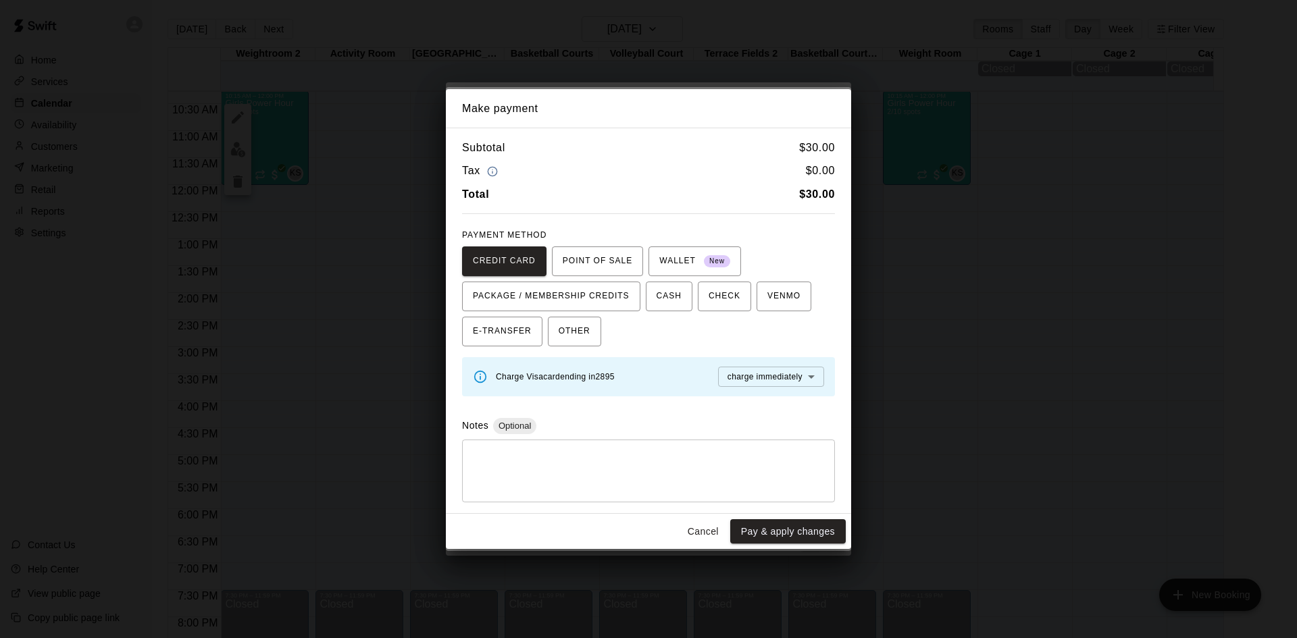
click at [1098, 291] on div "Make payment Subtotal $ 30.00 Tax $ 0.00 Total $ 30.00 PAYMENT METHOD CREDIT CA…" at bounding box center [648, 319] width 1297 height 638
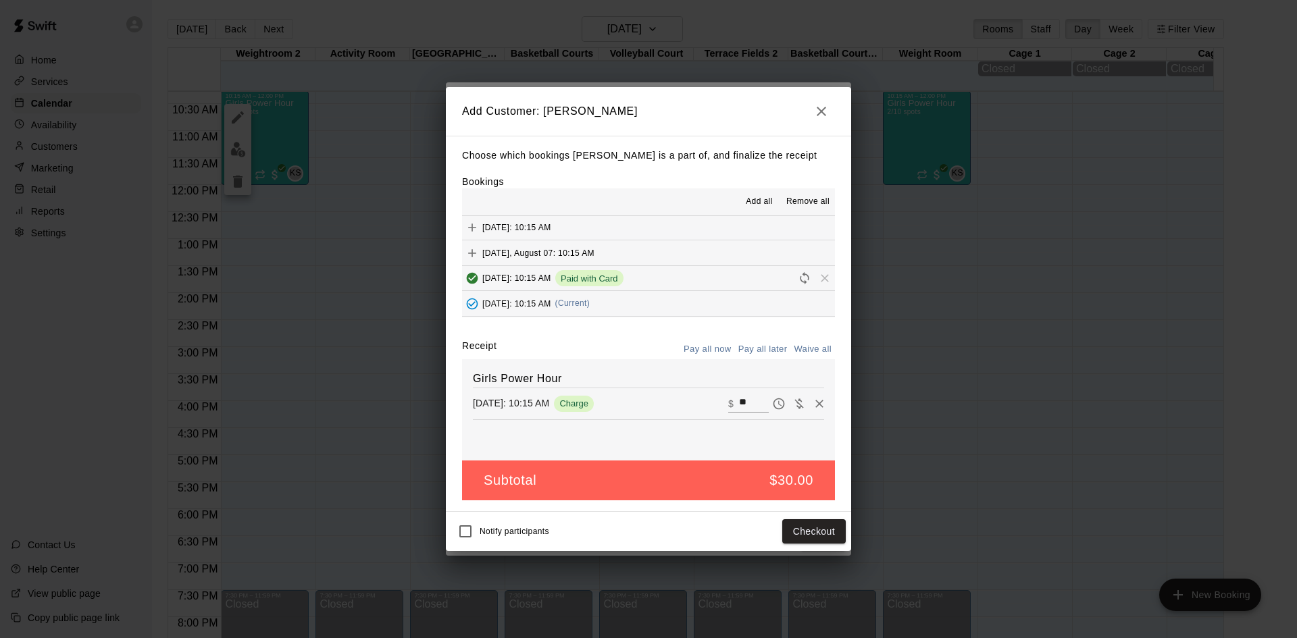
click at [819, 105] on icon "button" at bounding box center [821, 111] width 16 height 16
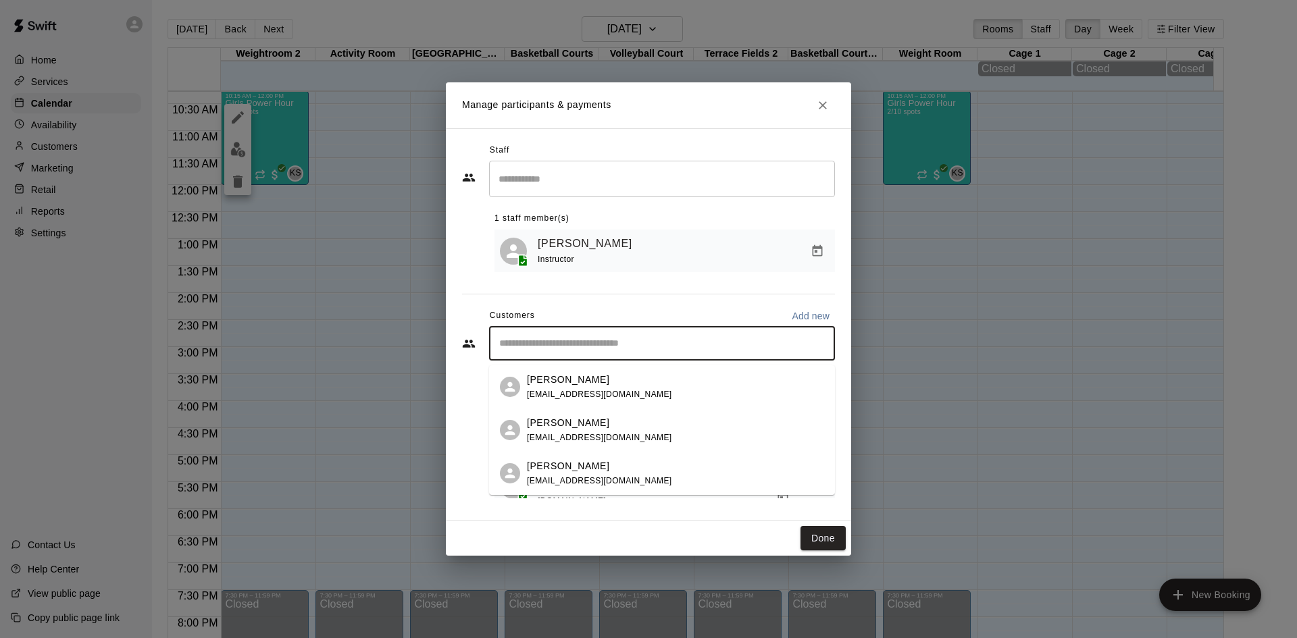
click at [579, 346] on input "Start typing to search customers..." at bounding box center [662, 344] width 334 height 14
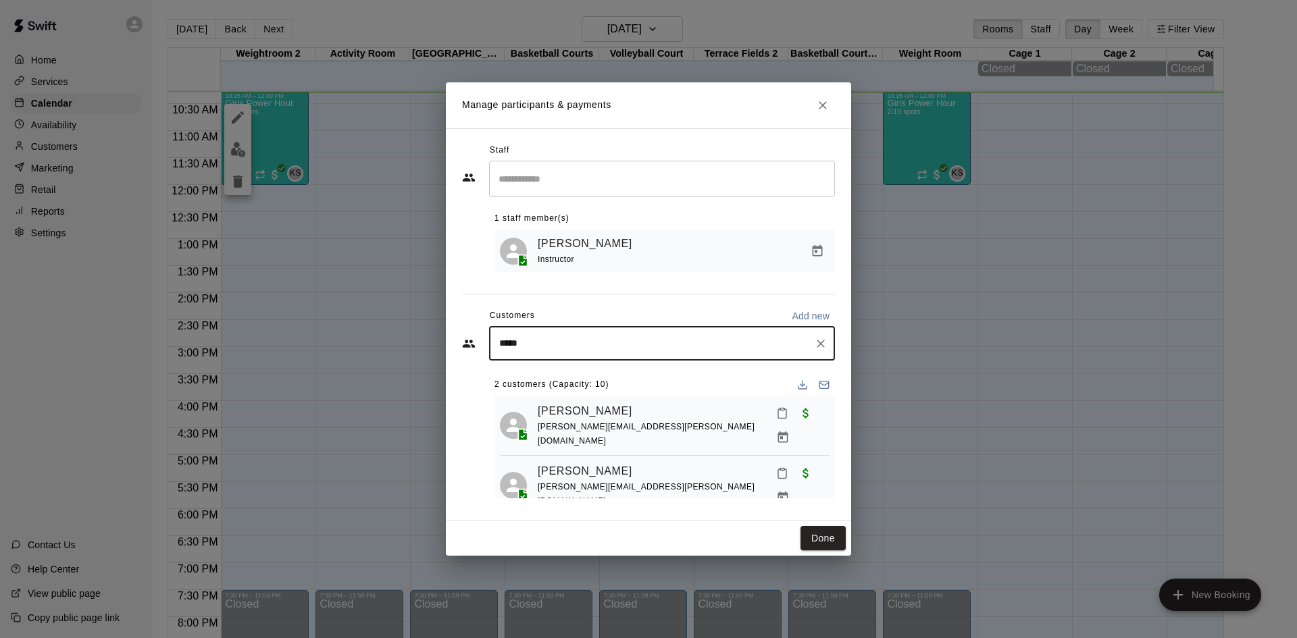
type input "*****"
click at [1077, 322] on div "Manage participants & payments Staff ​ 1 staff member(s) Kari Seeber Williams I…" at bounding box center [648, 319] width 1297 height 638
